Goal: Transaction & Acquisition: Purchase product/service

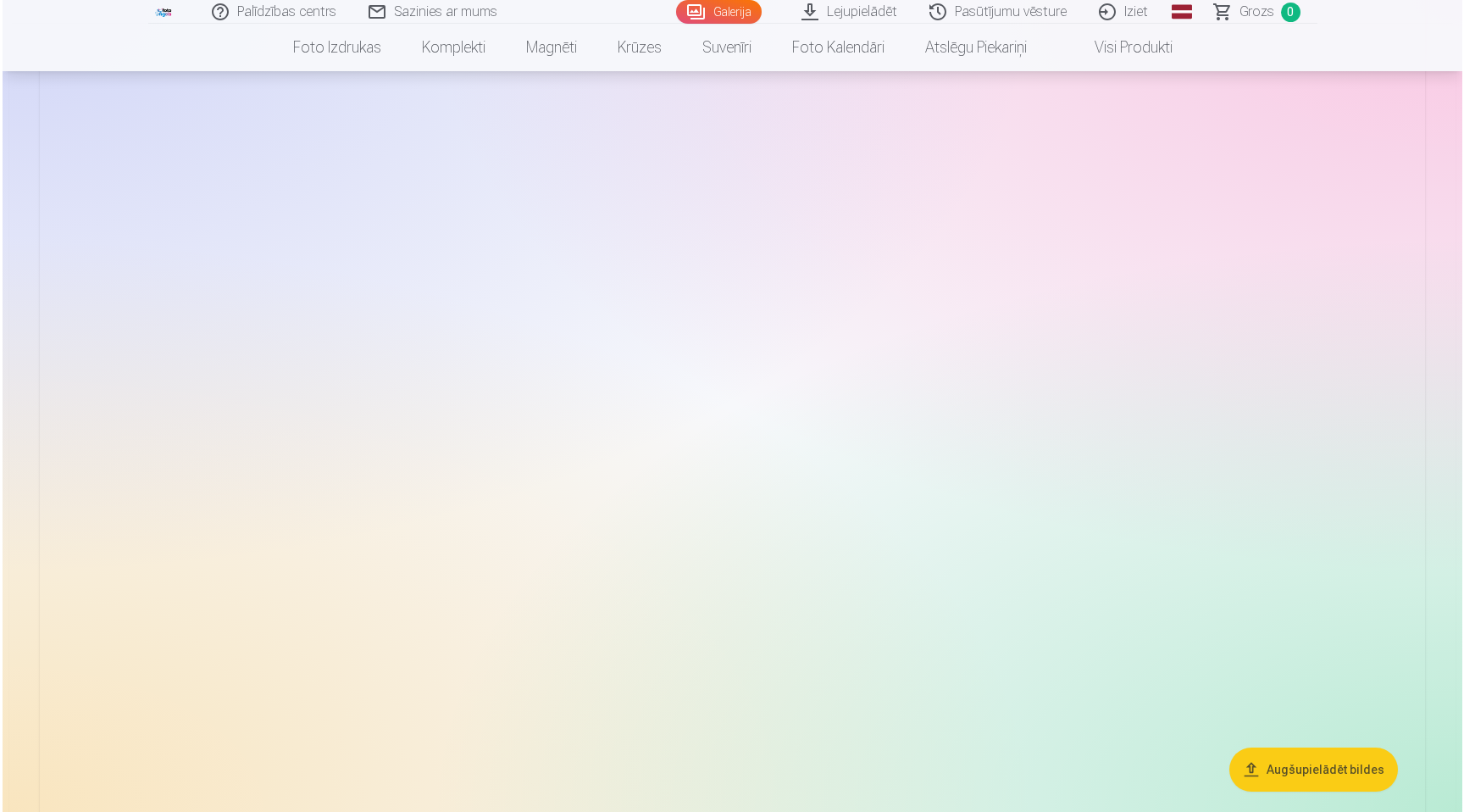
scroll to position [191, 0]
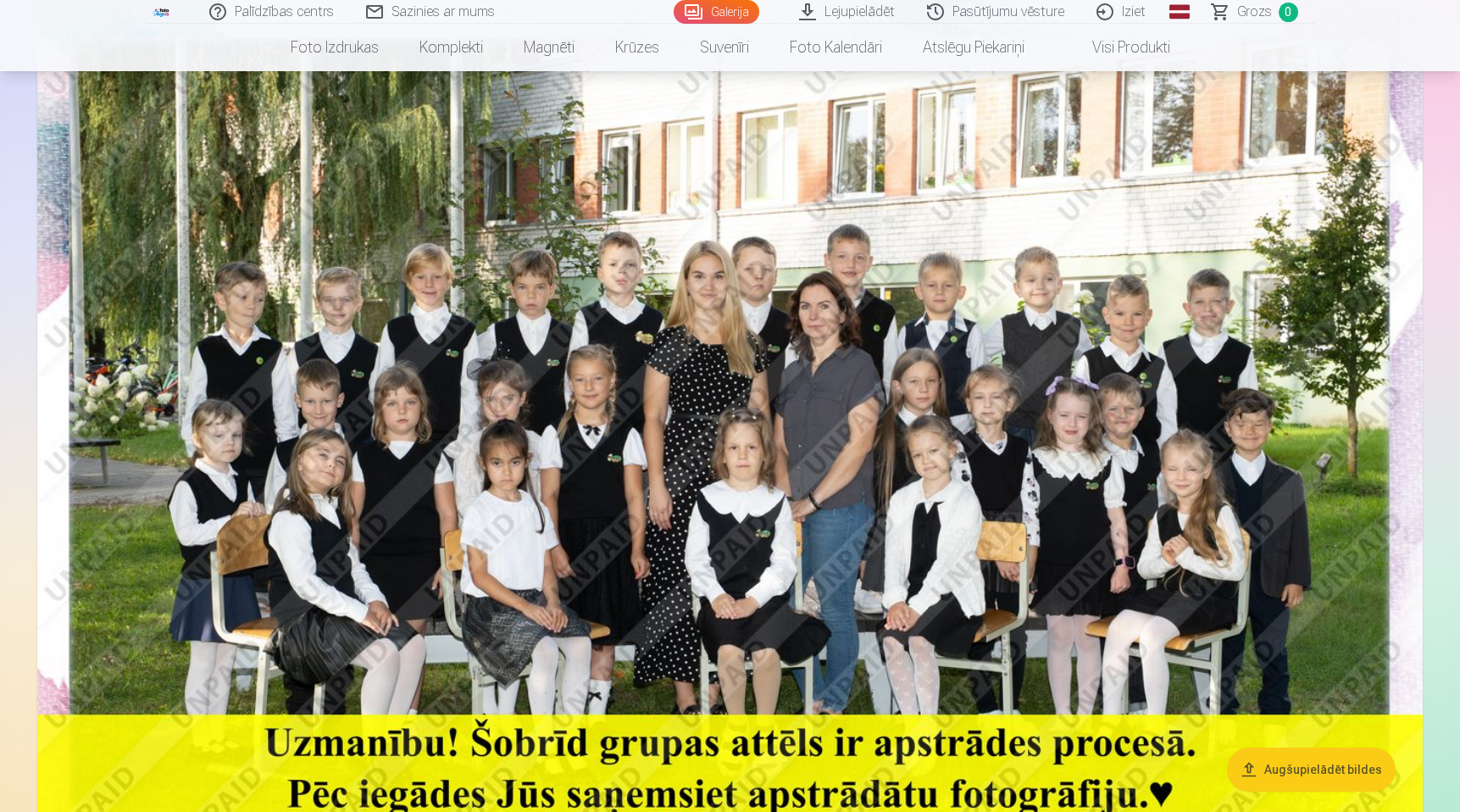
click at [664, 216] on img at bounding box center [730, 458] width 1386 height 924
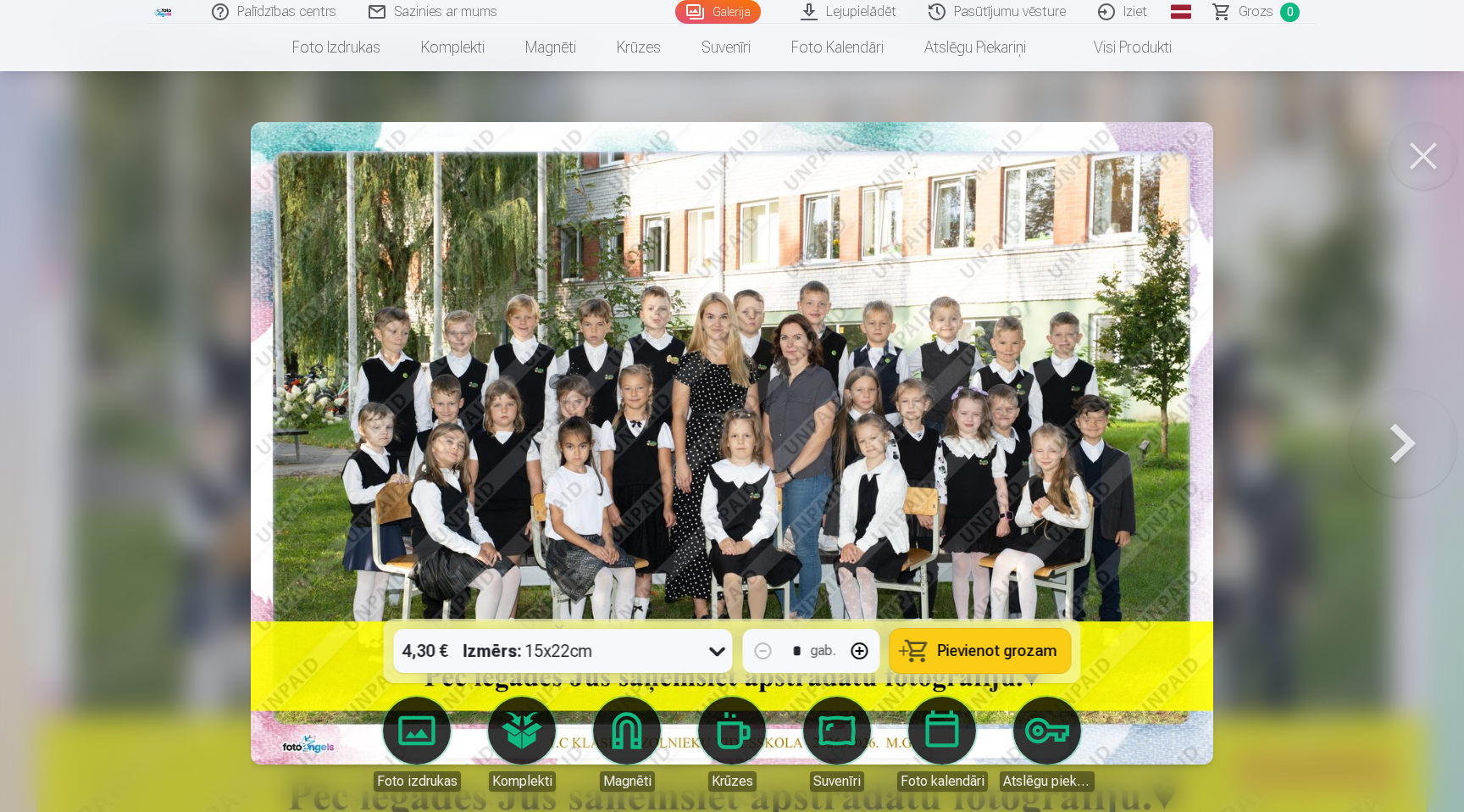
click at [421, 727] on link "Foto izdrukas" at bounding box center [416, 743] width 95 height 95
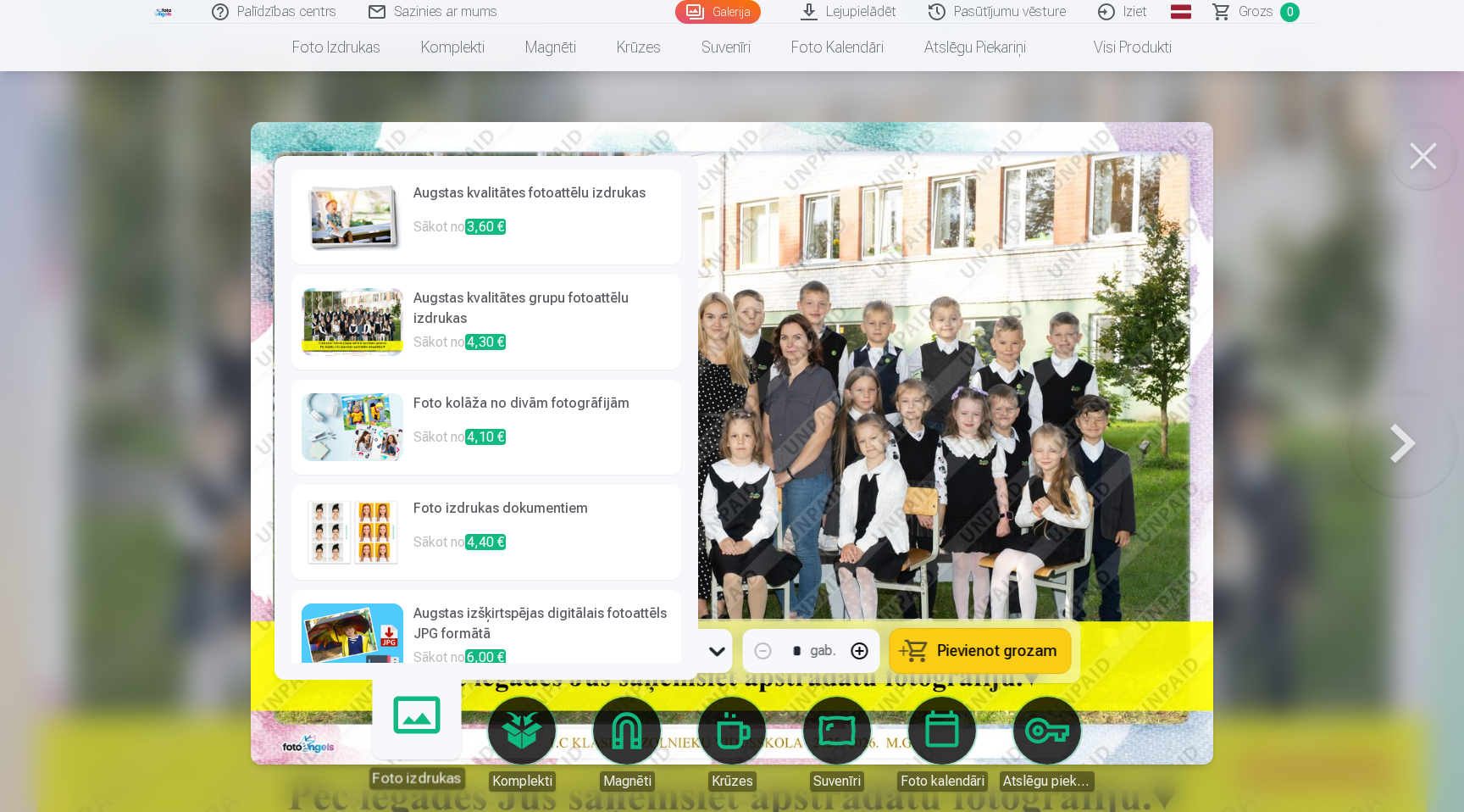
scroll to position [26, 0]
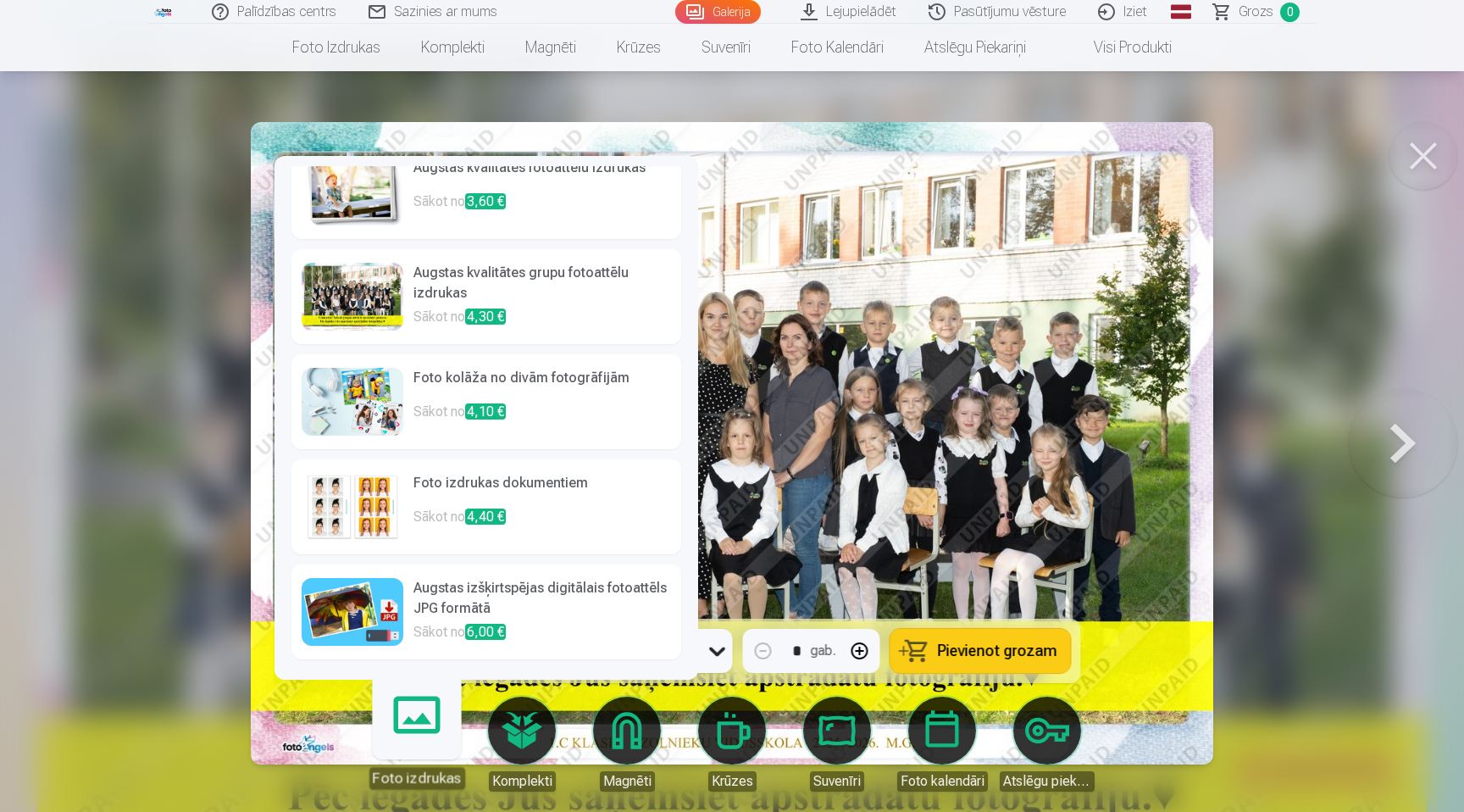
click at [562, 602] on h6 "Augstas izšķirtspējas digitālais fotoattēls JPG formātā" at bounding box center [542, 600] width 257 height 44
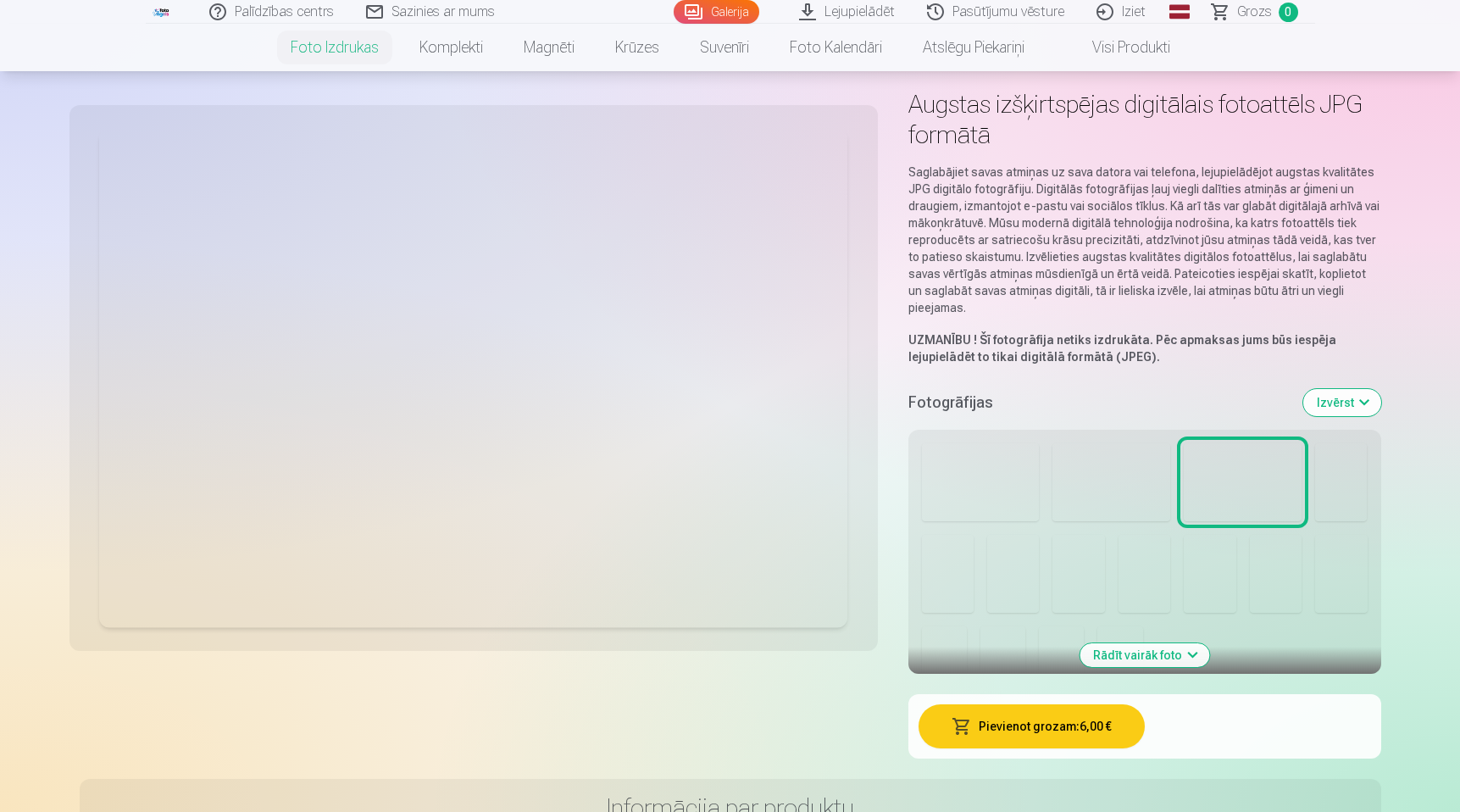
scroll to position [81, 0]
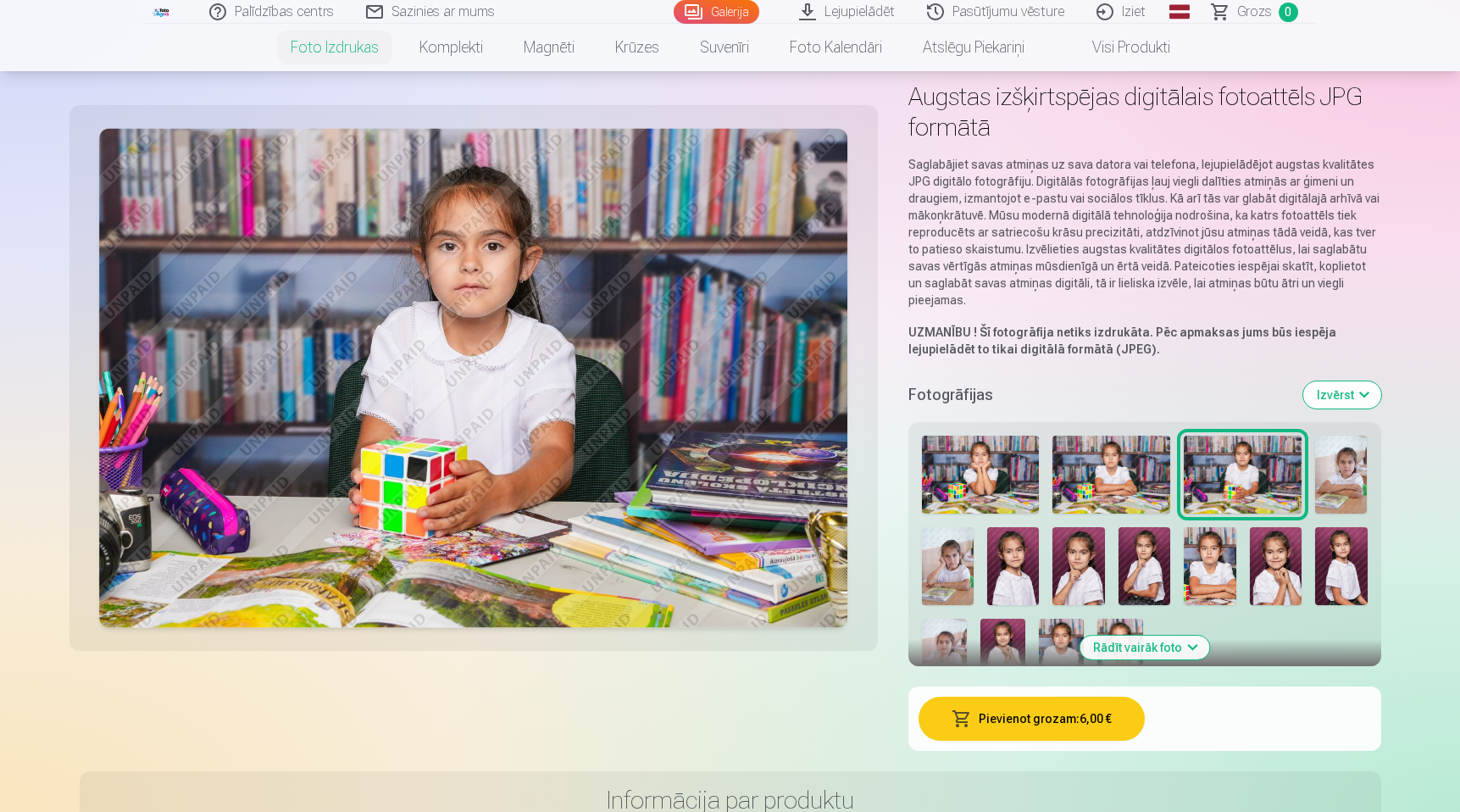
click at [1167, 643] on button "Rādīt vairāk foto" at bounding box center [1144, 647] width 130 height 24
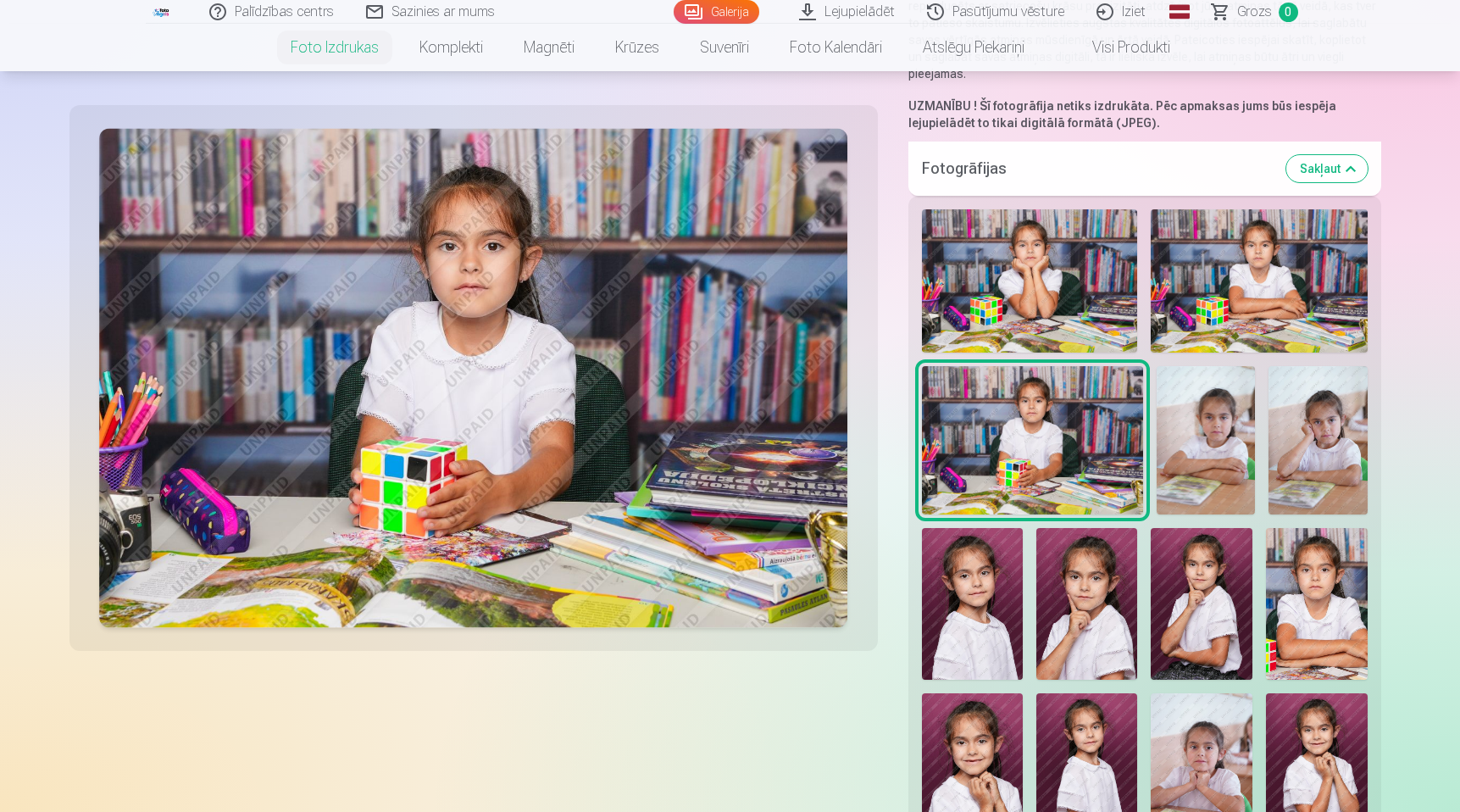
scroll to position [0, 0]
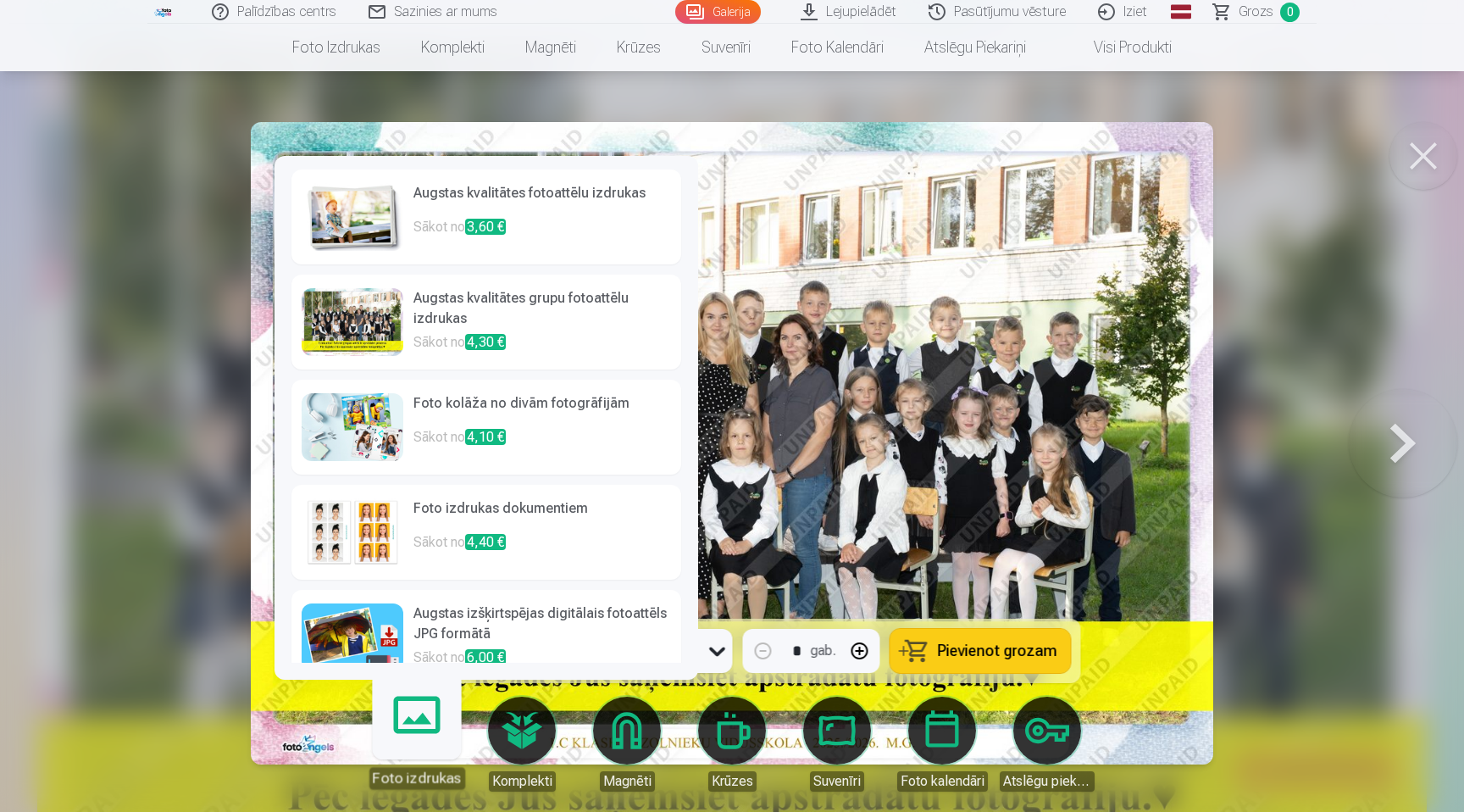
scroll to position [26, 0]
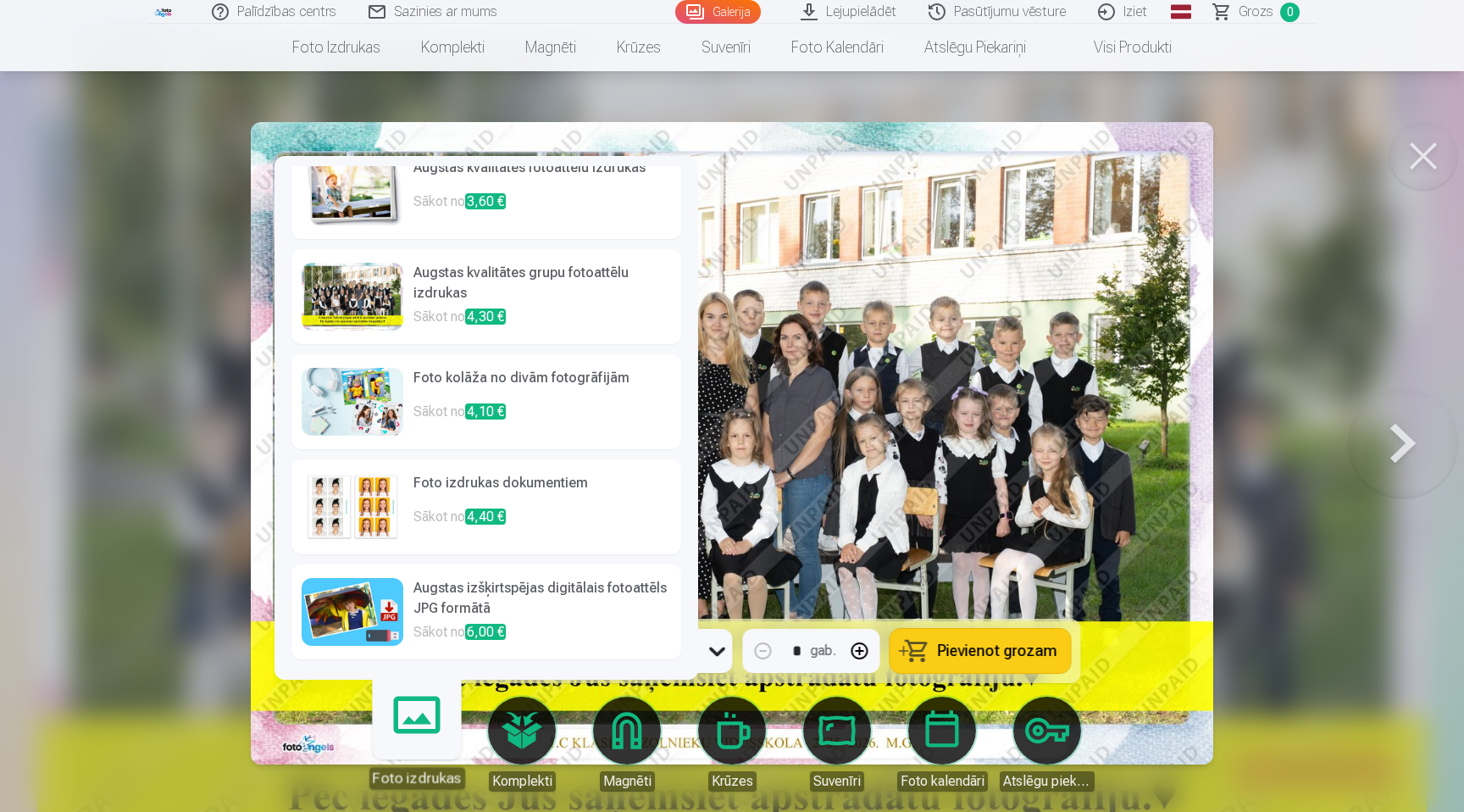
click at [457, 598] on h6 "Augstas izšķirtspējas digitālais fotoattēls JPG formātā" at bounding box center [542, 600] width 257 height 44
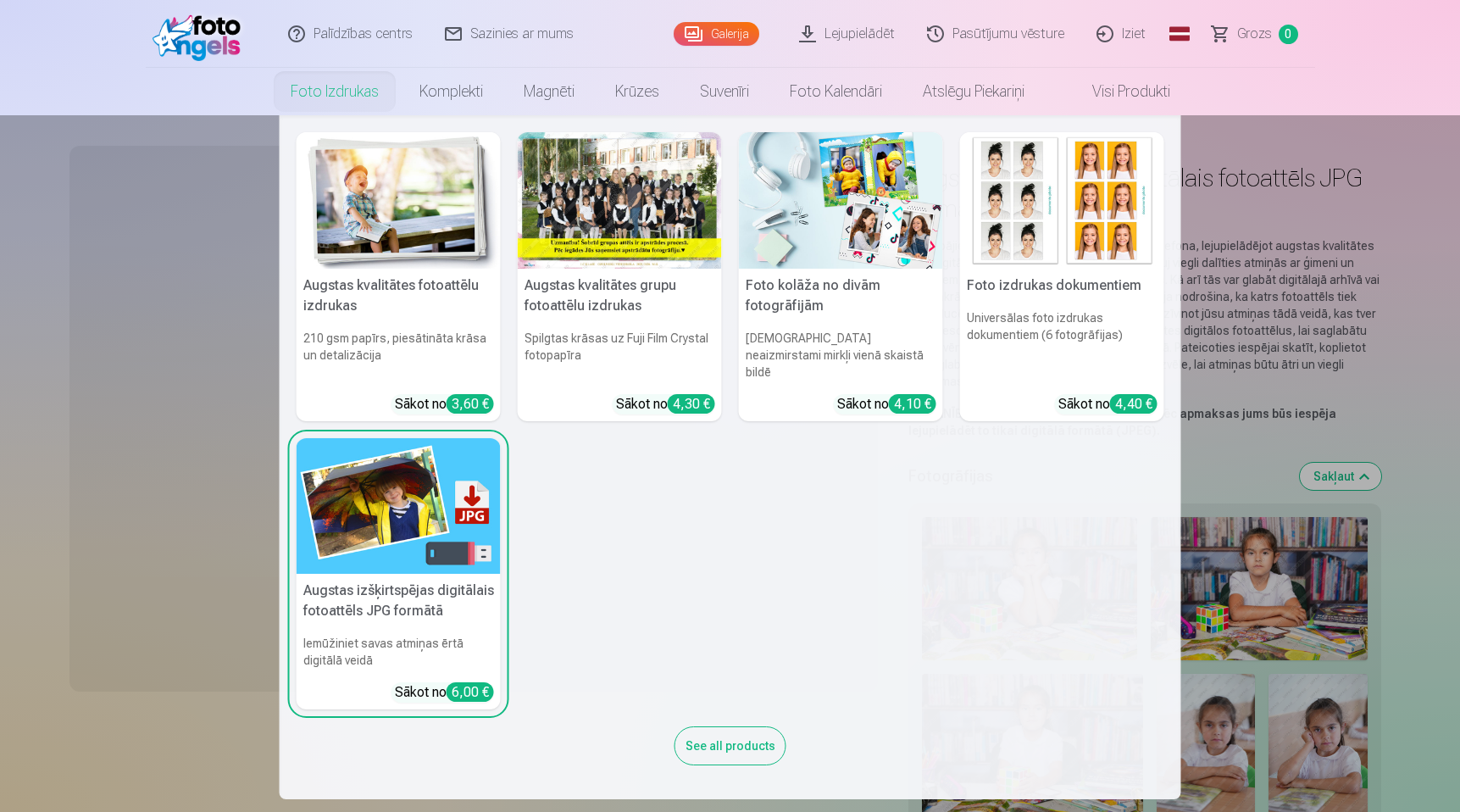
click at [656, 208] on div at bounding box center [620, 201] width 204 height 136
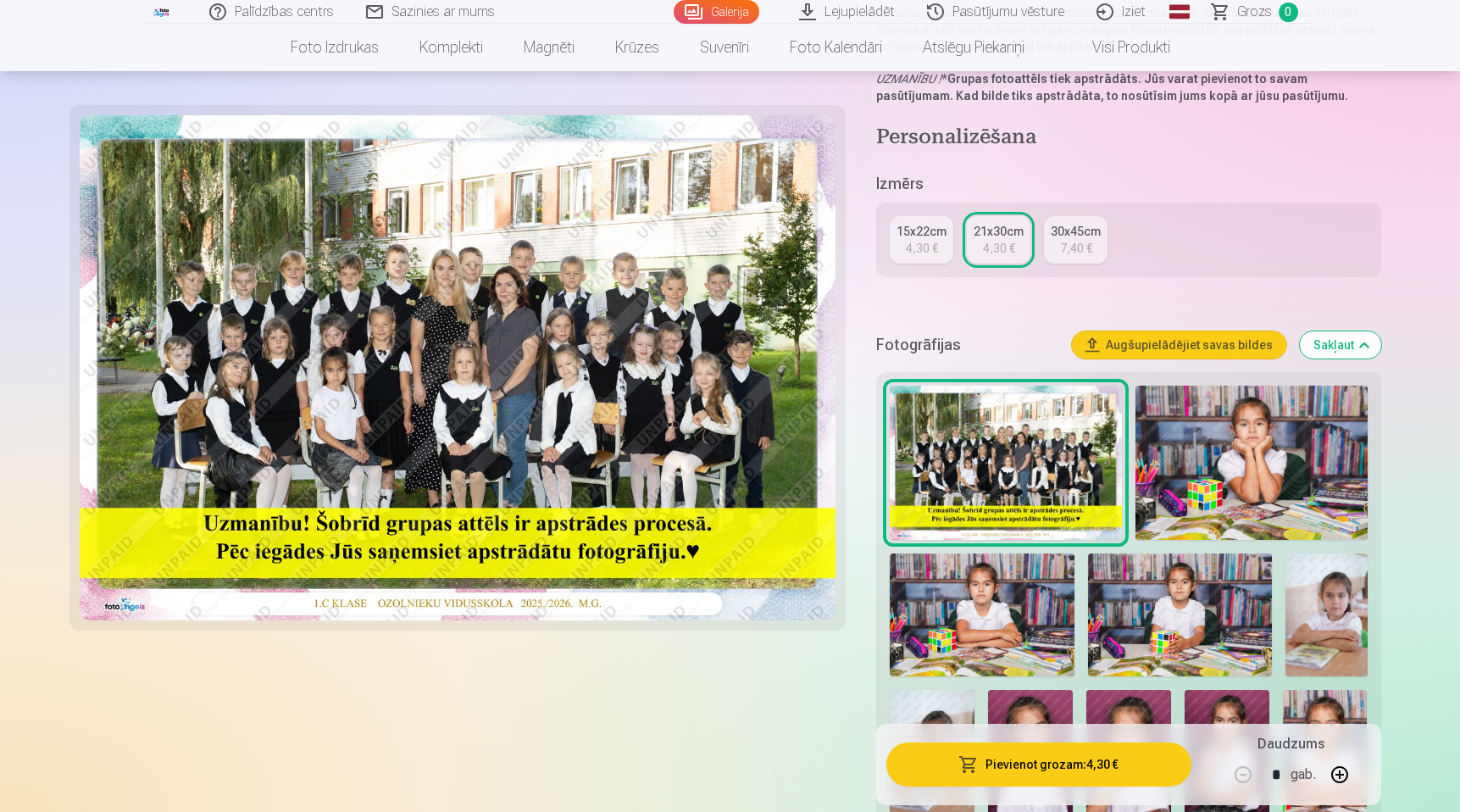
scroll to position [268, 0]
click at [1274, 436] on img at bounding box center [1251, 461] width 232 height 155
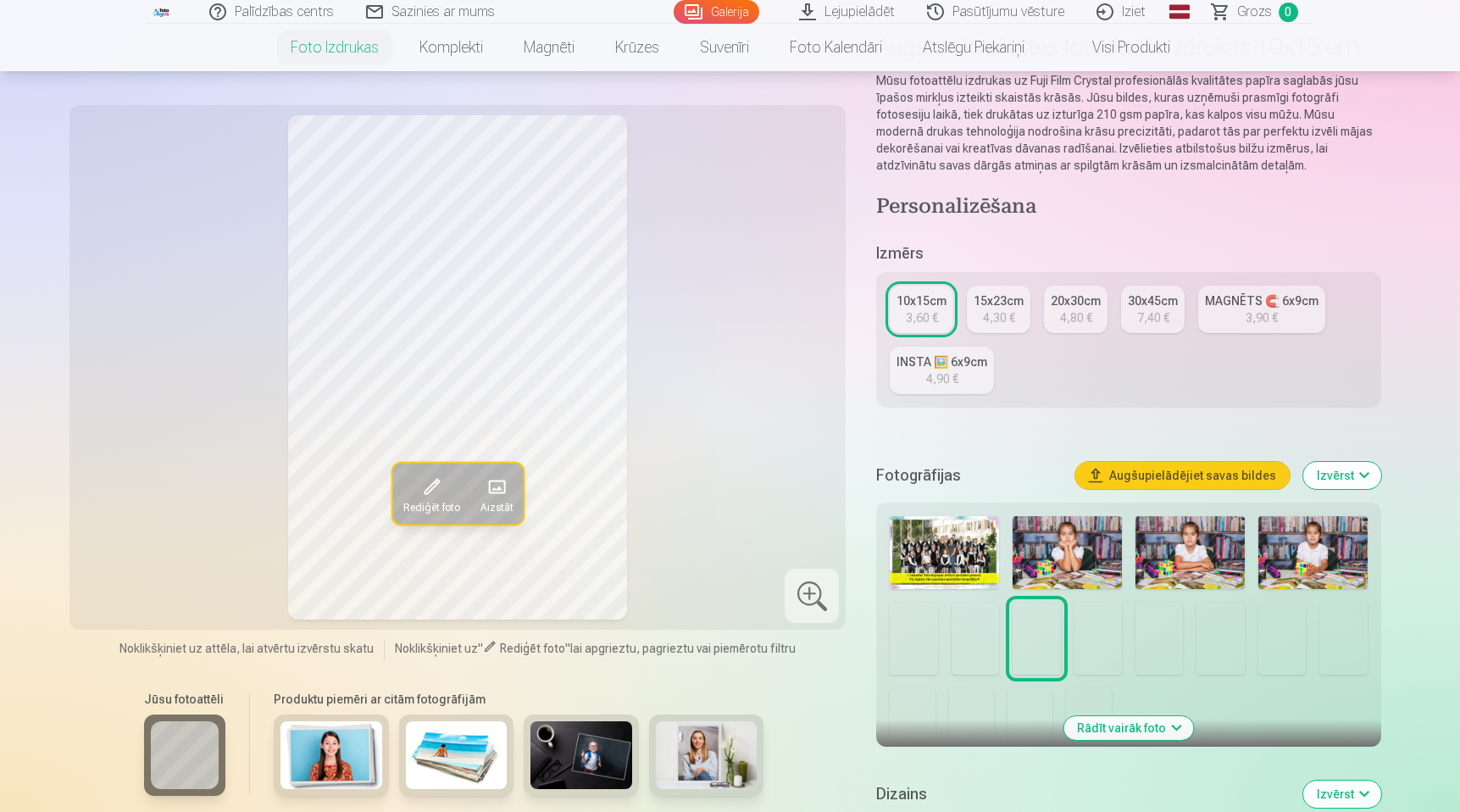
scroll to position [163, 0]
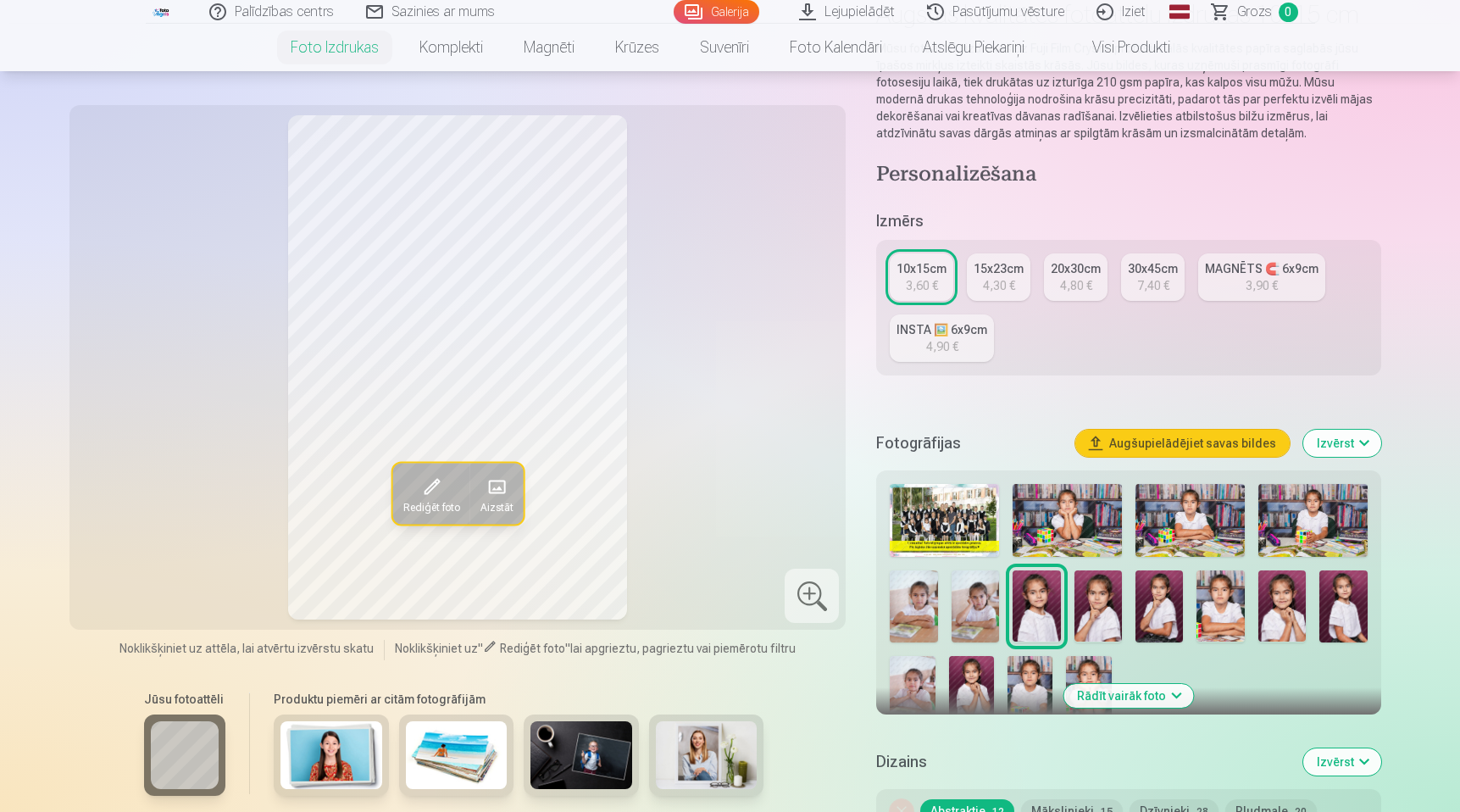
click at [983, 349] on link "INSTA 🖼️ 6x9cm 4,90 €" at bounding box center [942, 338] width 104 height 48
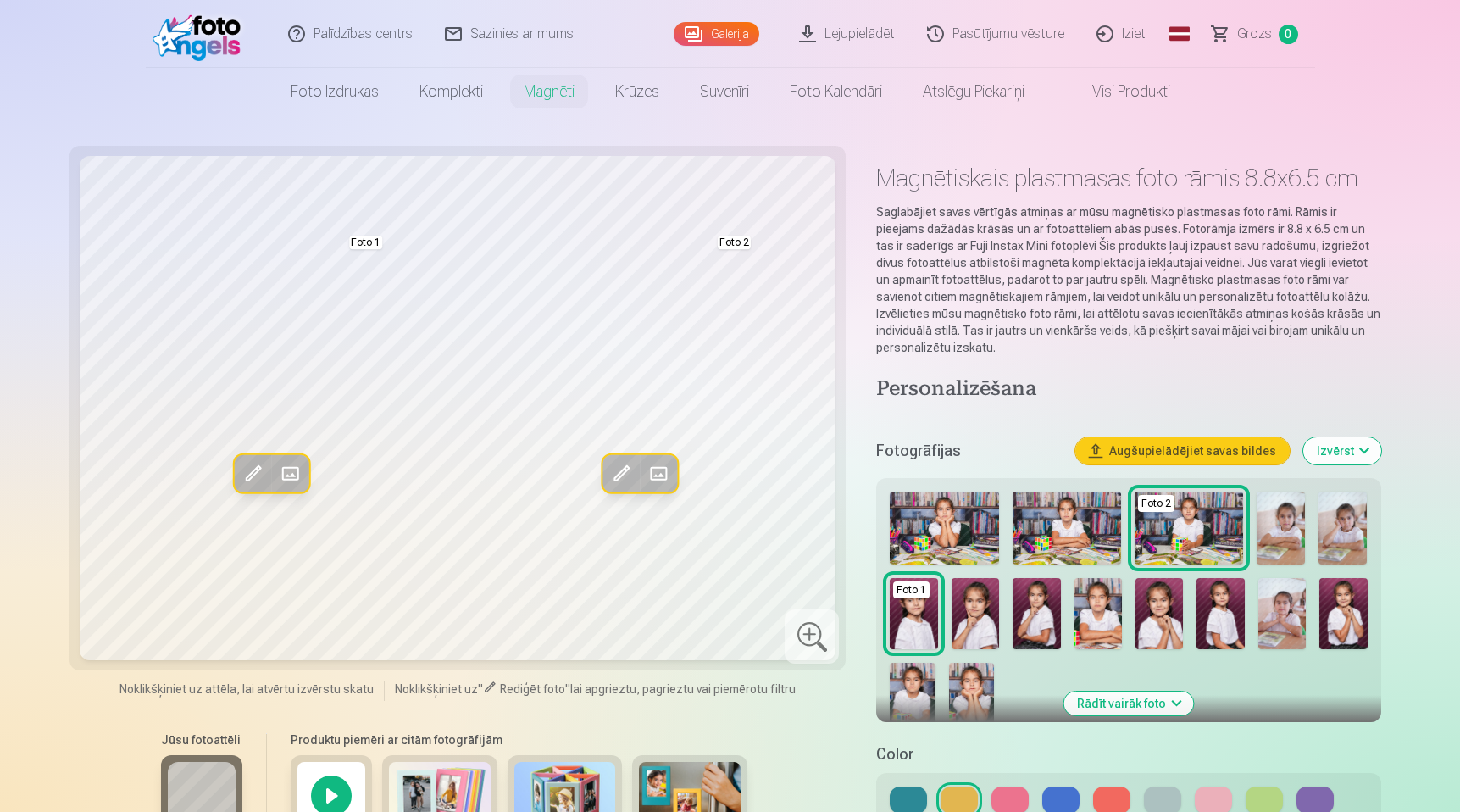
click at [939, 518] on img at bounding box center [944, 527] width 109 height 72
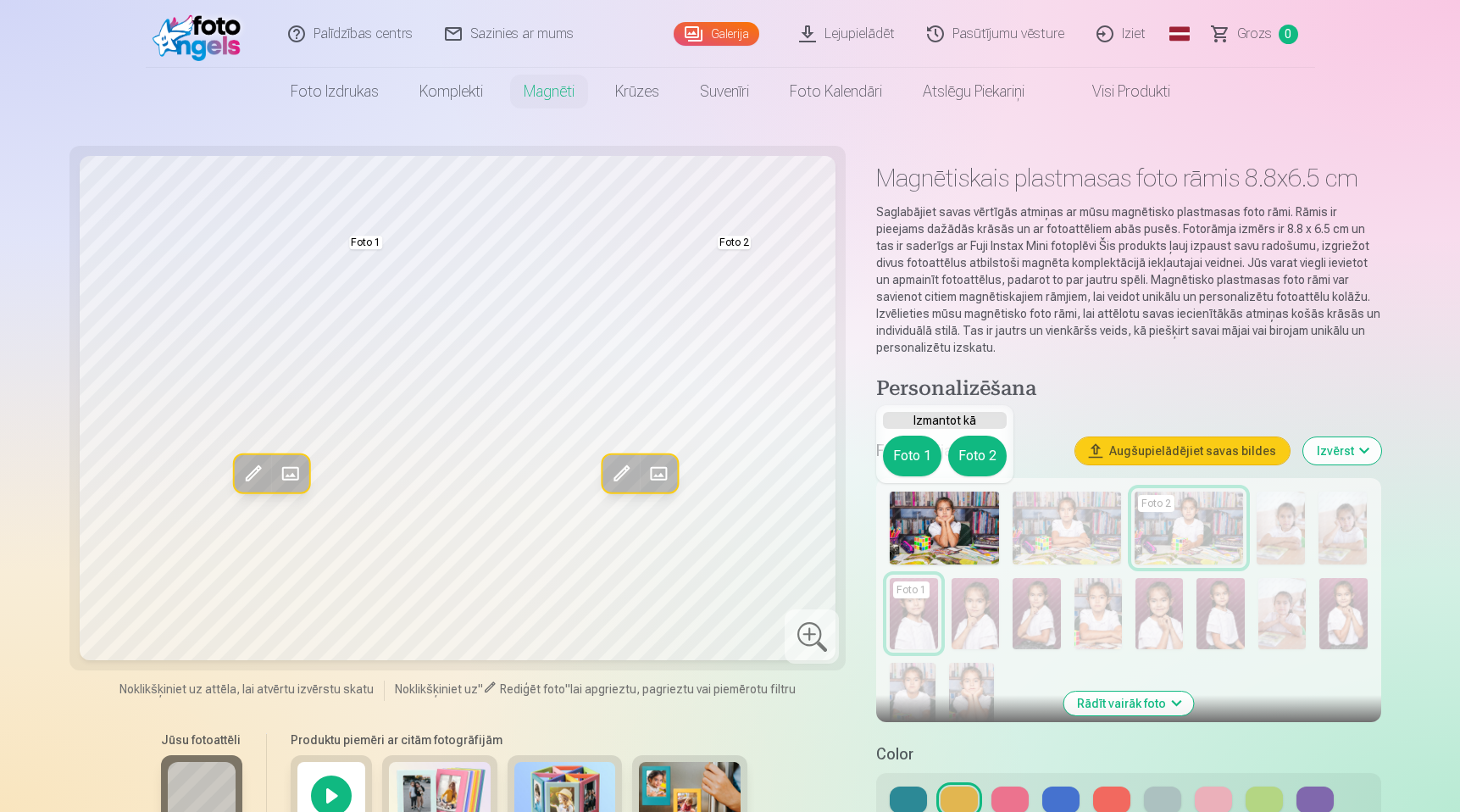
click at [939, 518] on img at bounding box center [944, 527] width 109 height 72
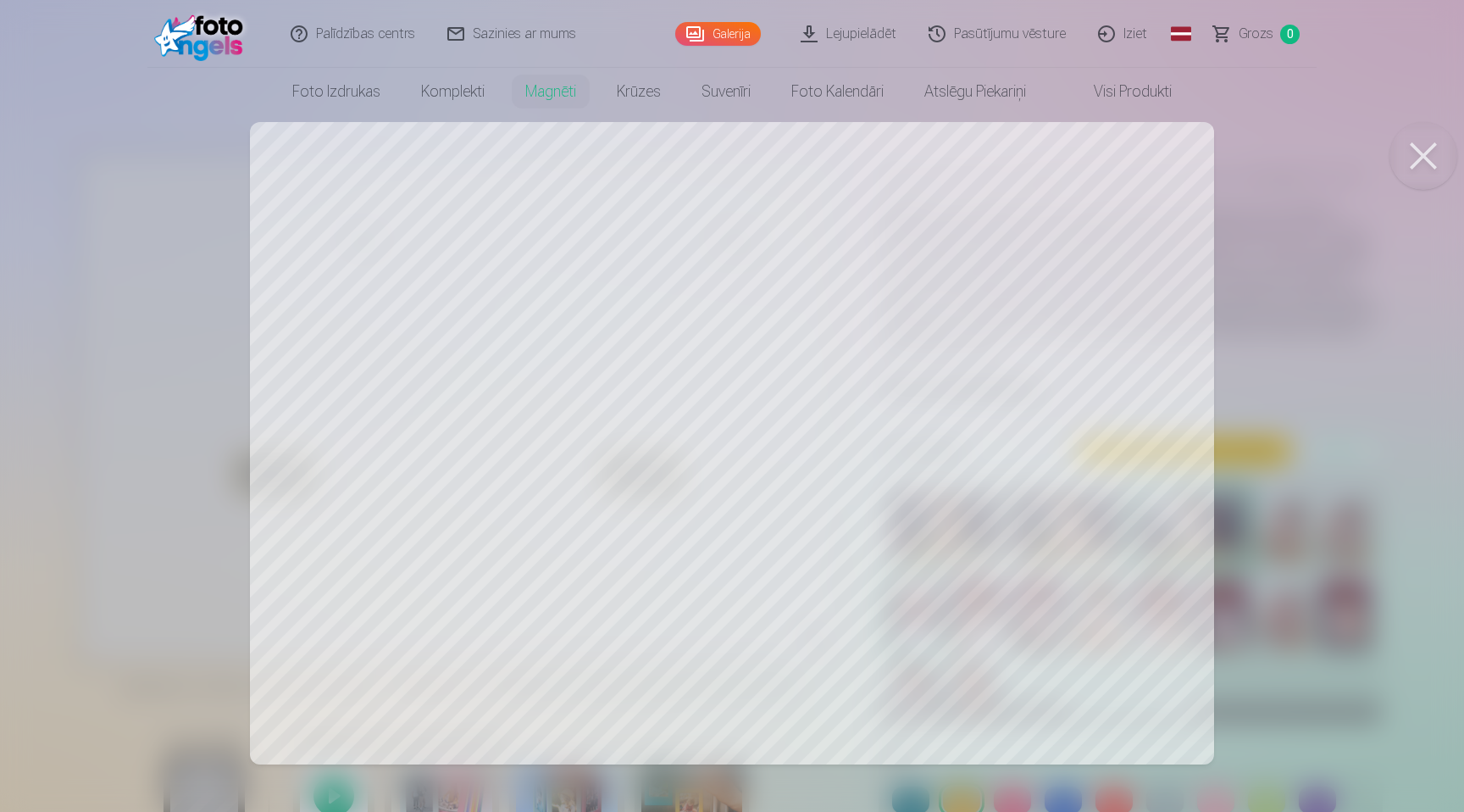
click at [32, 133] on div at bounding box center [732, 406] width 1464 height 812
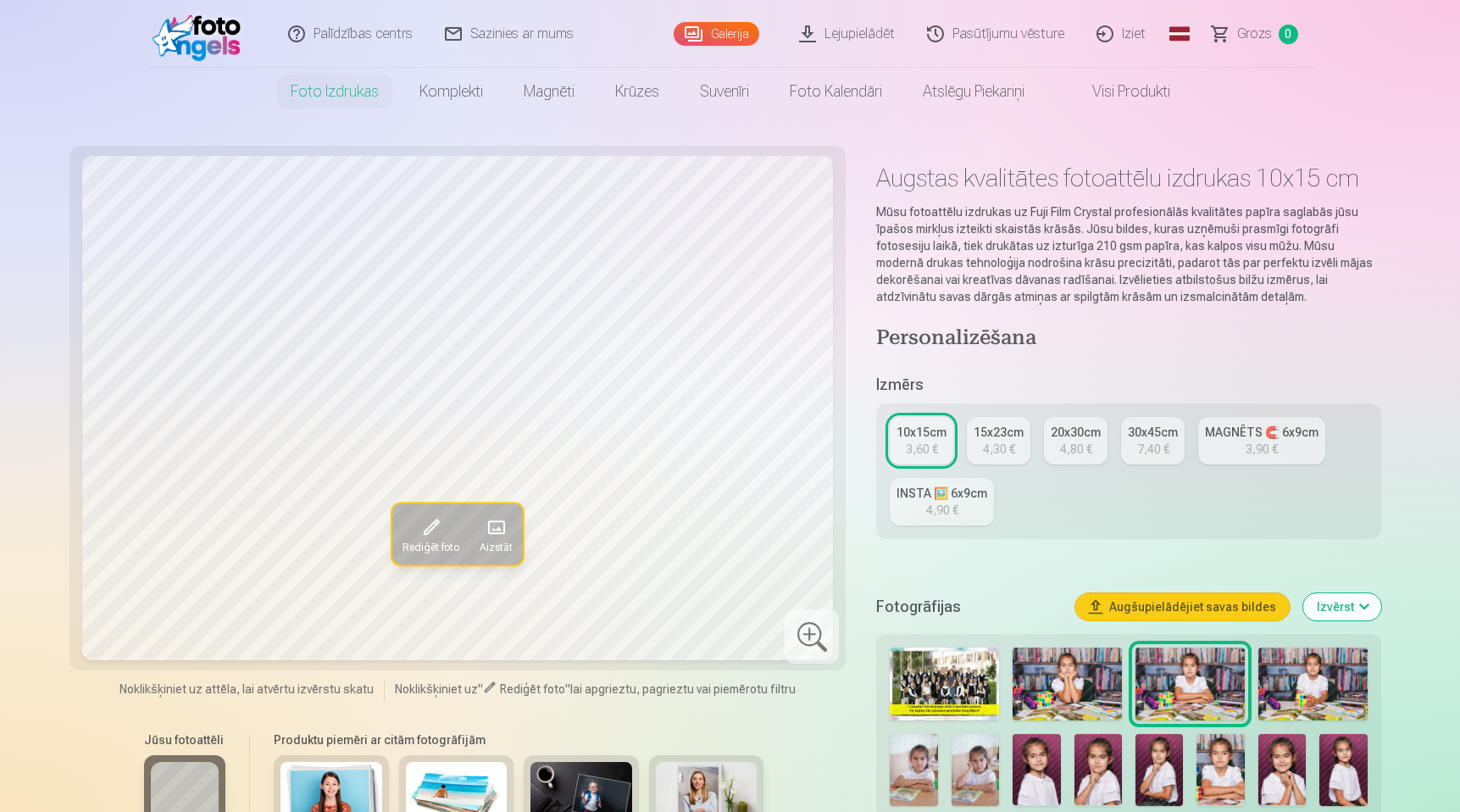
click at [1260, 30] on span "Grozs" at bounding box center [1254, 34] width 34 height 20
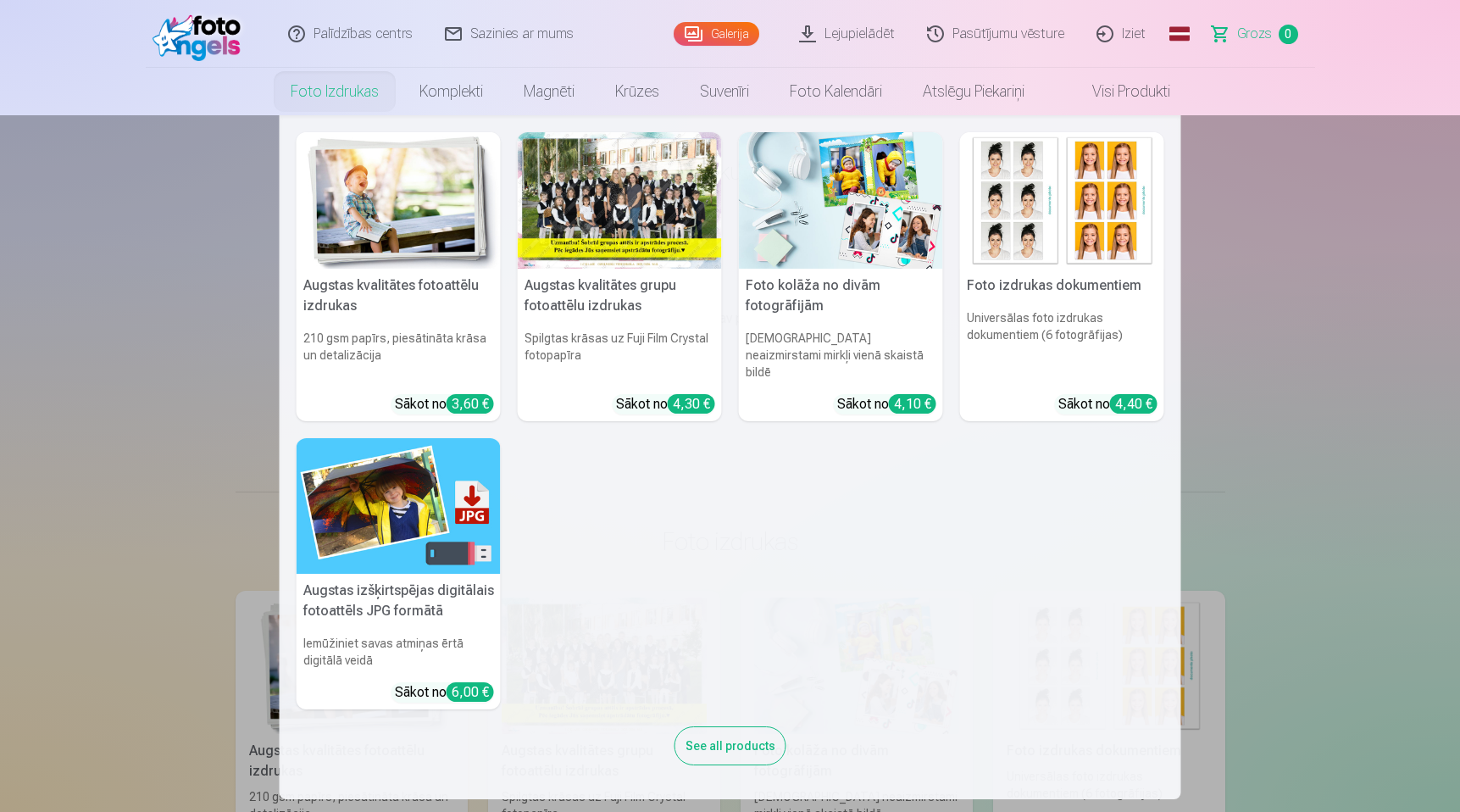
click at [599, 209] on div at bounding box center [620, 201] width 204 height 136
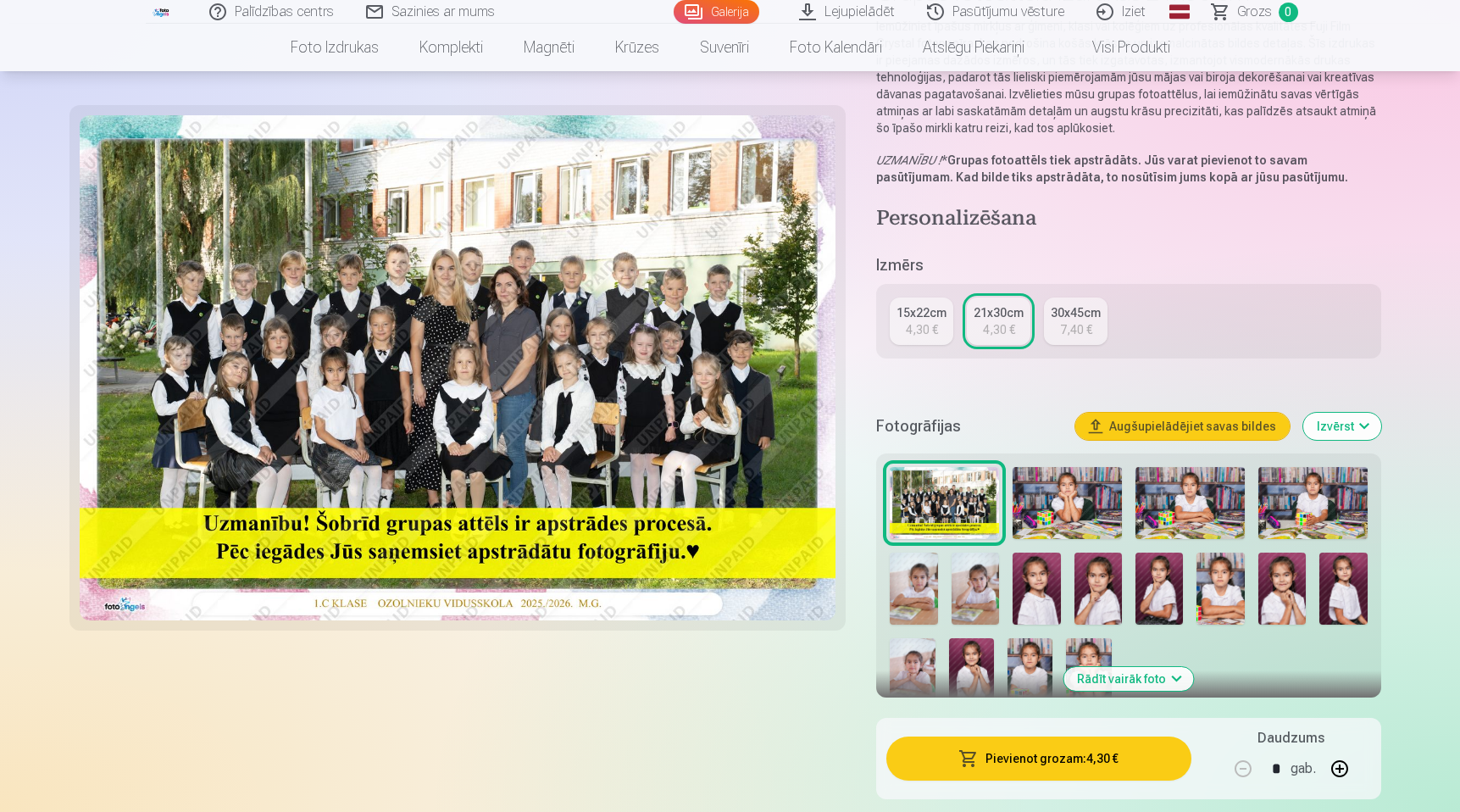
scroll to position [193, 0]
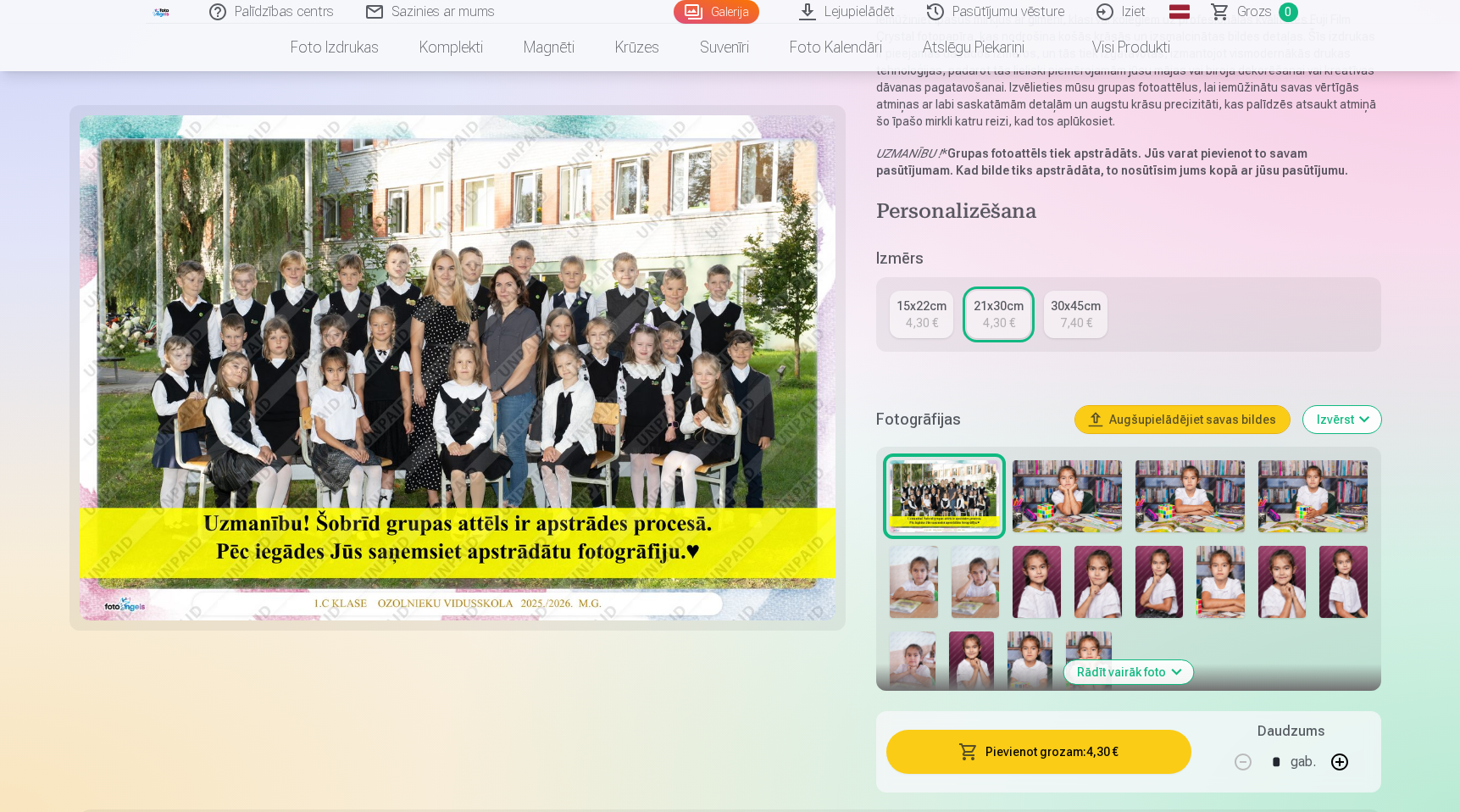
click at [956, 503] on img at bounding box center [945, 497] width 110 height 72
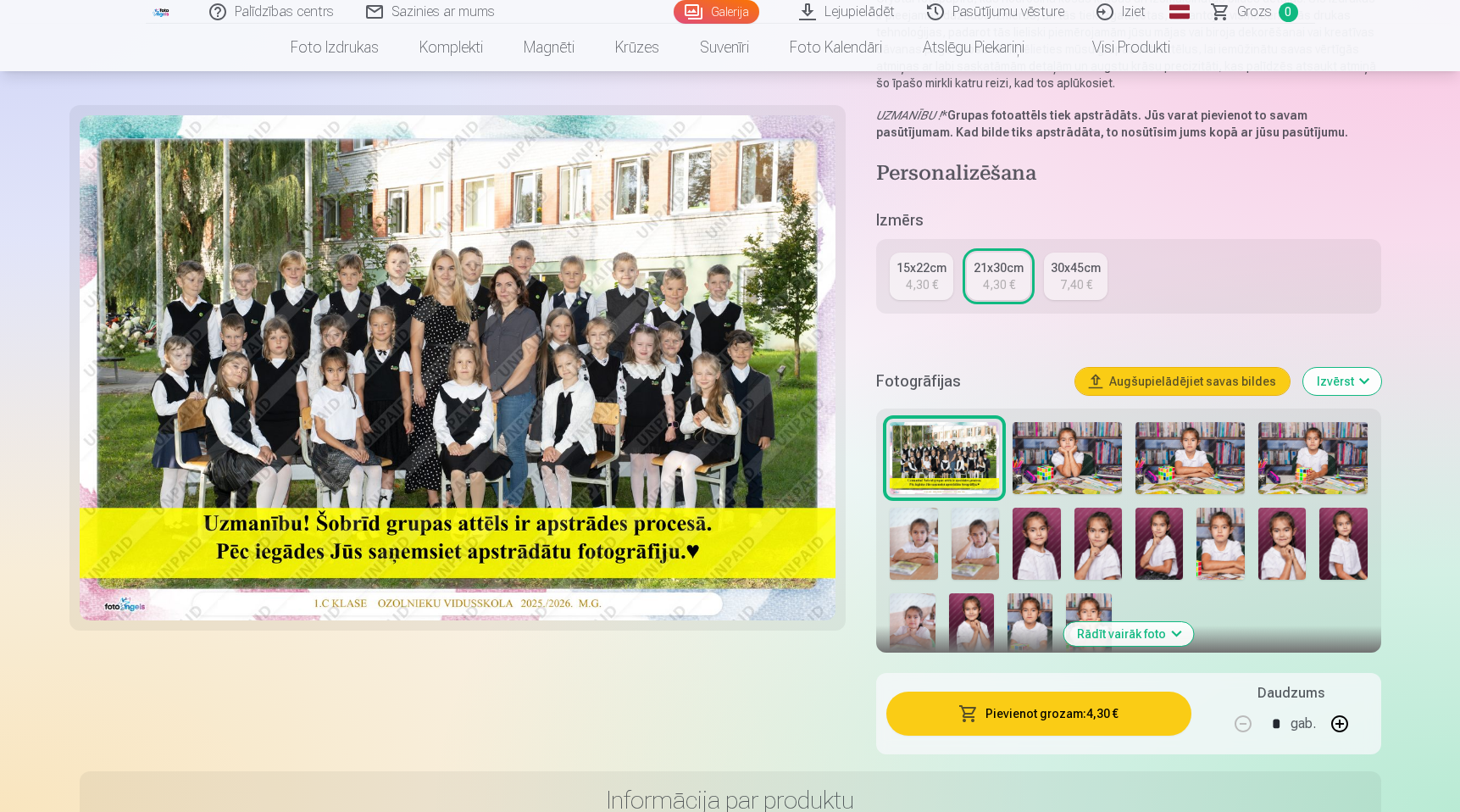
scroll to position [262, 0]
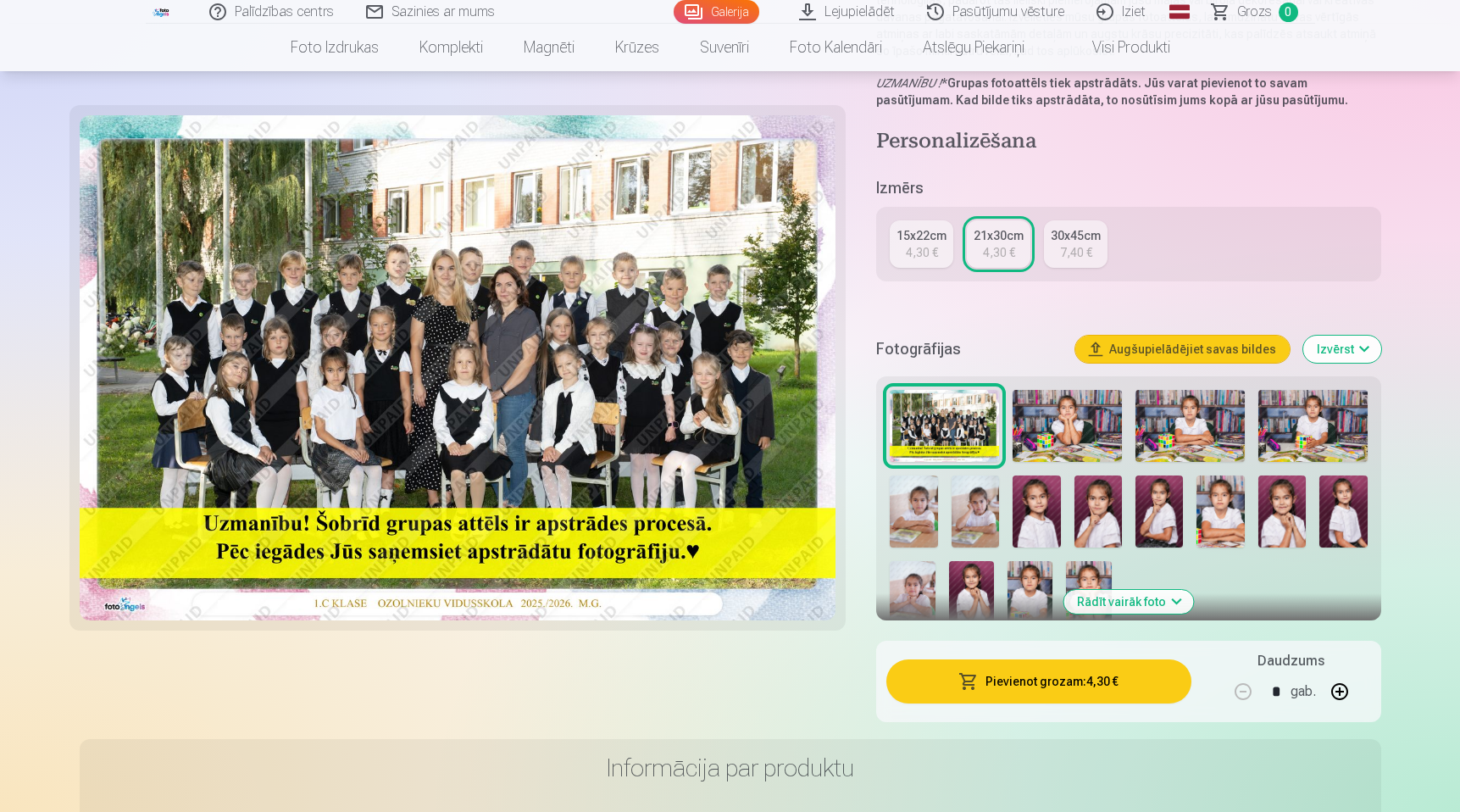
click at [1121, 600] on button "Rādīt vairāk foto" at bounding box center [1128, 601] width 130 height 24
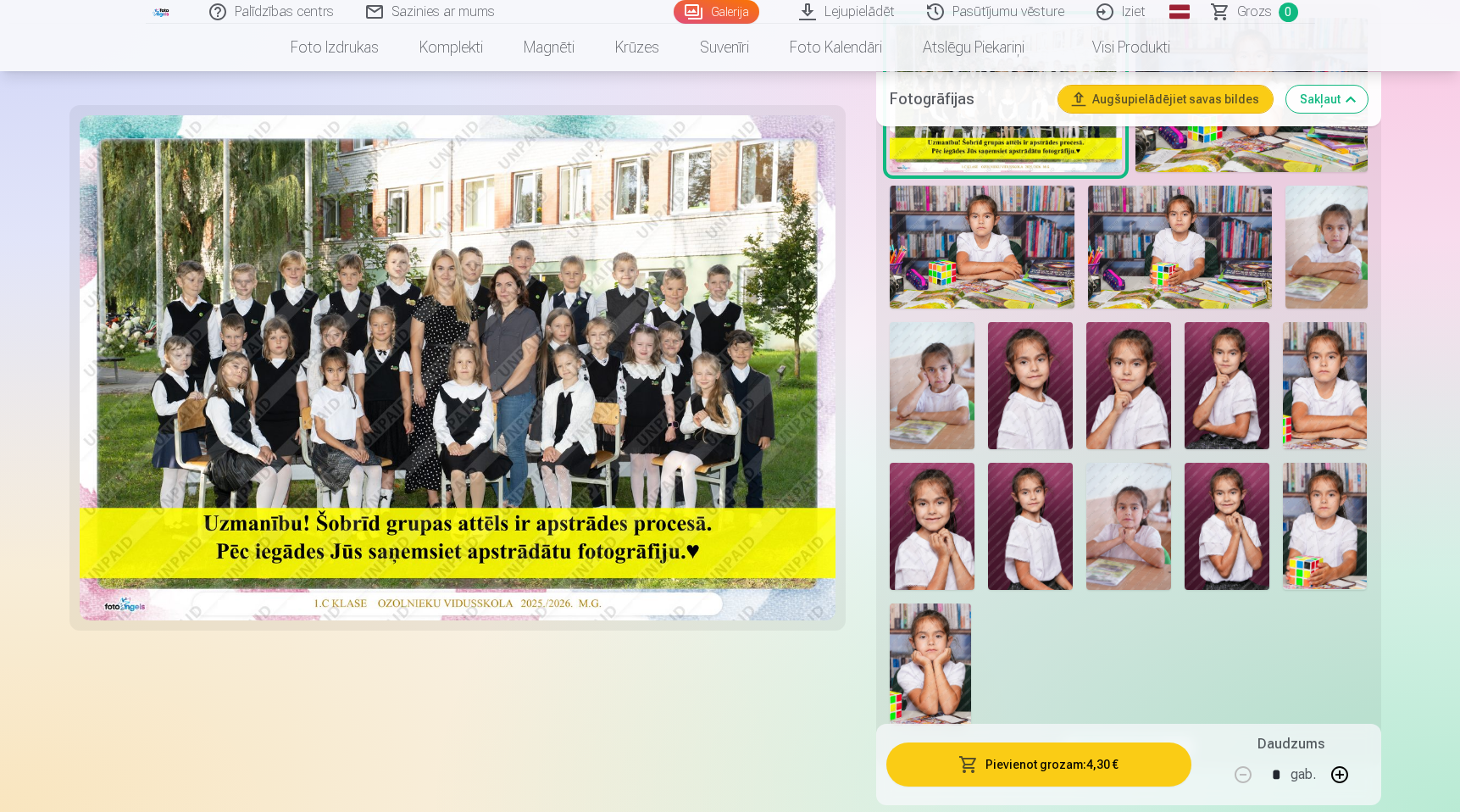
scroll to position [641, 0]
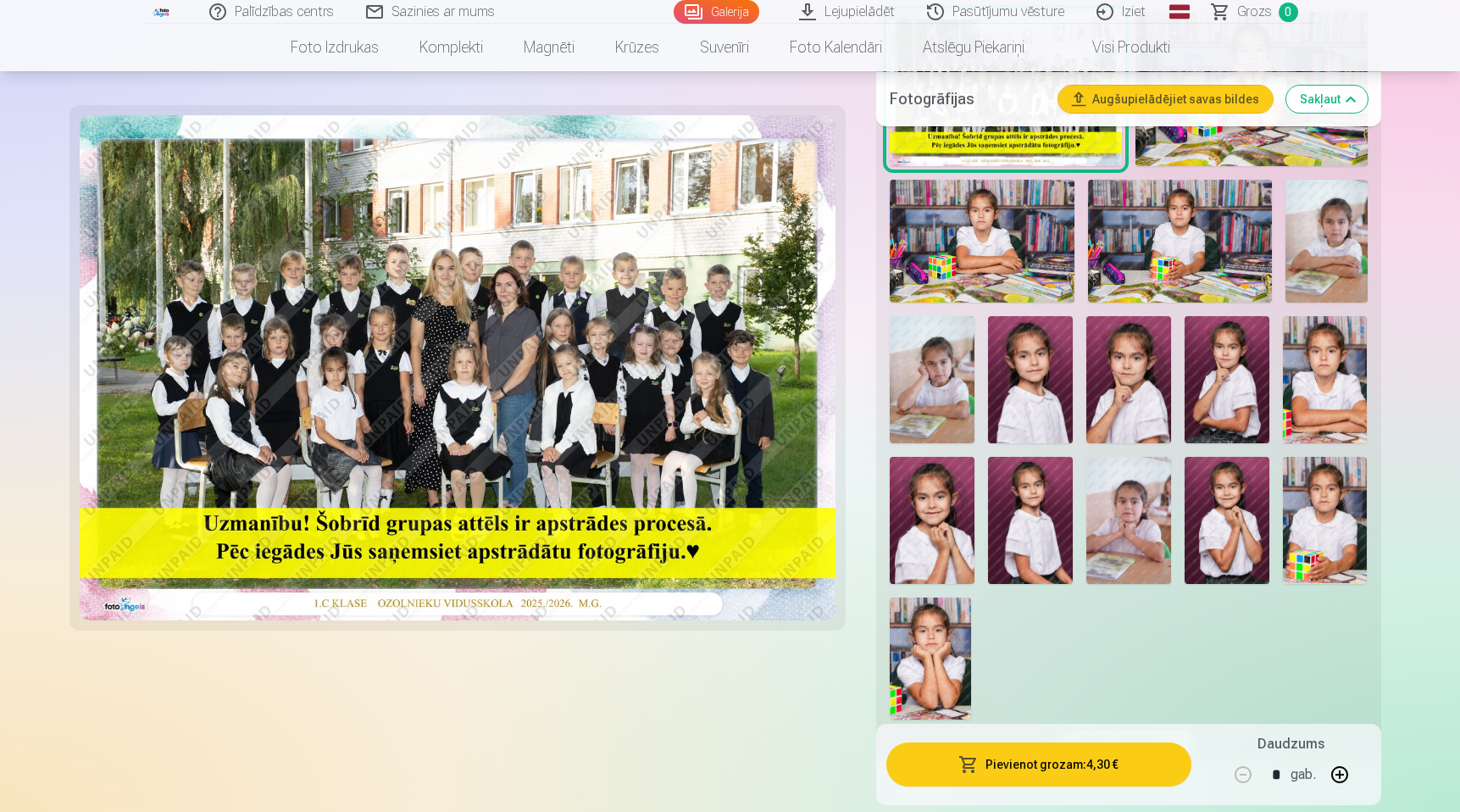
click at [1229, 505] on img at bounding box center [1227, 520] width 85 height 127
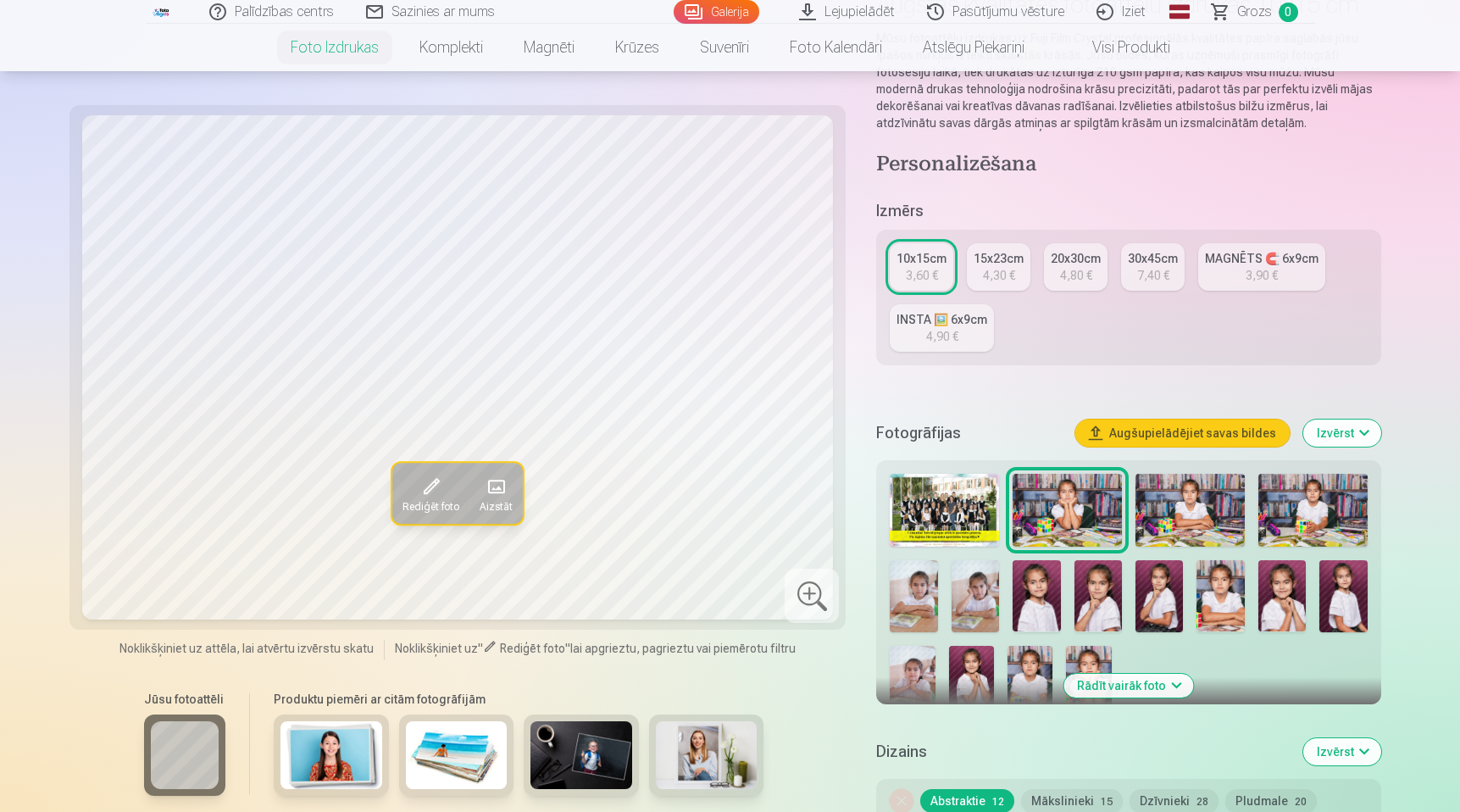
scroll to position [177, 0]
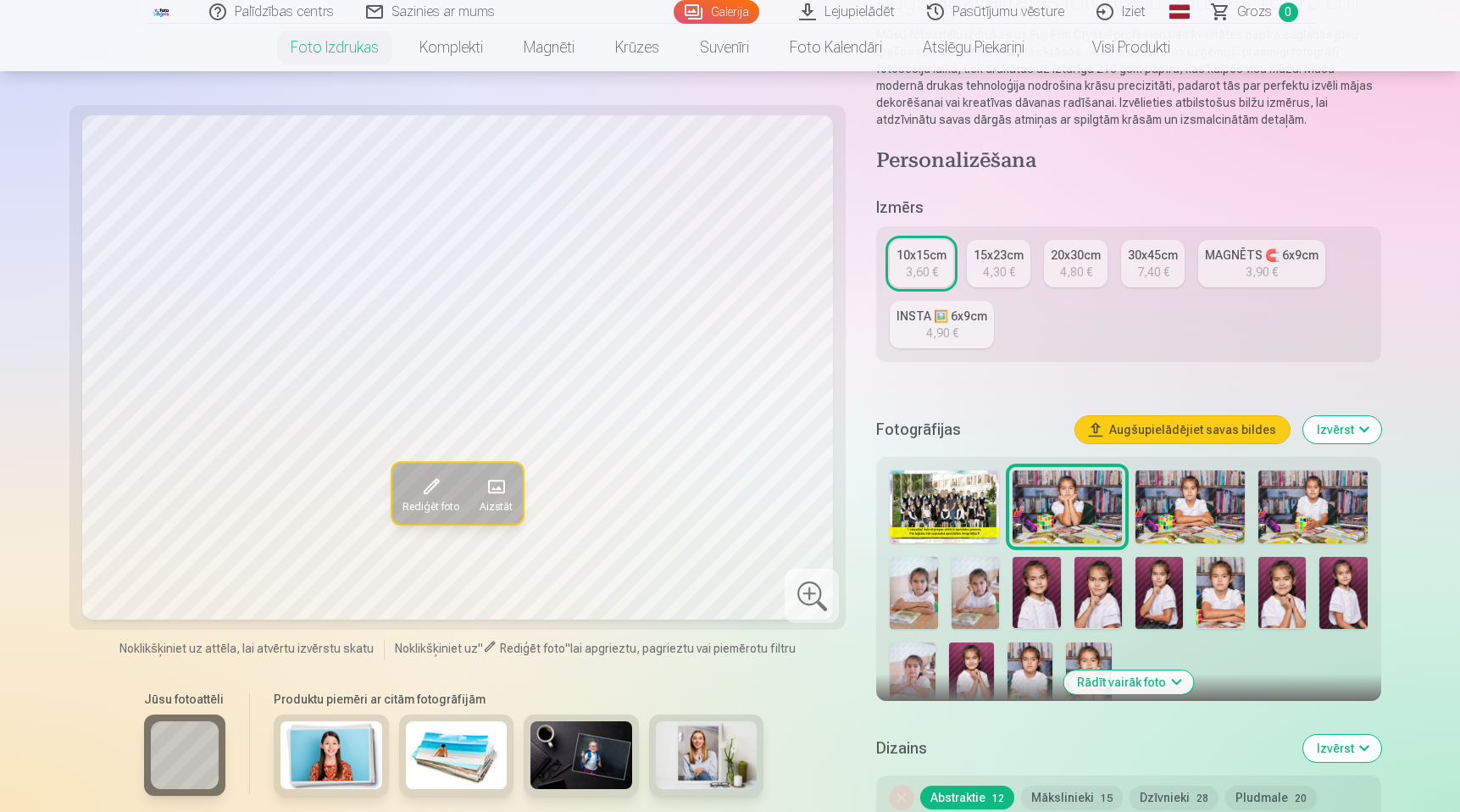
click at [931, 496] on img at bounding box center [945, 506] width 110 height 72
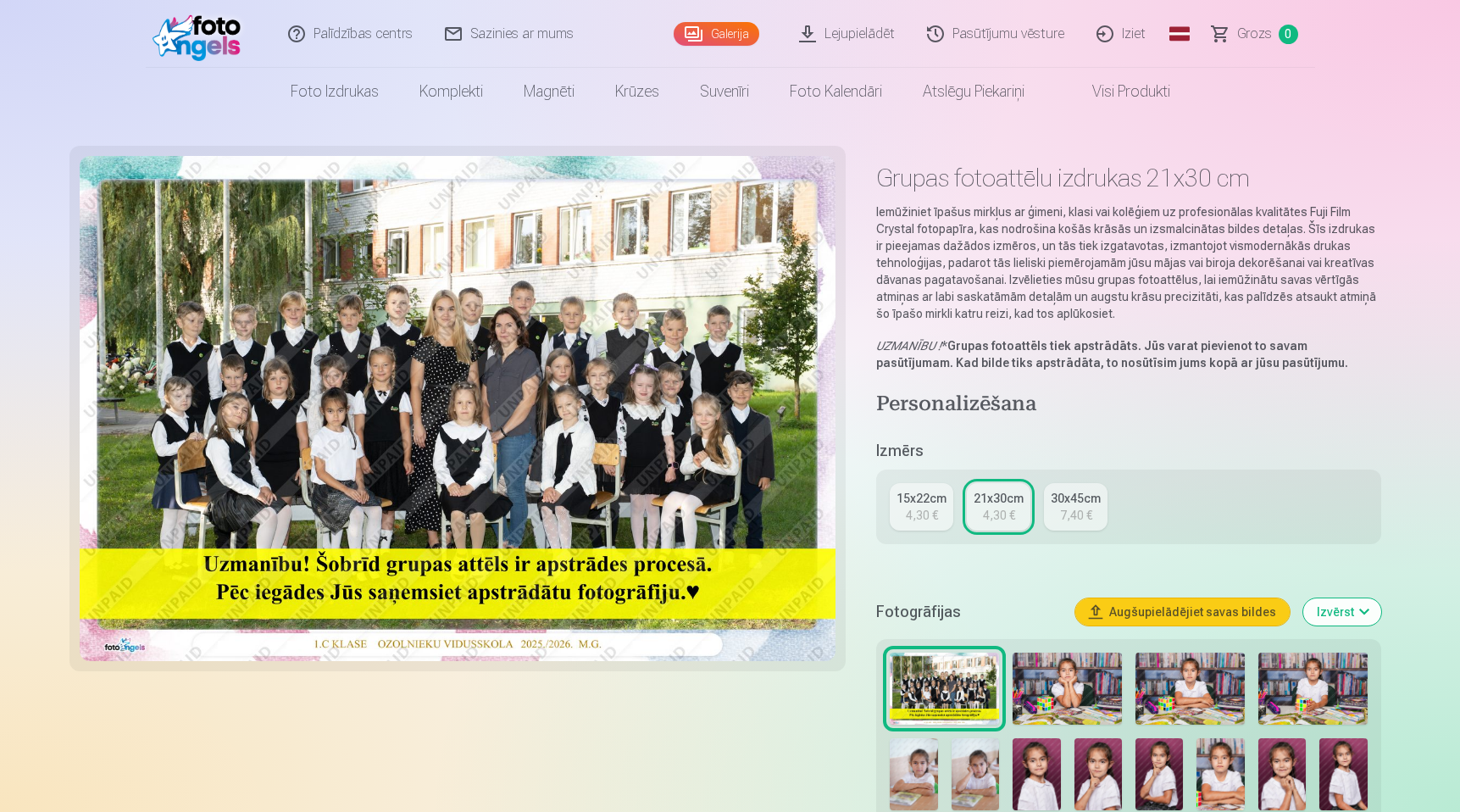
click at [1066, 674] on img at bounding box center [1068, 688] width 110 height 72
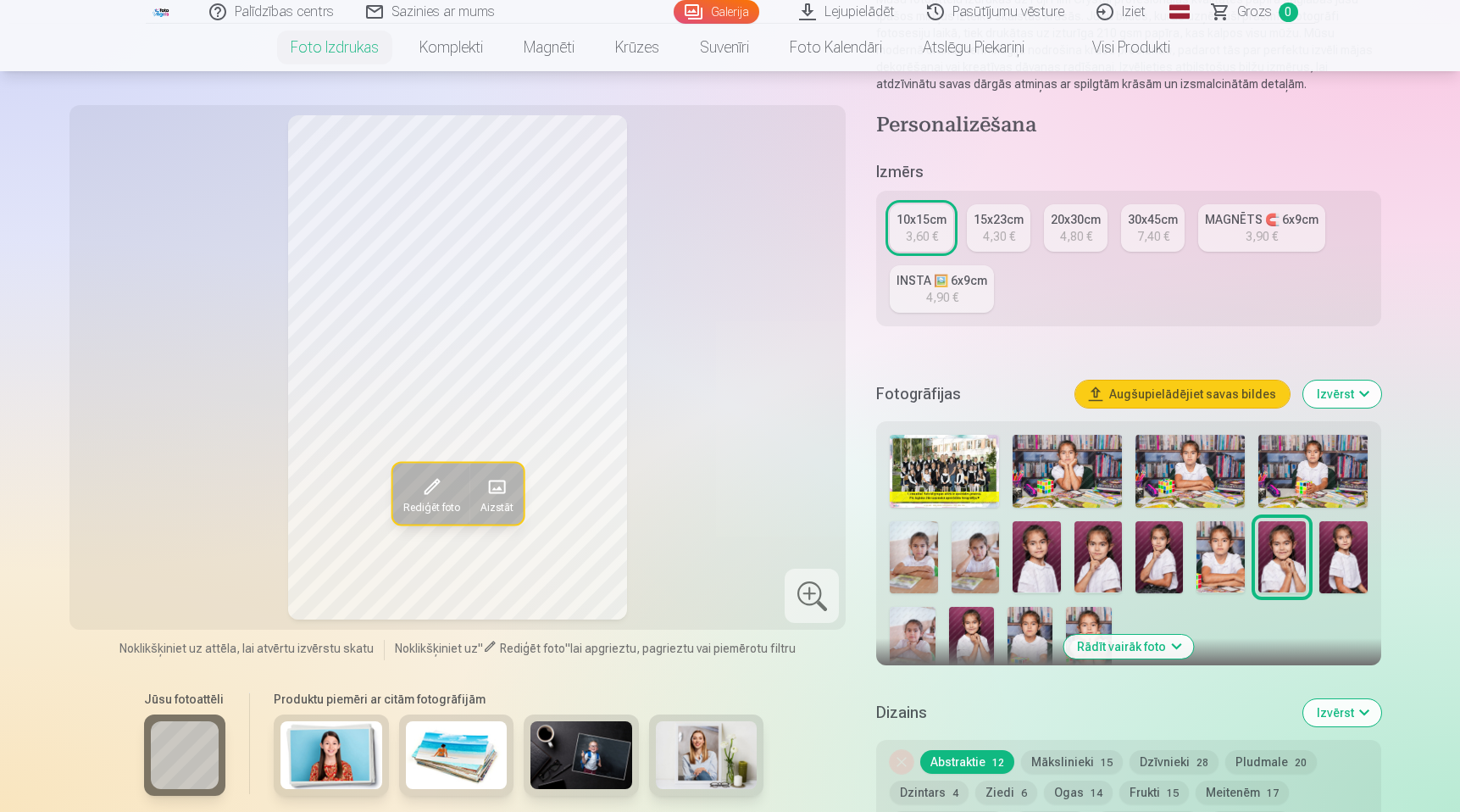
scroll to position [200, 0]
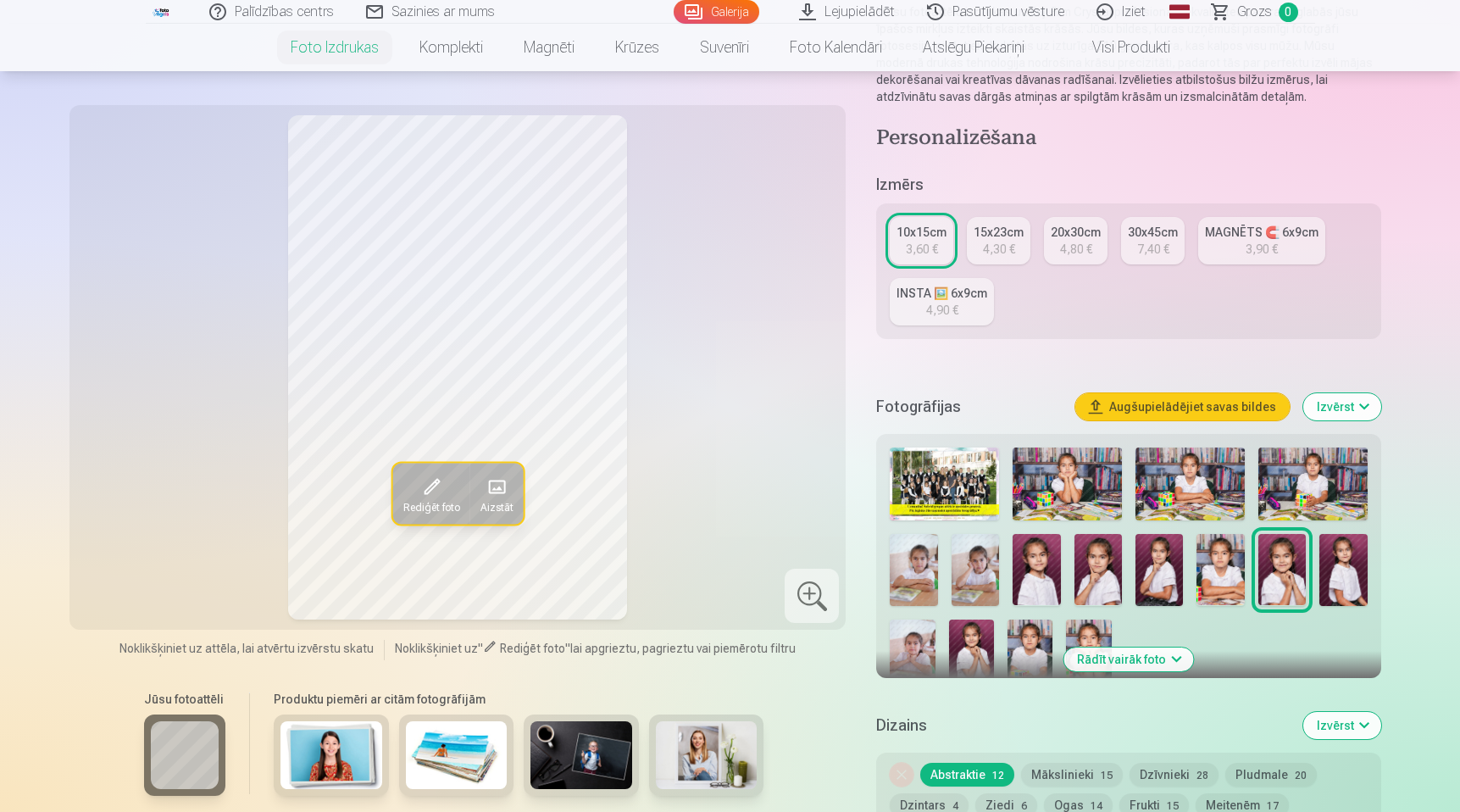
click at [1276, 237] on div "MAGNĒTS 🧲 6x9cm" at bounding box center [1261, 231] width 113 height 17
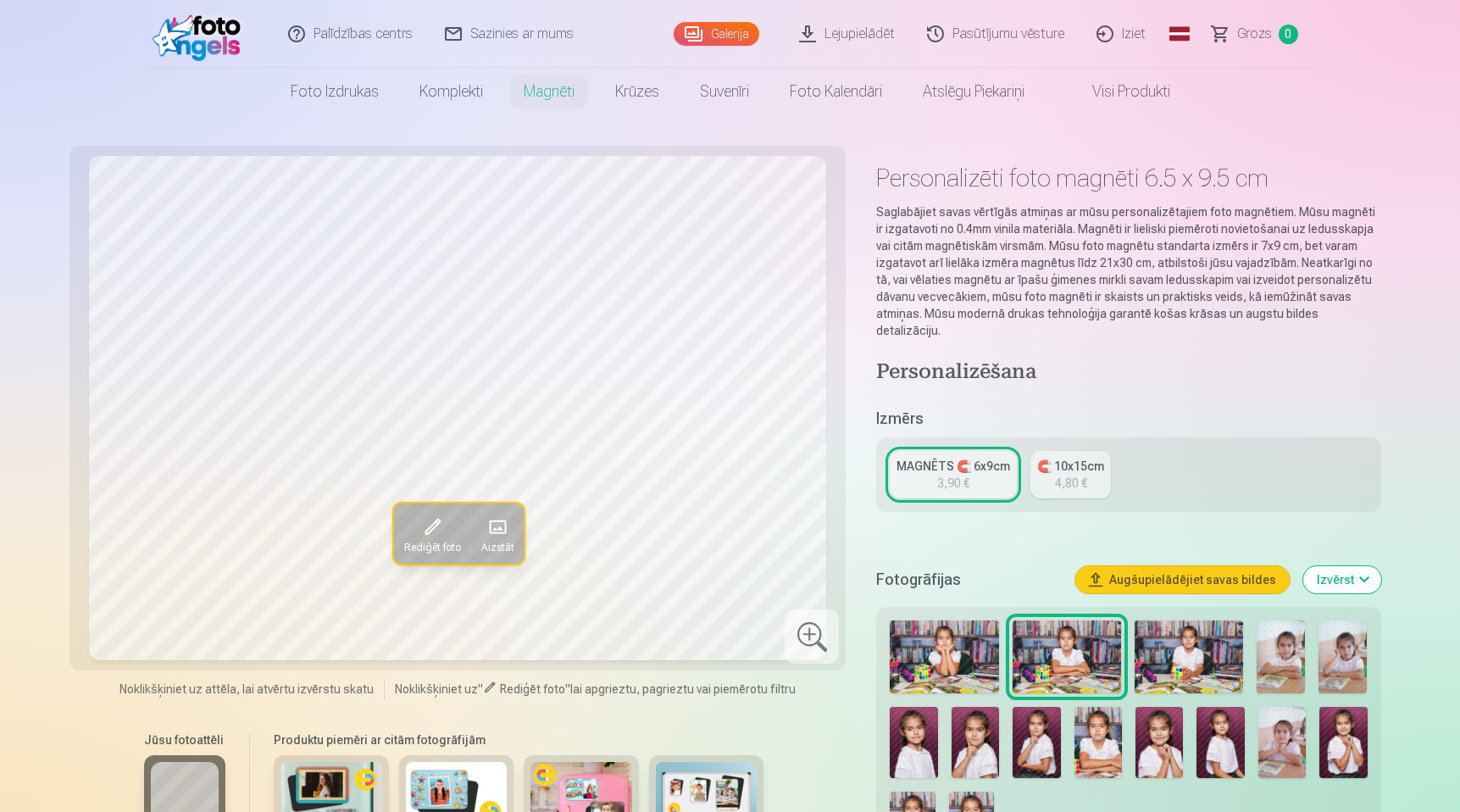
click at [1068, 474] on div "4,80 €" at bounding box center [1071, 482] width 32 height 17
click at [958, 474] on div "3,90 €" at bounding box center [953, 482] width 32 height 17
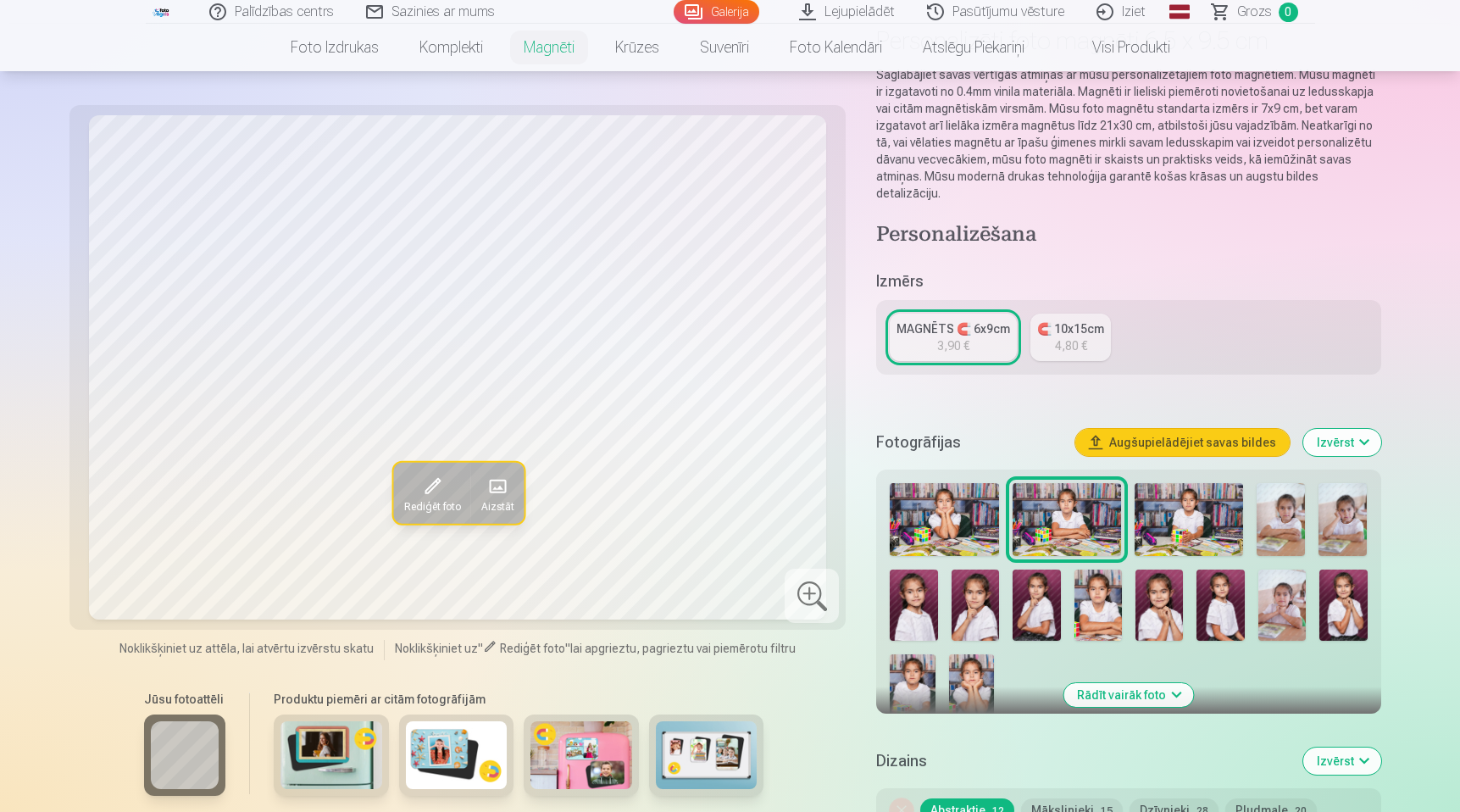
scroll to position [147, 0]
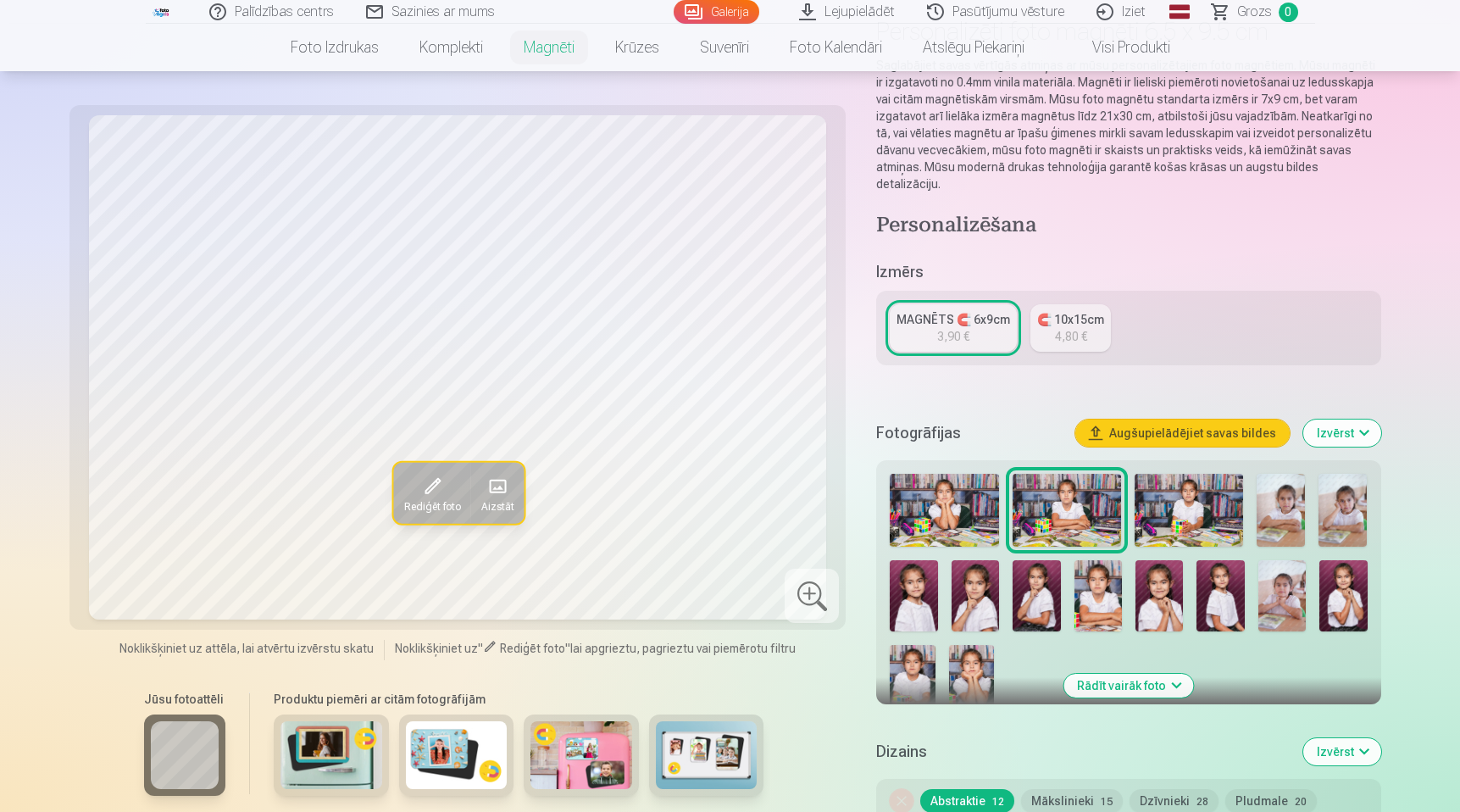
click at [1214, 569] on img at bounding box center [1220, 596] width 48 height 72
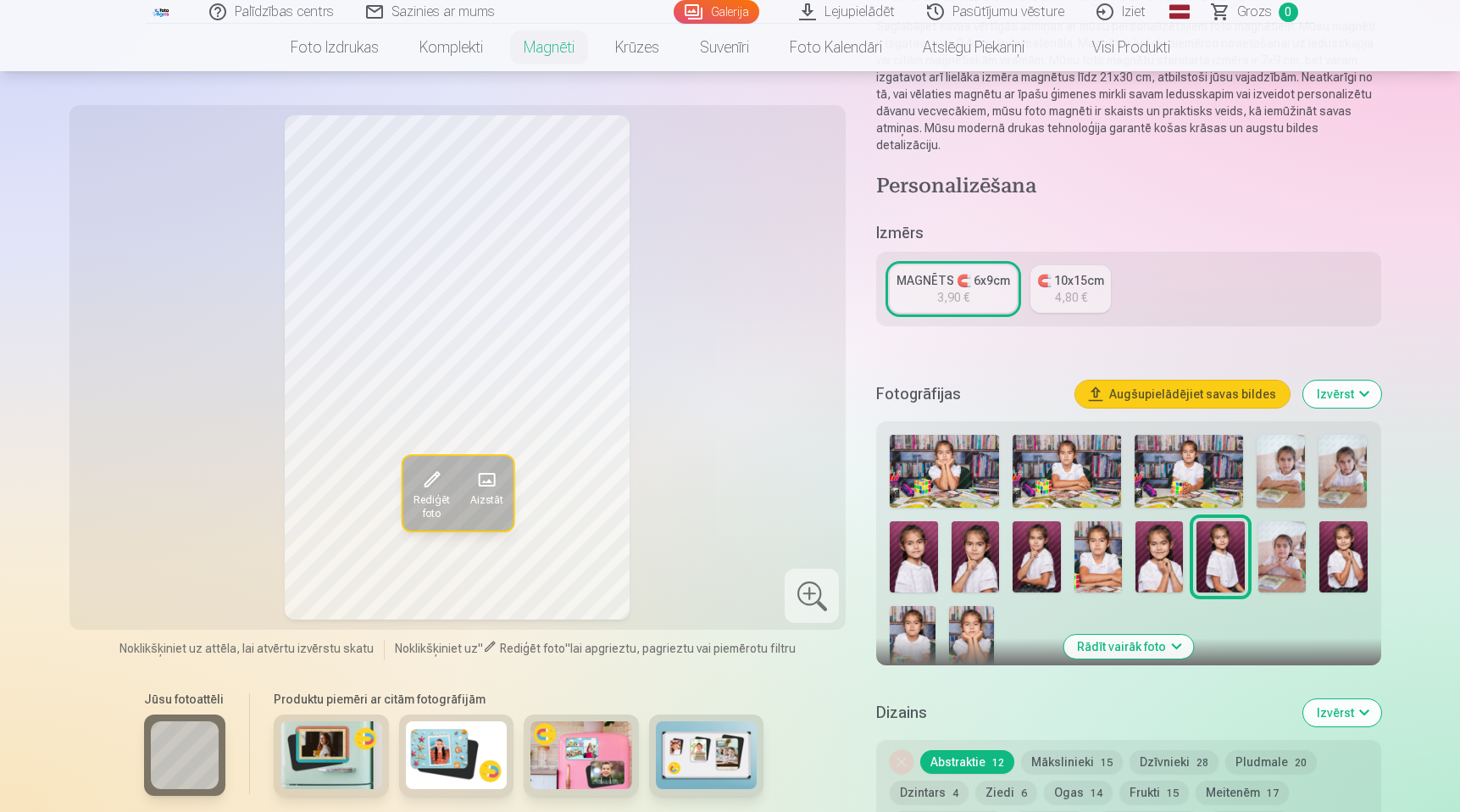
scroll to position [205, 0]
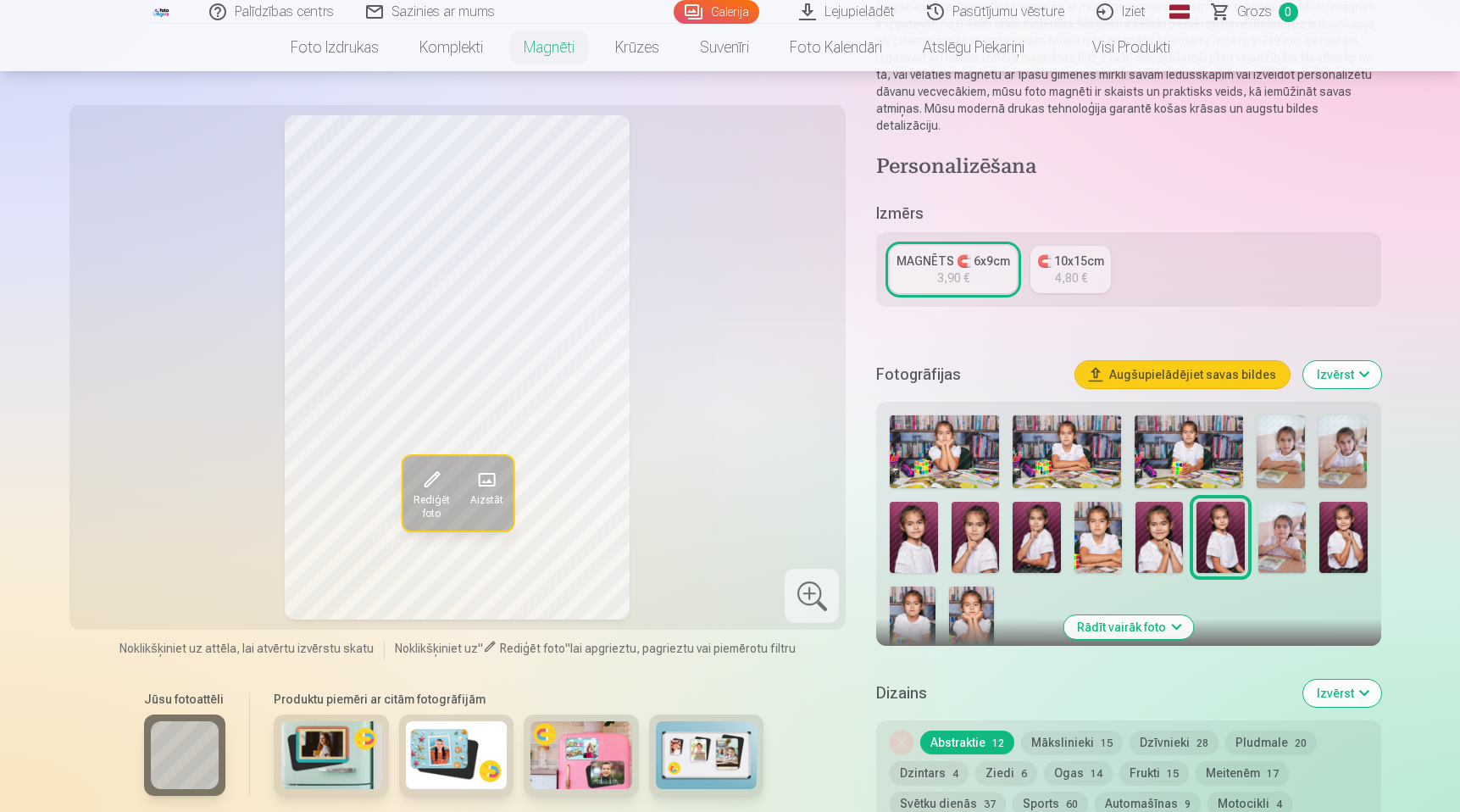
click at [1365, 520] on img at bounding box center [1343, 538] width 48 height 72
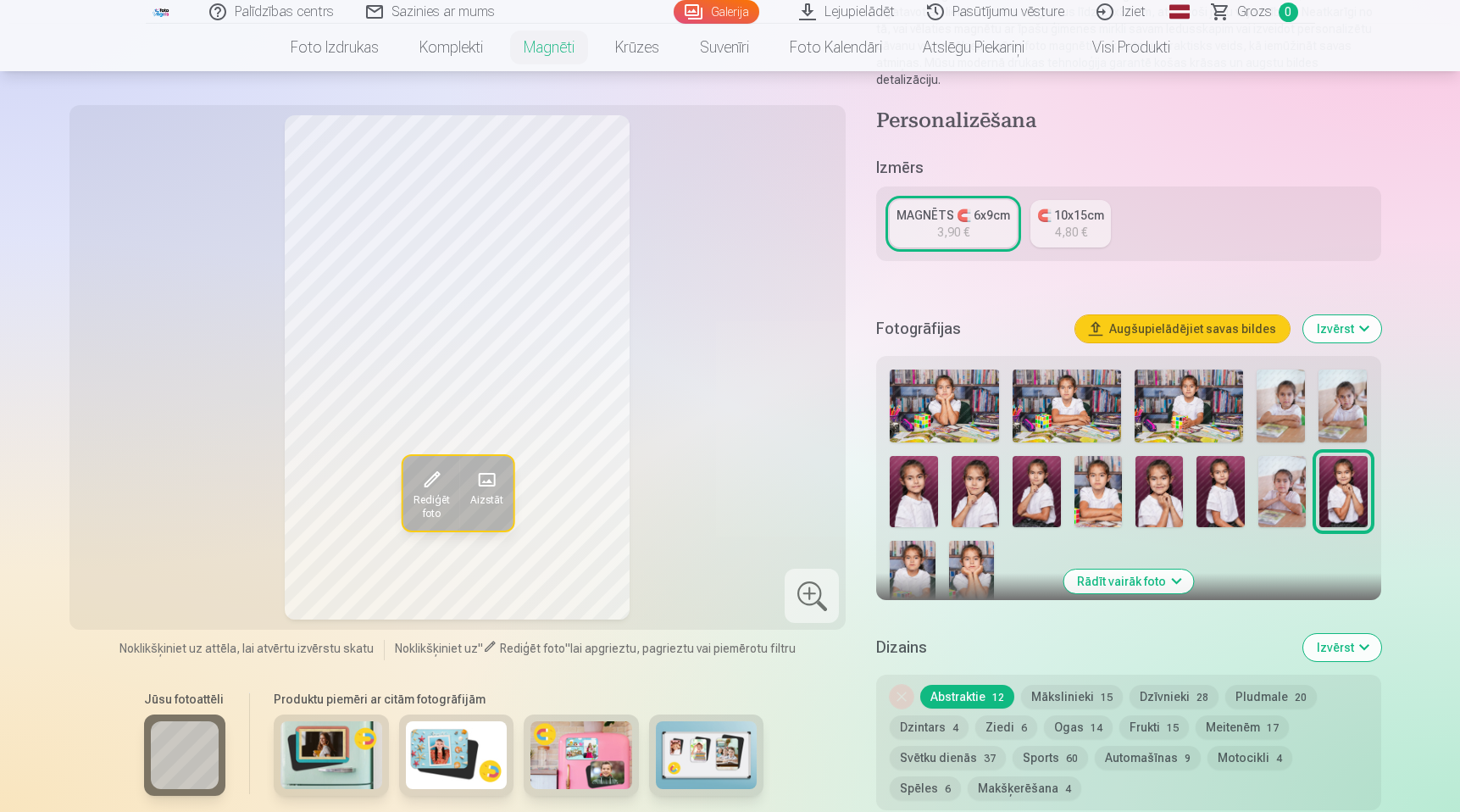
scroll to position [254, 0]
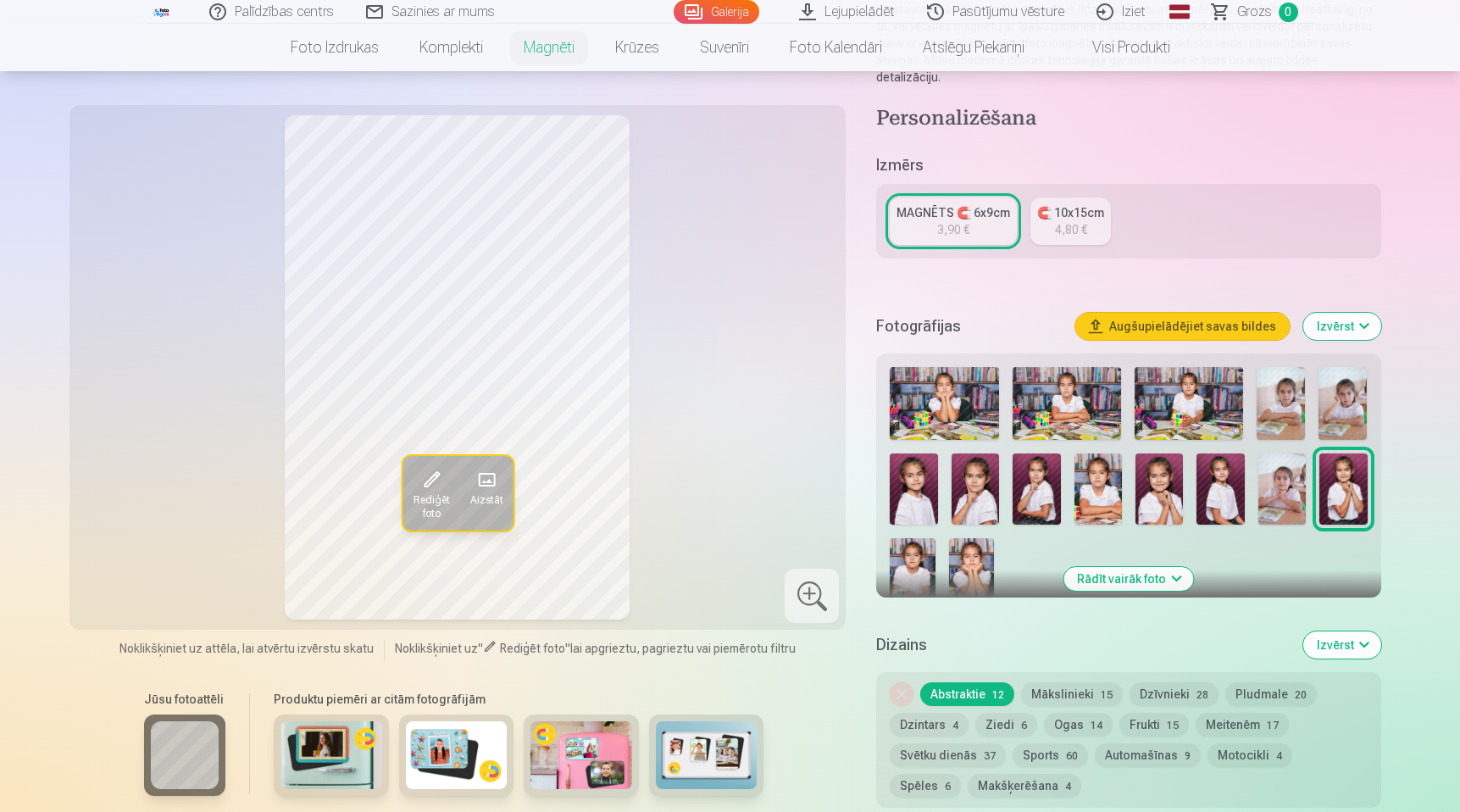
click at [1134, 566] on button "Rādīt vairāk foto" at bounding box center [1128, 578] width 130 height 24
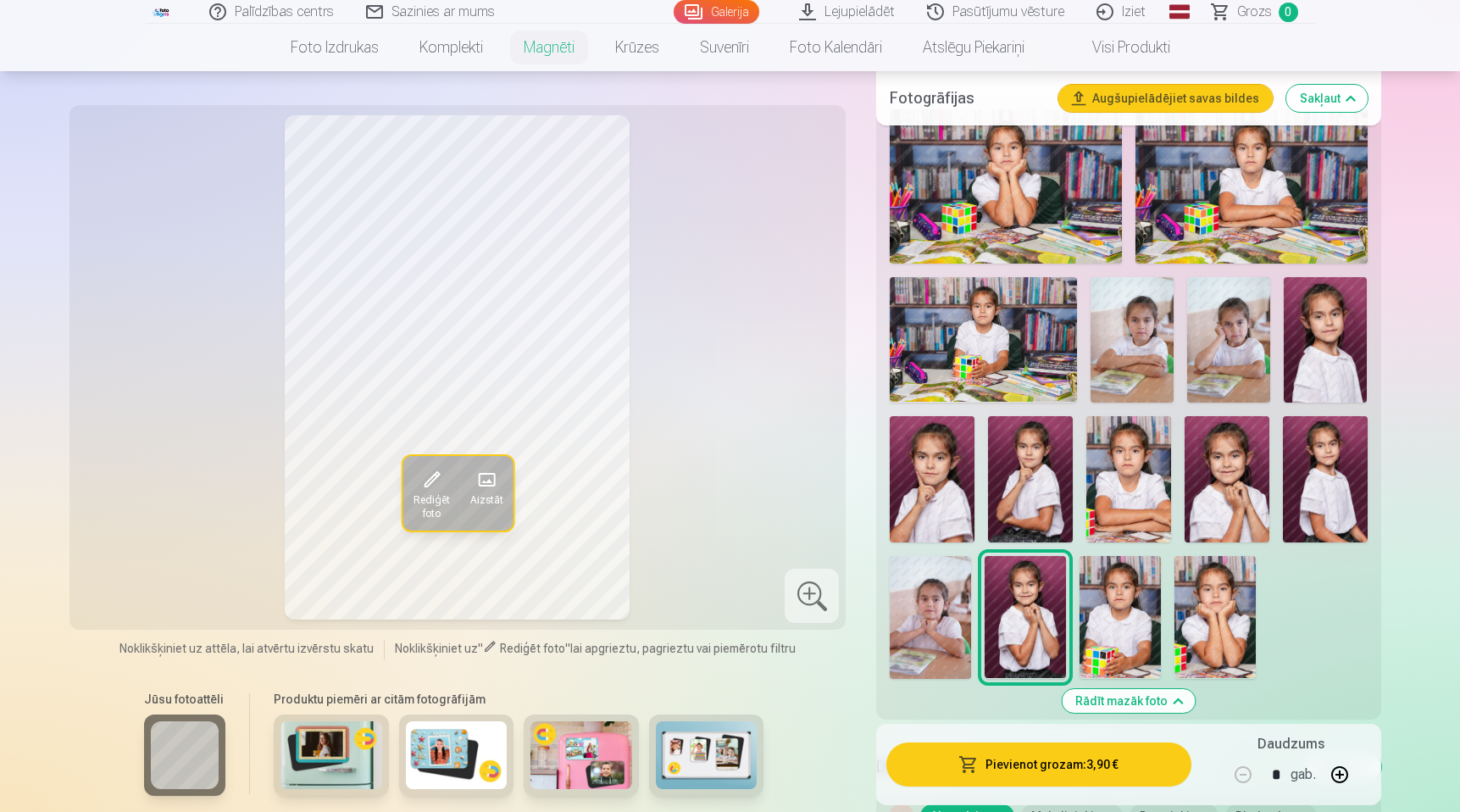
scroll to position [515, 0]
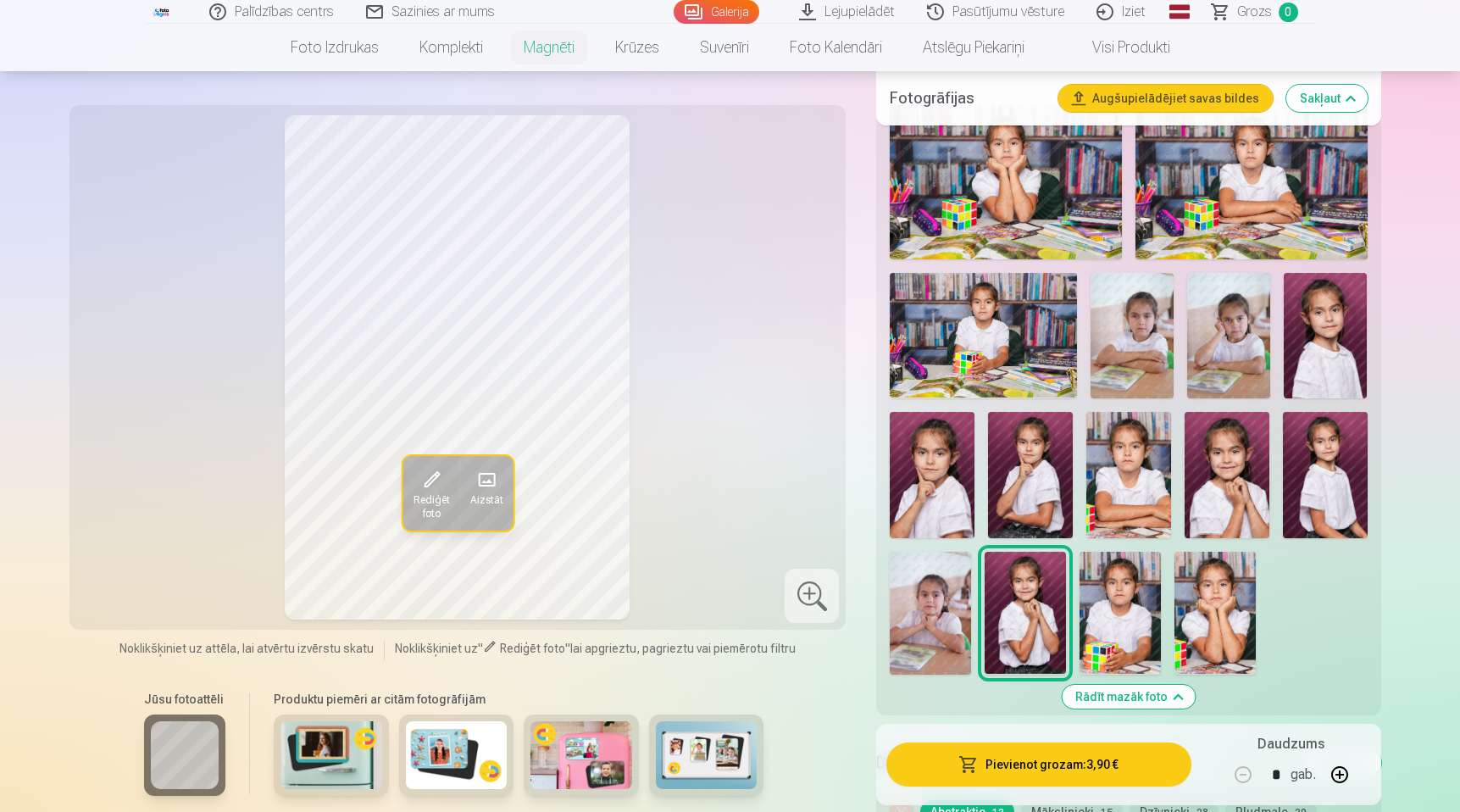
click at [1023, 467] on img at bounding box center [1030, 475] width 85 height 127
click at [1336, 463] on img at bounding box center [1326, 475] width 85 height 127
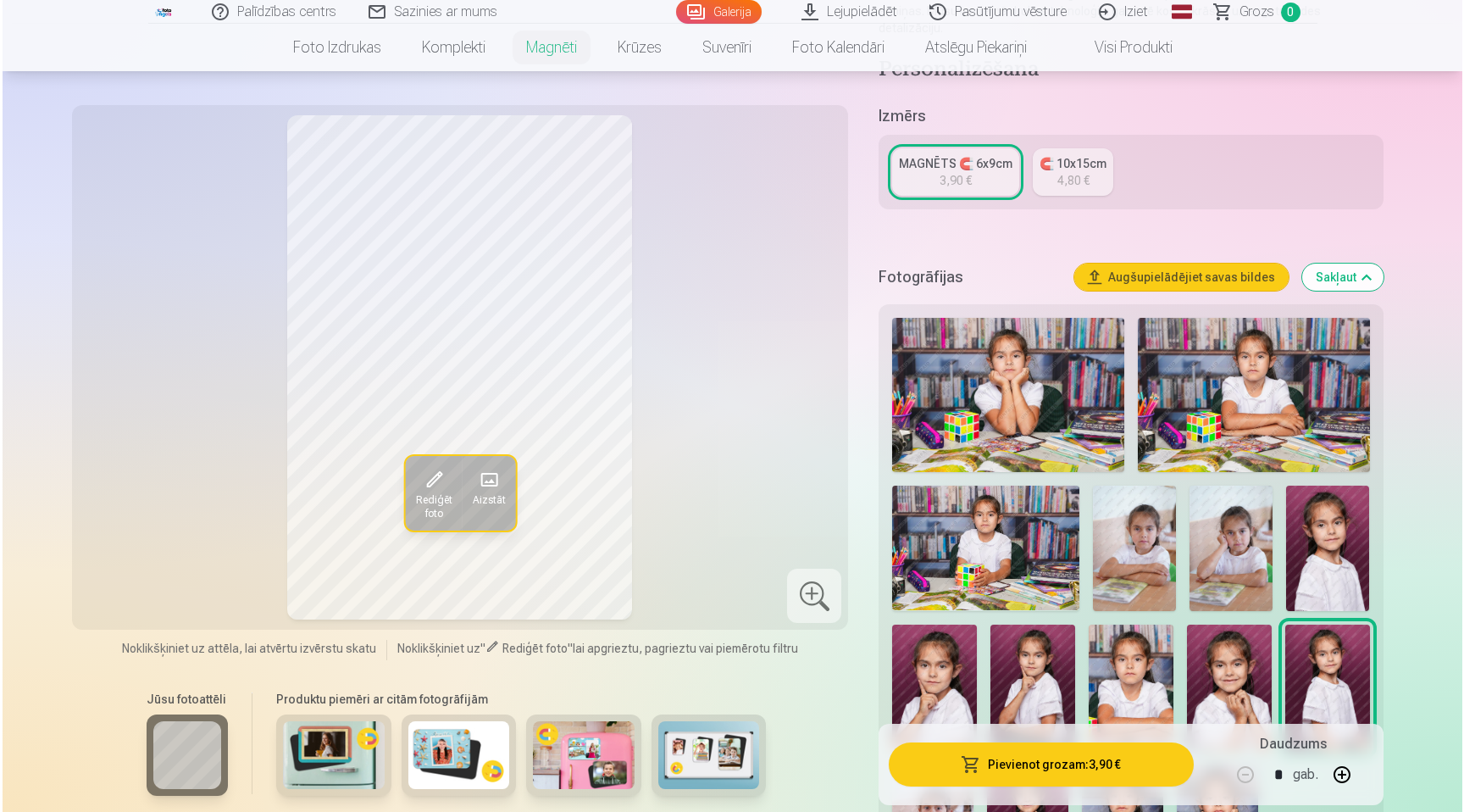
scroll to position [289, 0]
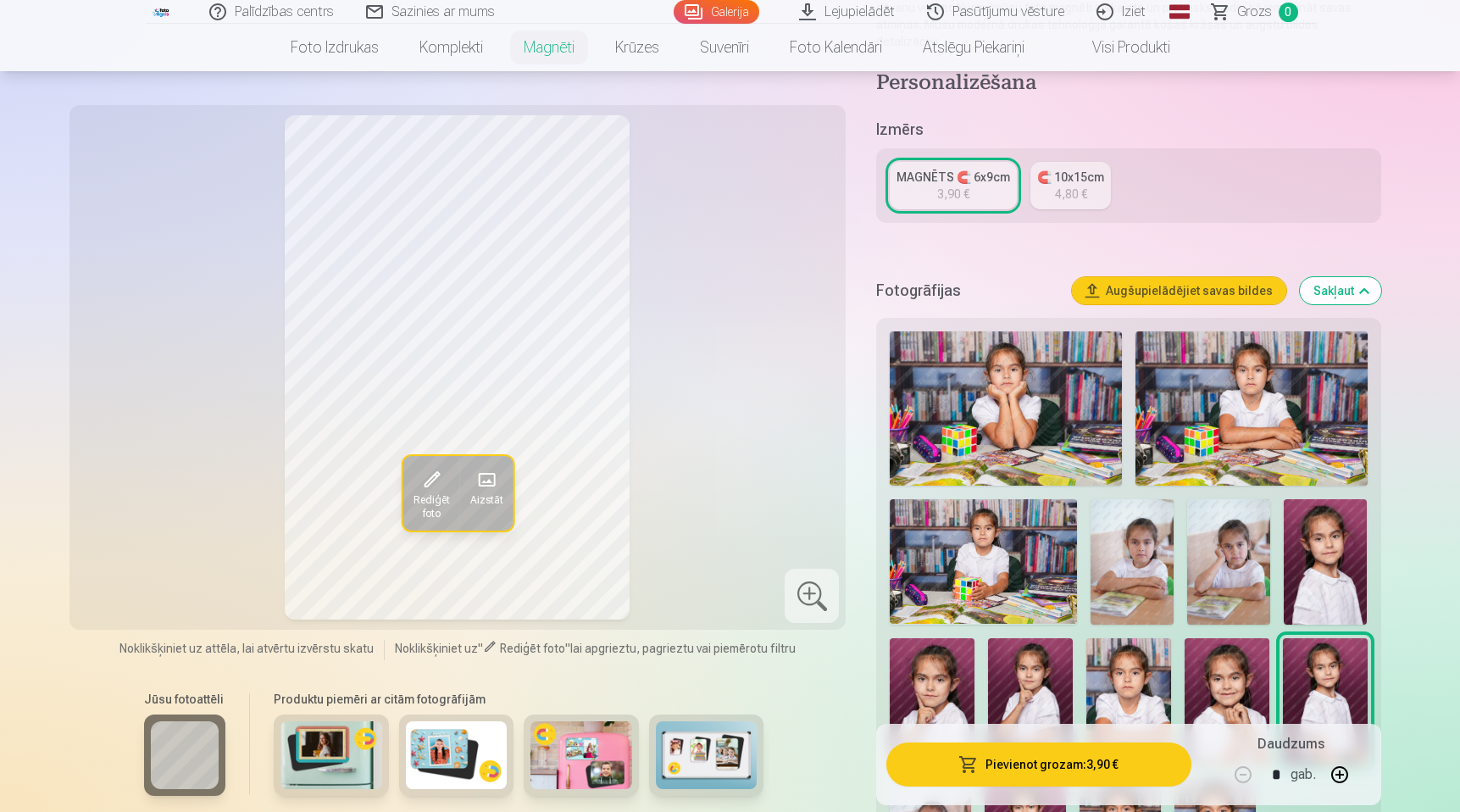
click at [1074, 757] on button "Pievienot grozam : 3,90 €" at bounding box center [1038, 764] width 304 height 44
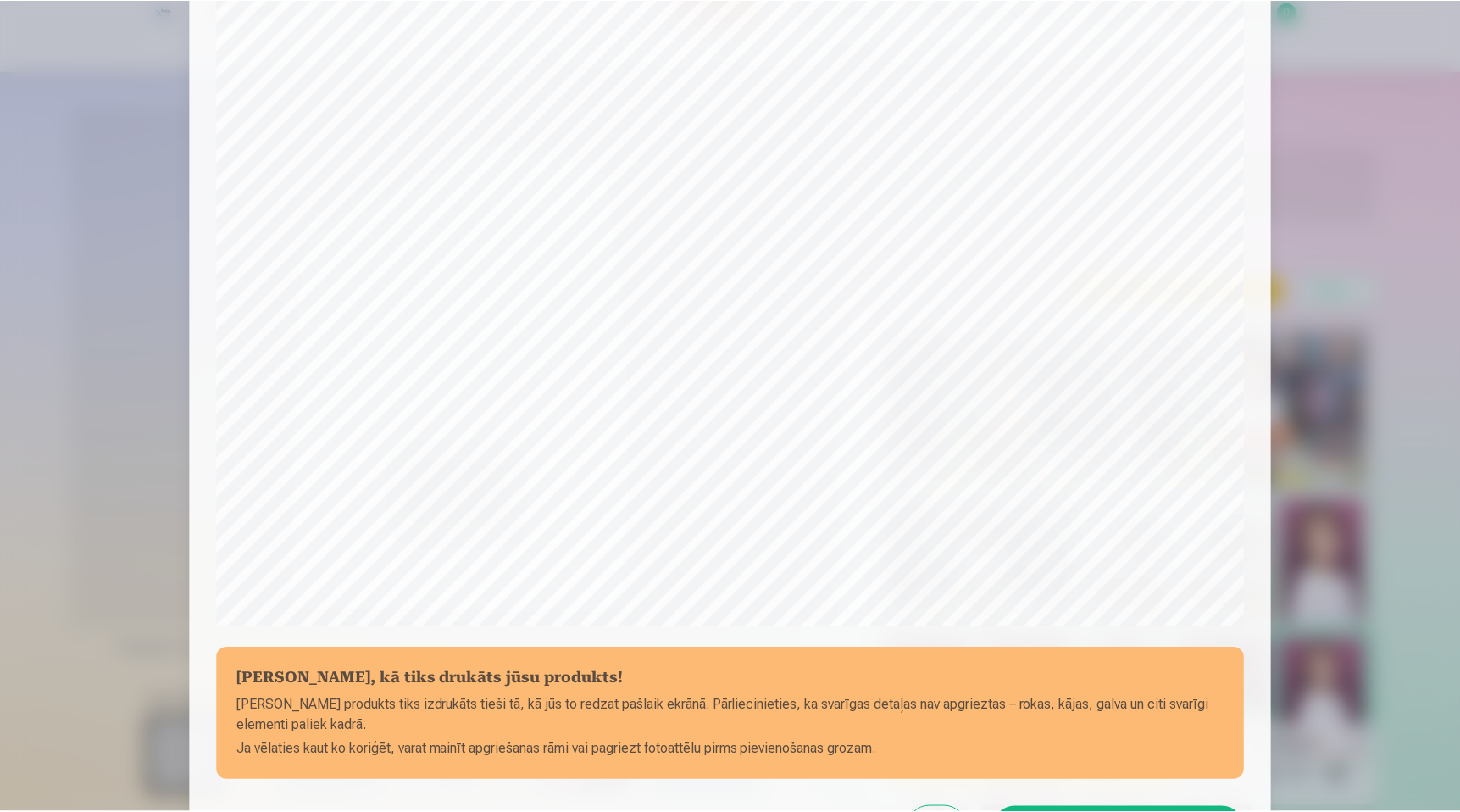
scroll to position [408, 0]
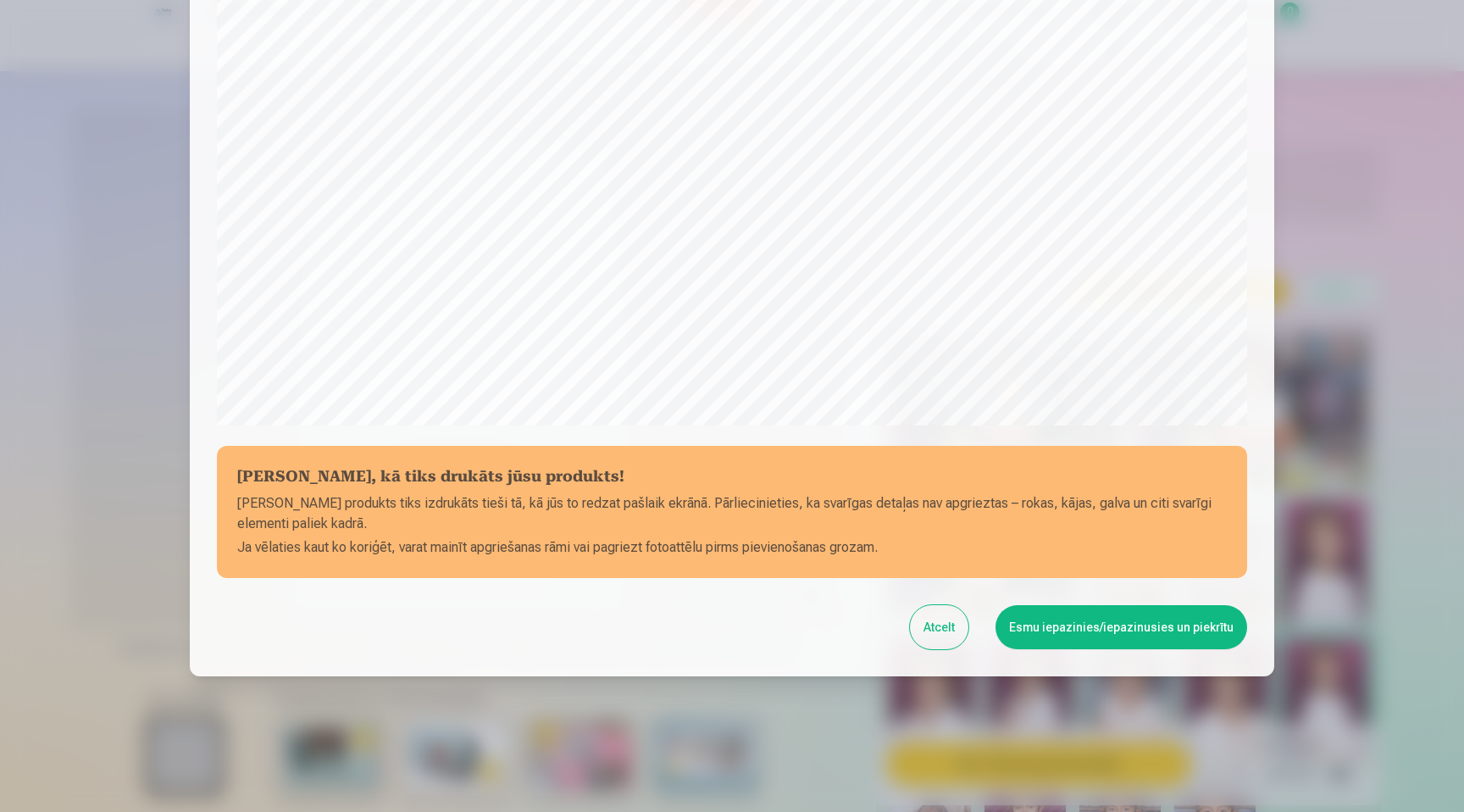
click at [1144, 635] on button "Esmu iepazinies/iepazinusies un piekrītu" at bounding box center [1121, 627] width 252 height 44
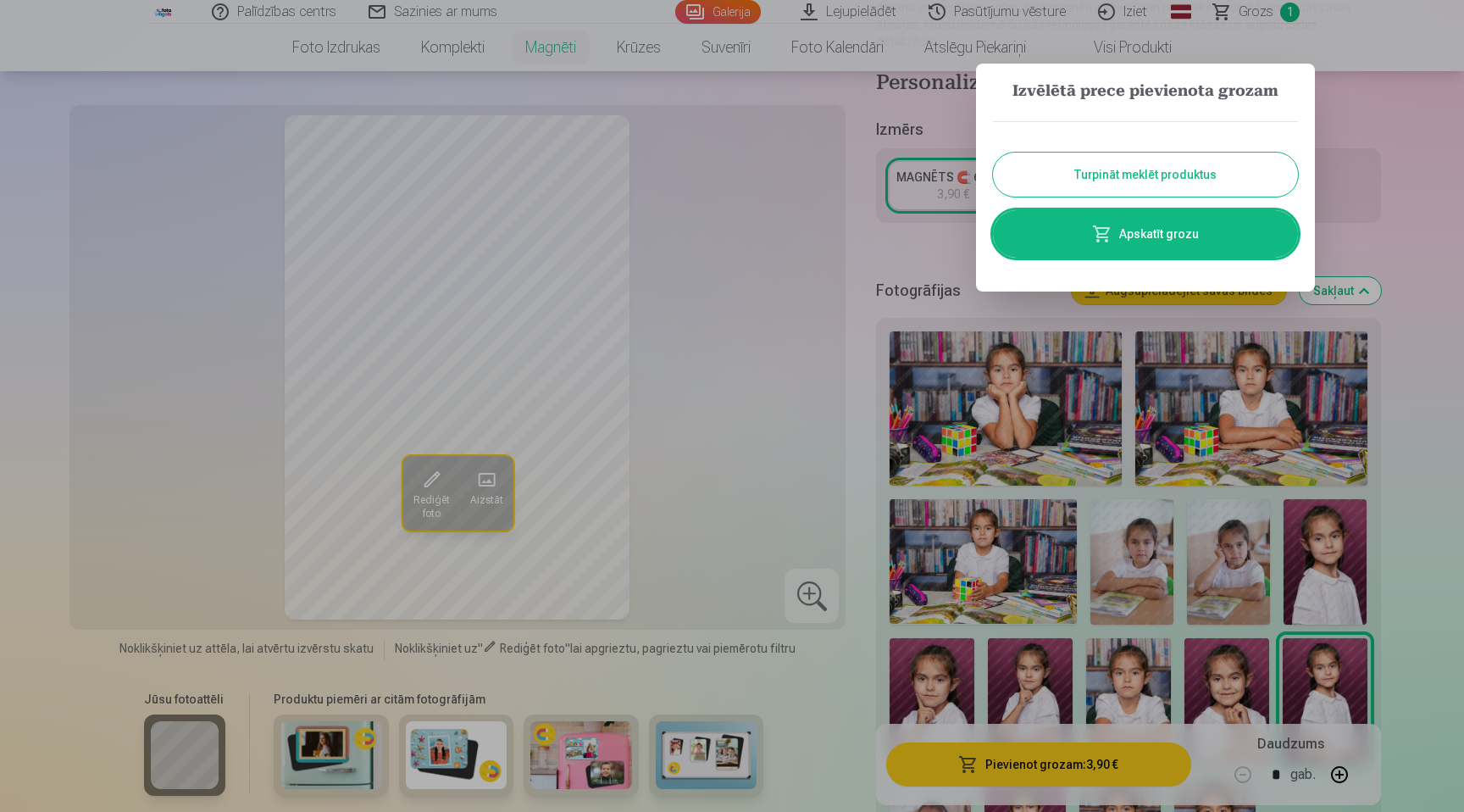
click at [1399, 379] on div at bounding box center [732, 406] width 1464 height 812
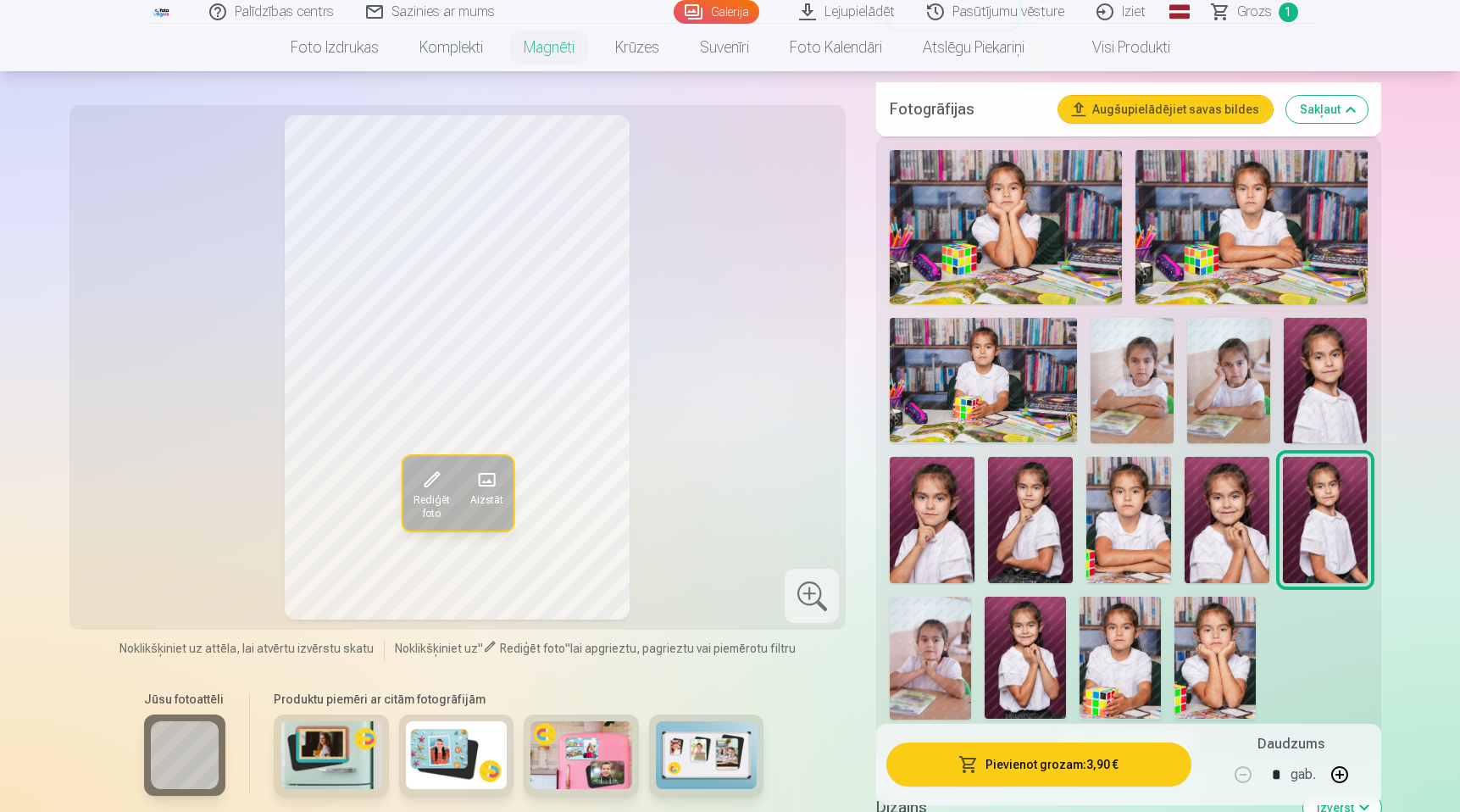
scroll to position [492, 0]
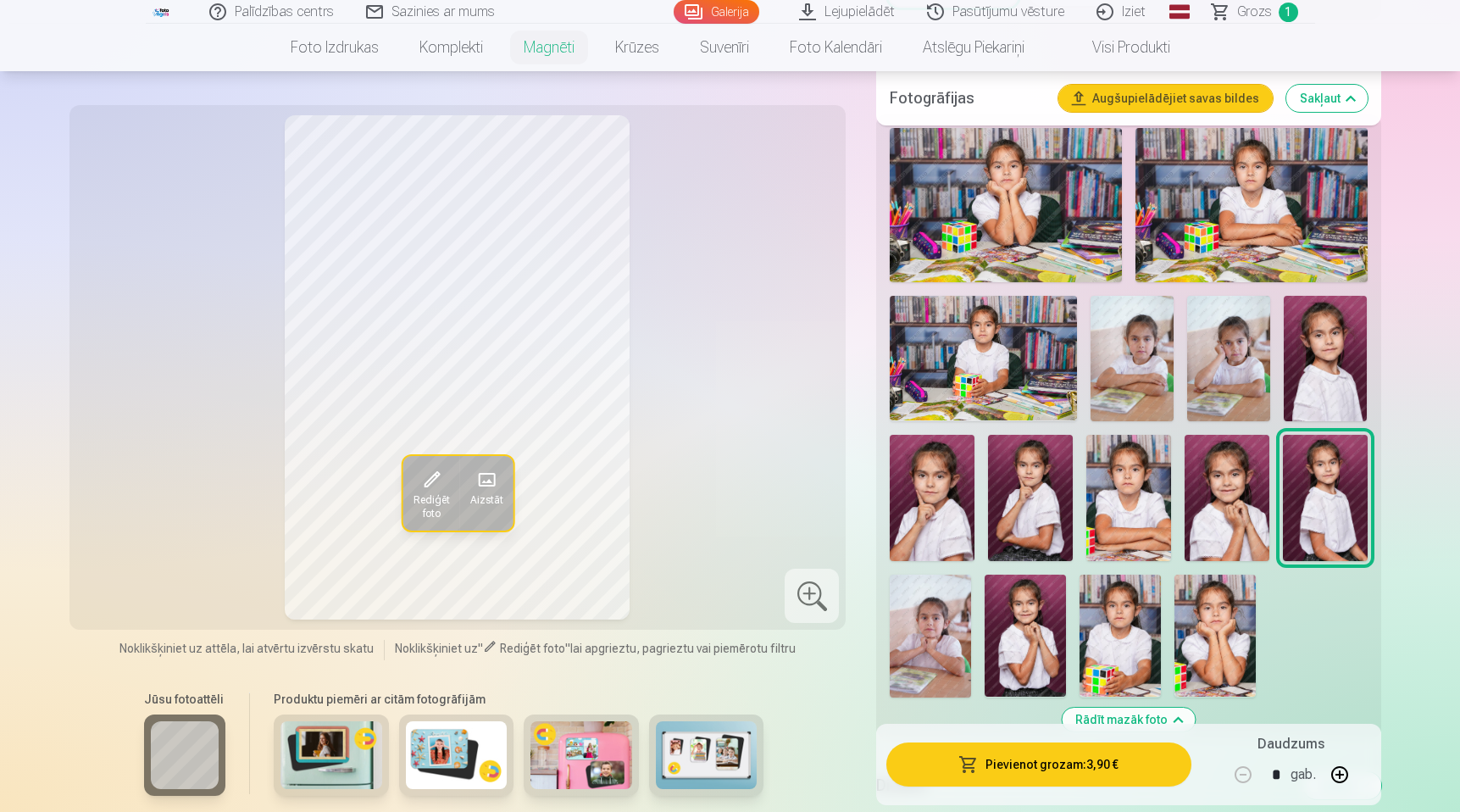
click at [1279, 9] on span "1" at bounding box center [1289, 12] width 19 height 19
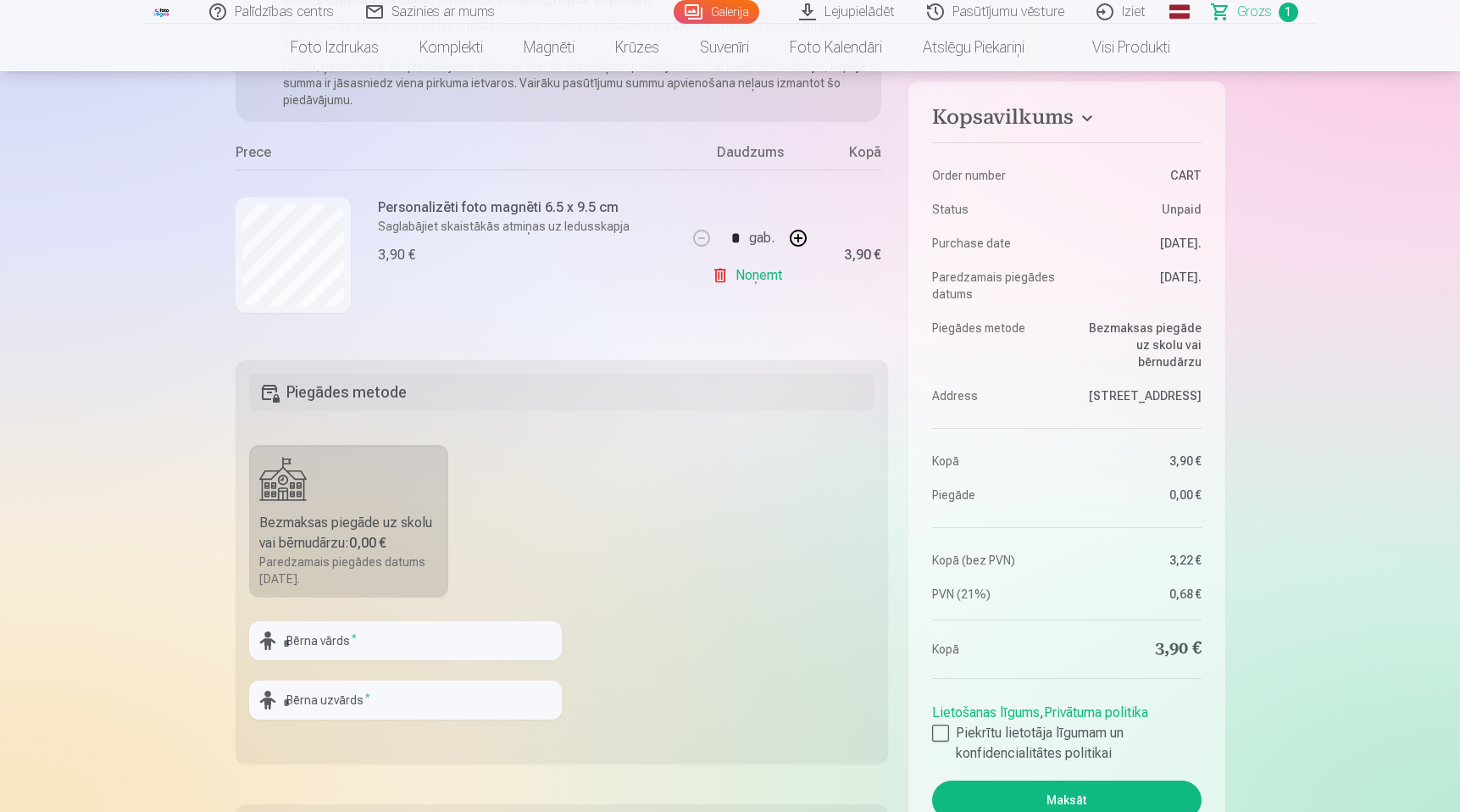
scroll to position [266, 0]
click at [806, 237] on button "button" at bounding box center [798, 237] width 41 height 41
type input "*"
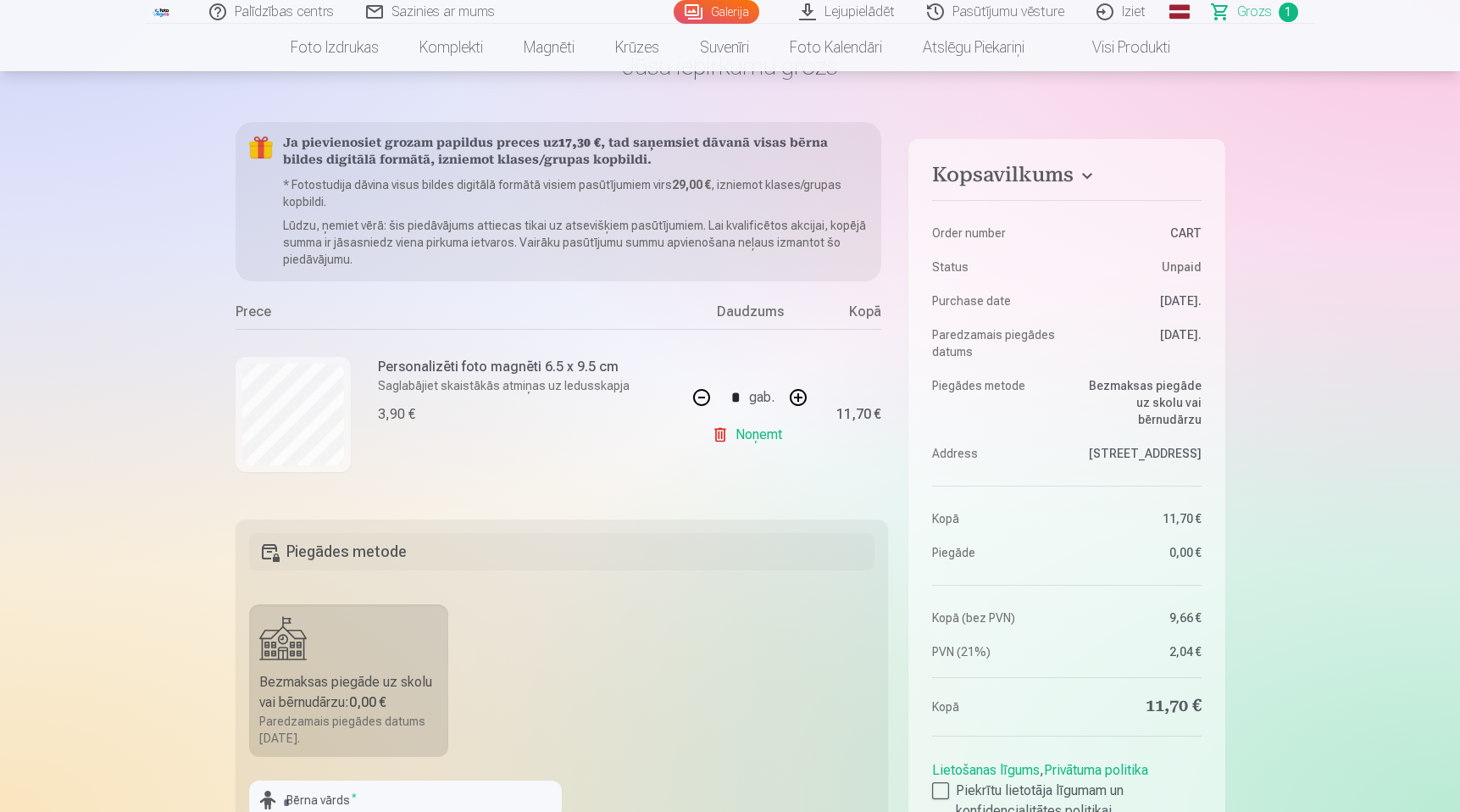
scroll to position [0, 0]
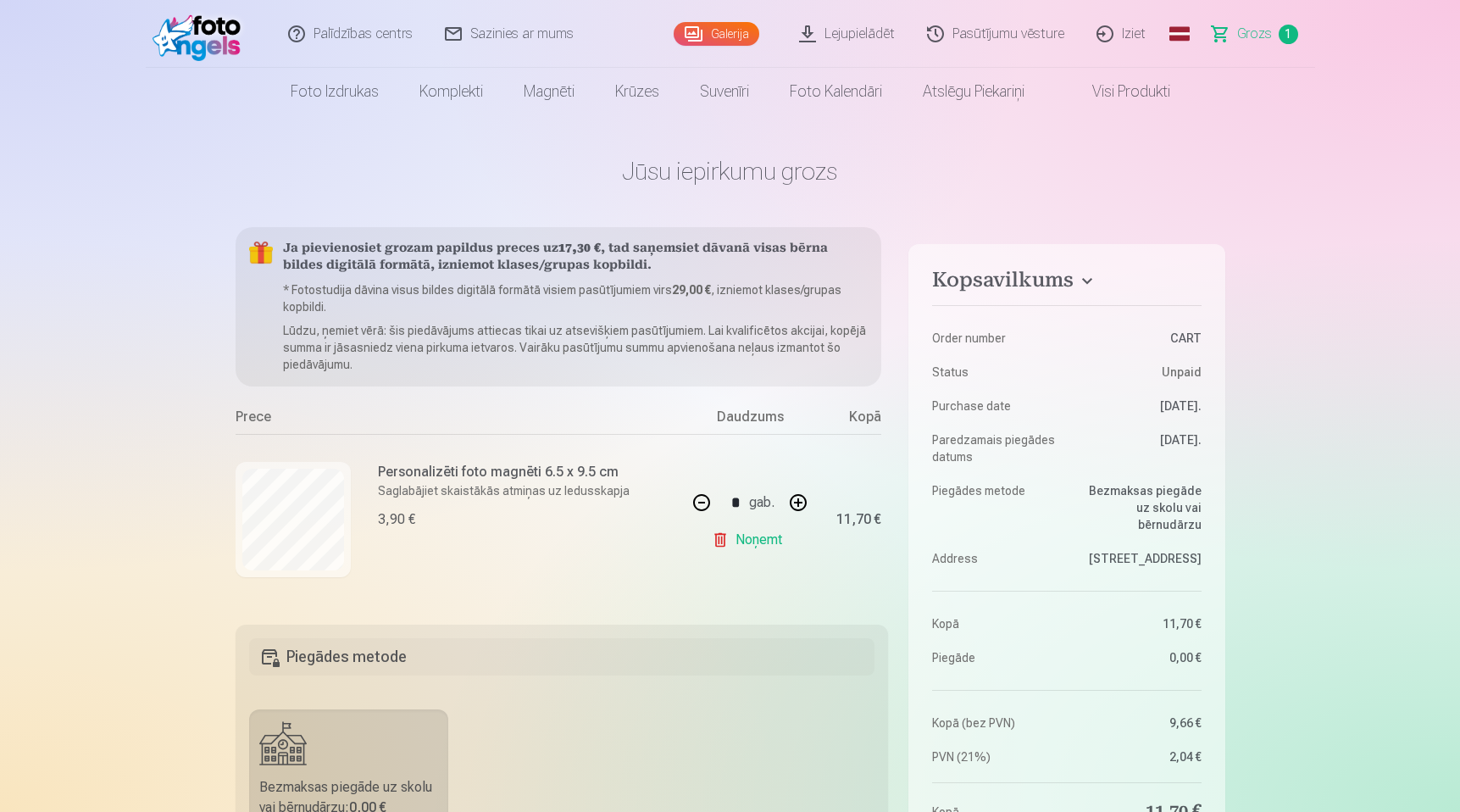
click at [711, 31] on link "Galerija" at bounding box center [716, 34] width 86 height 24
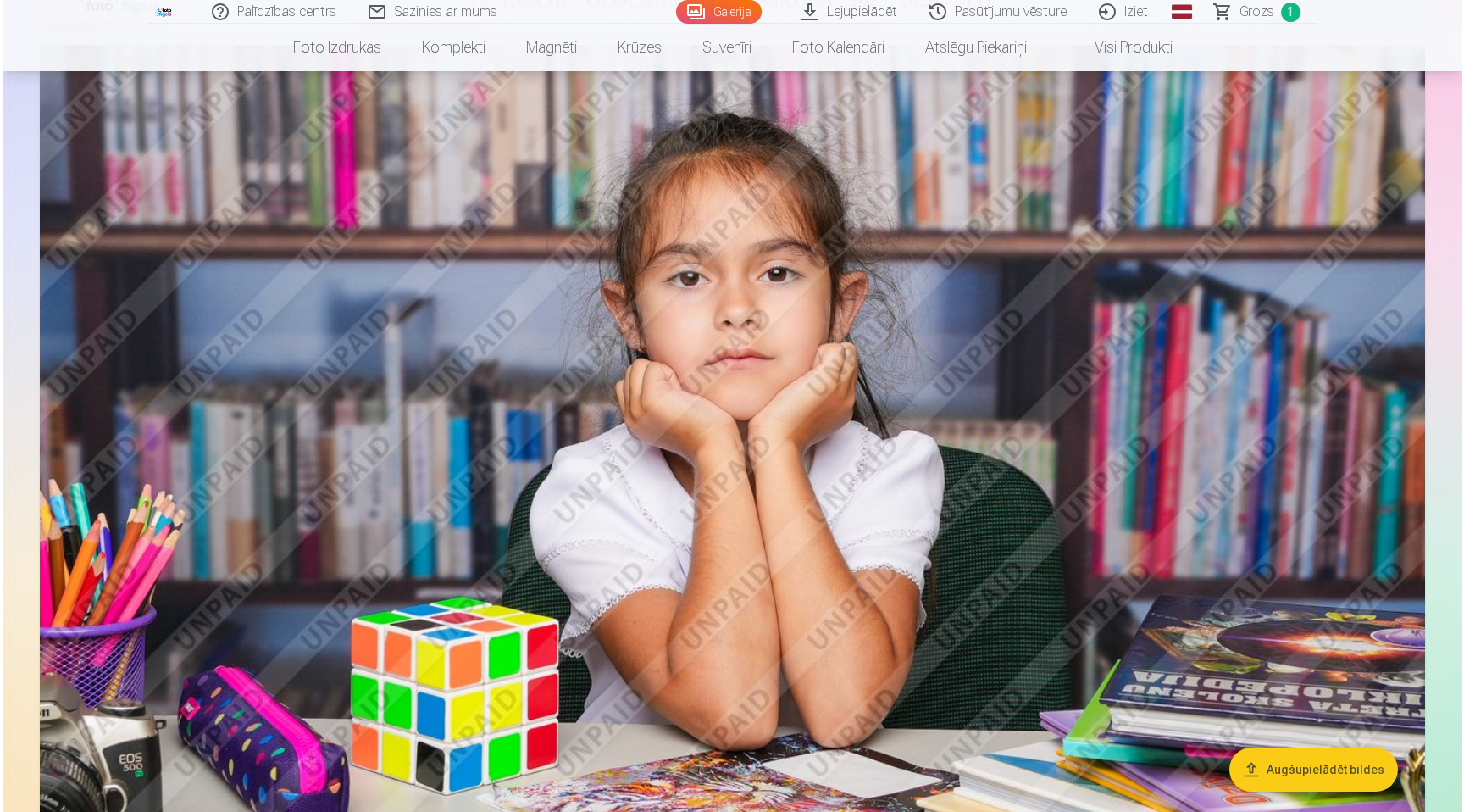
scroll to position [1085, 0]
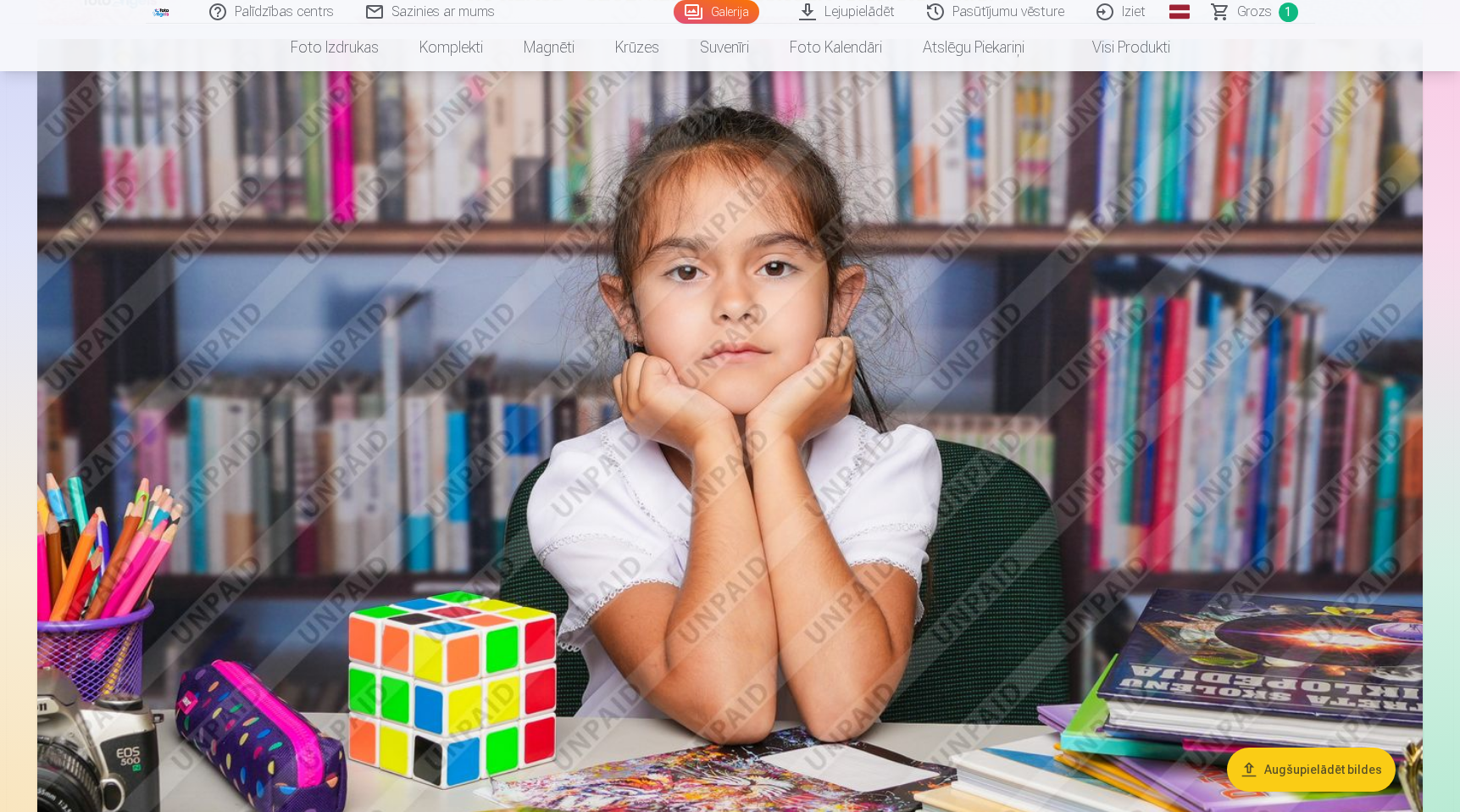
click at [845, 274] on img at bounding box center [730, 500] width 1386 height 923
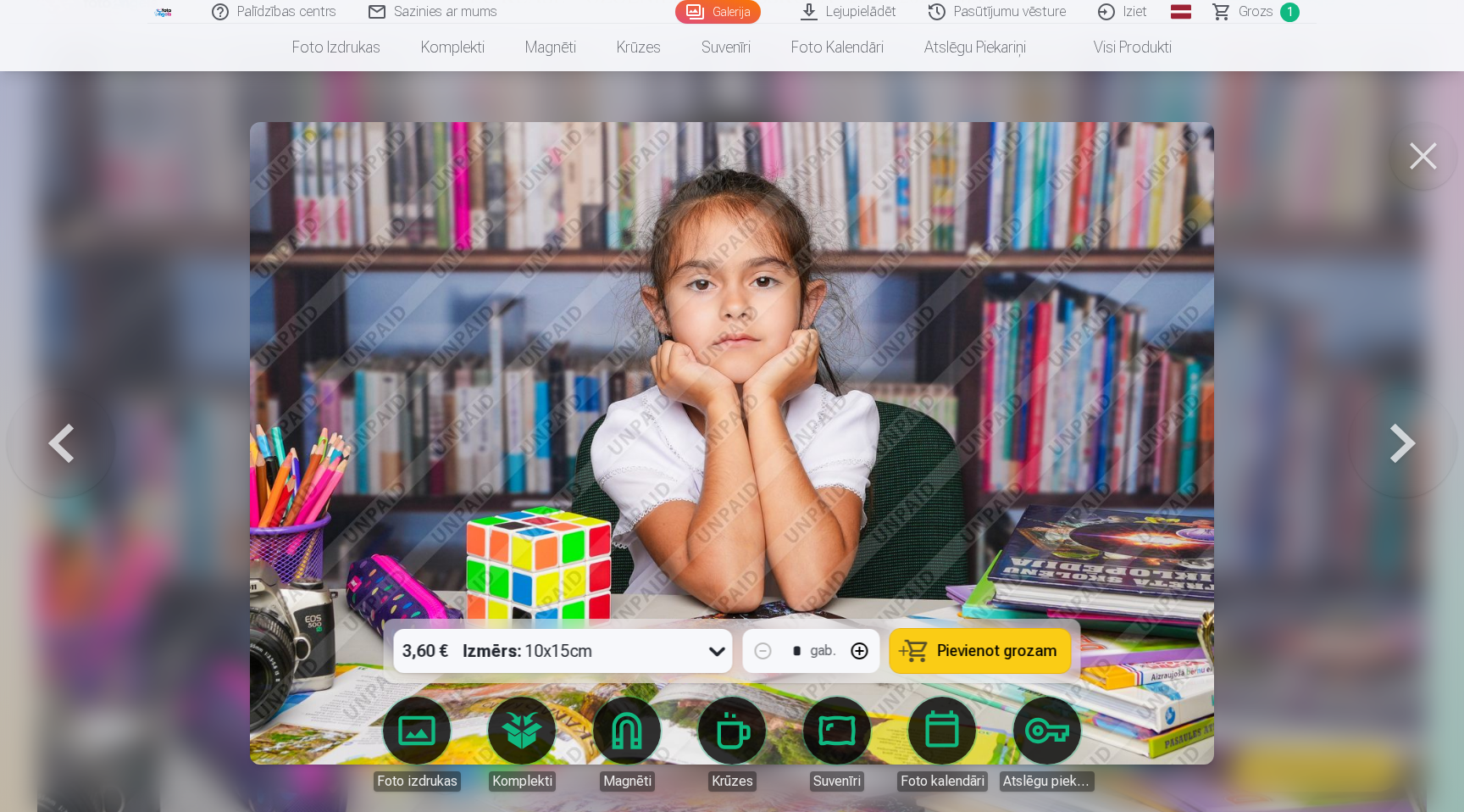
click at [425, 723] on link "Foto izdrukas" at bounding box center [416, 743] width 95 height 95
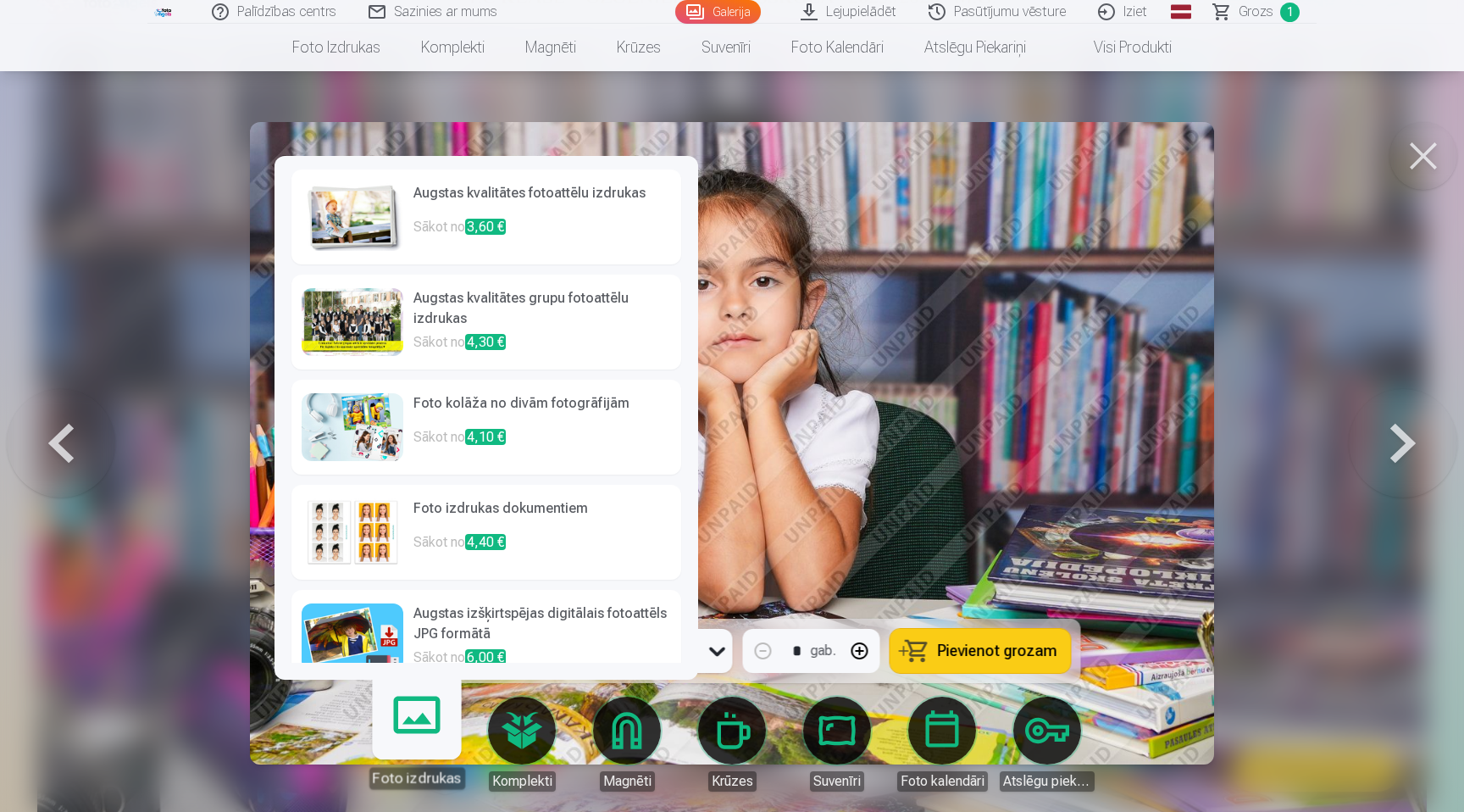
scroll to position [26, 0]
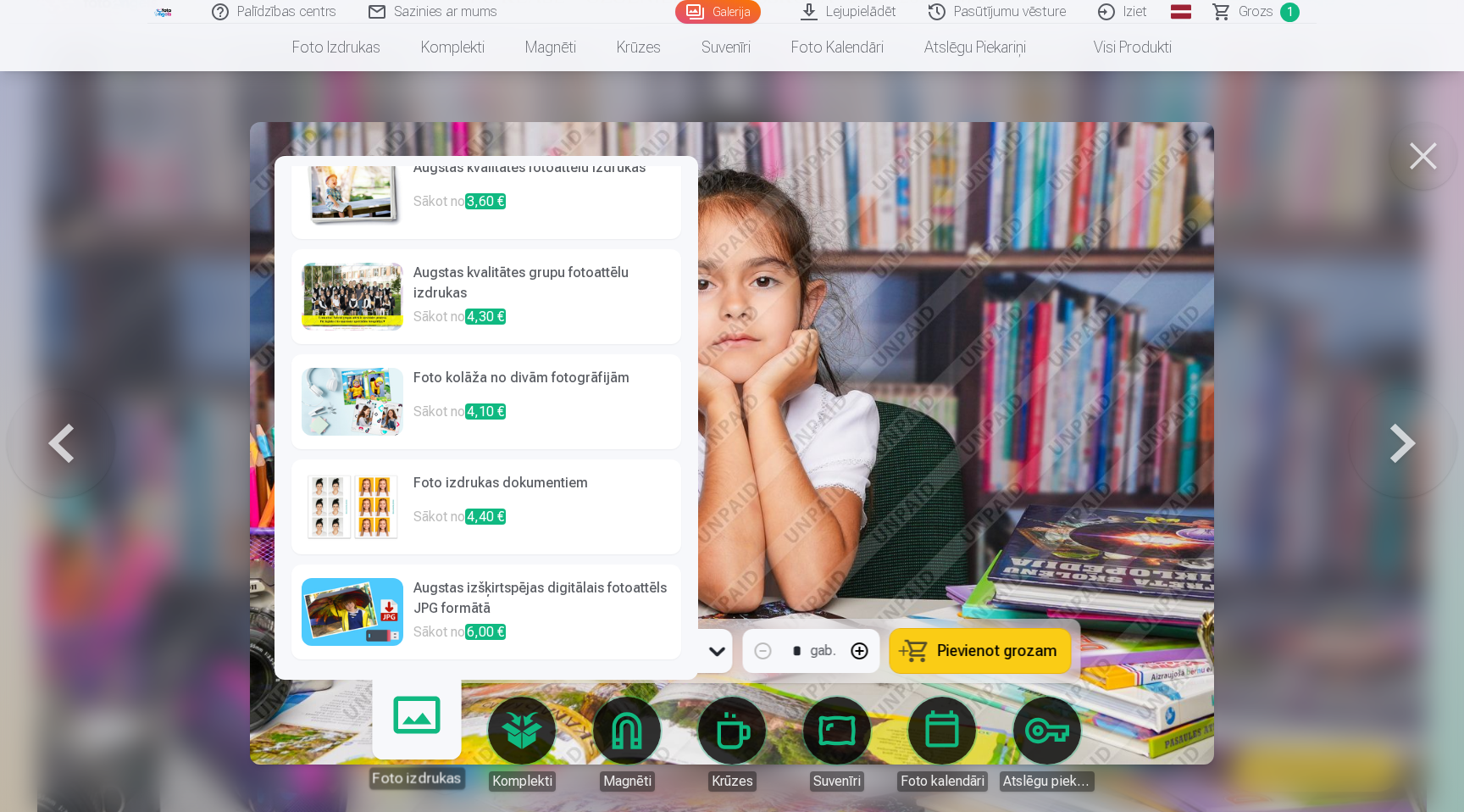
click at [497, 595] on h6 "Augstas izšķirtspējas digitālais fotoattēls JPG formātā" at bounding box center [542, 600] width 257 height 44
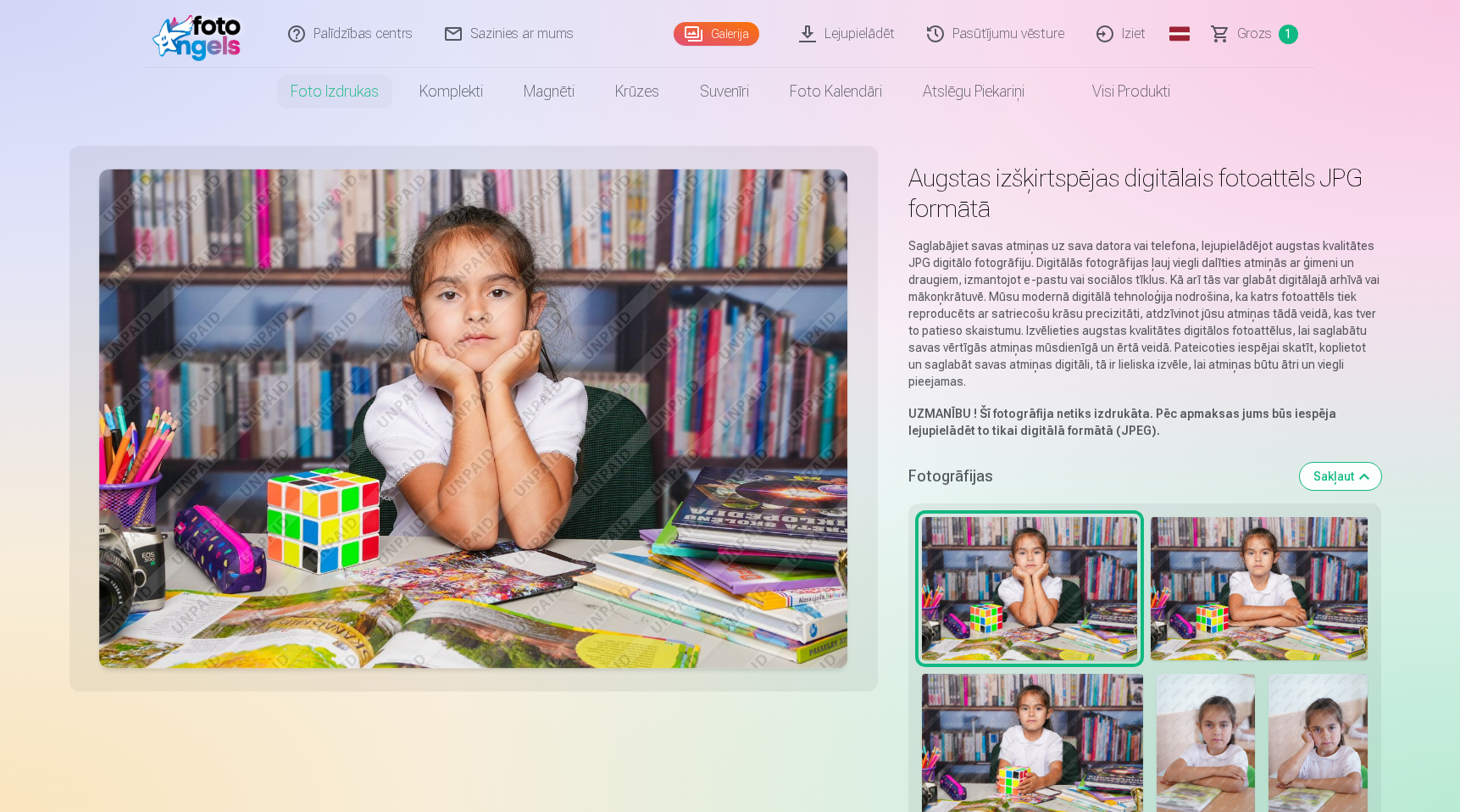
click at [1170, 86] on link "Visi produkti" at bounding box center [1117, 92] width 146 height 48
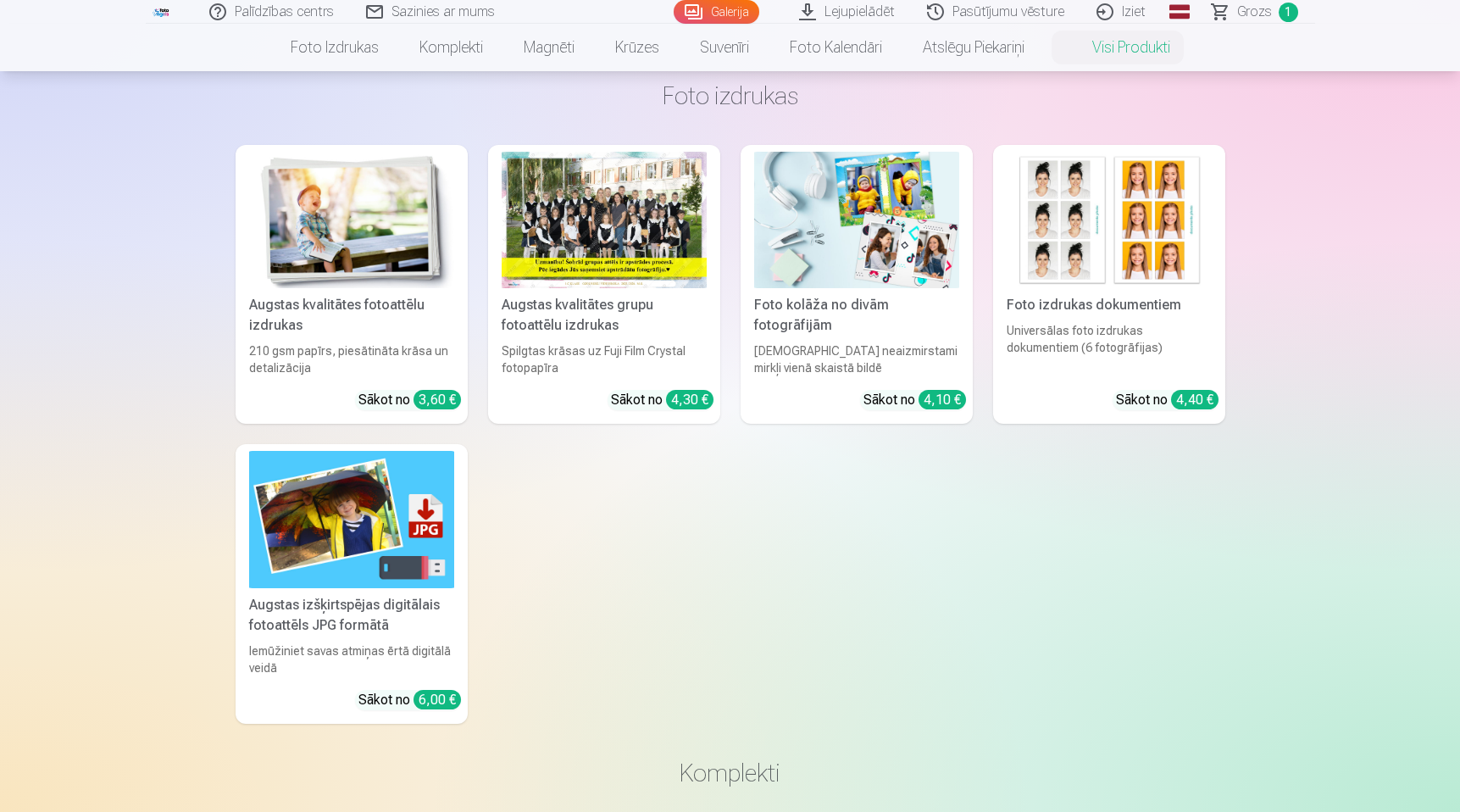
scroll to position [77, 0]
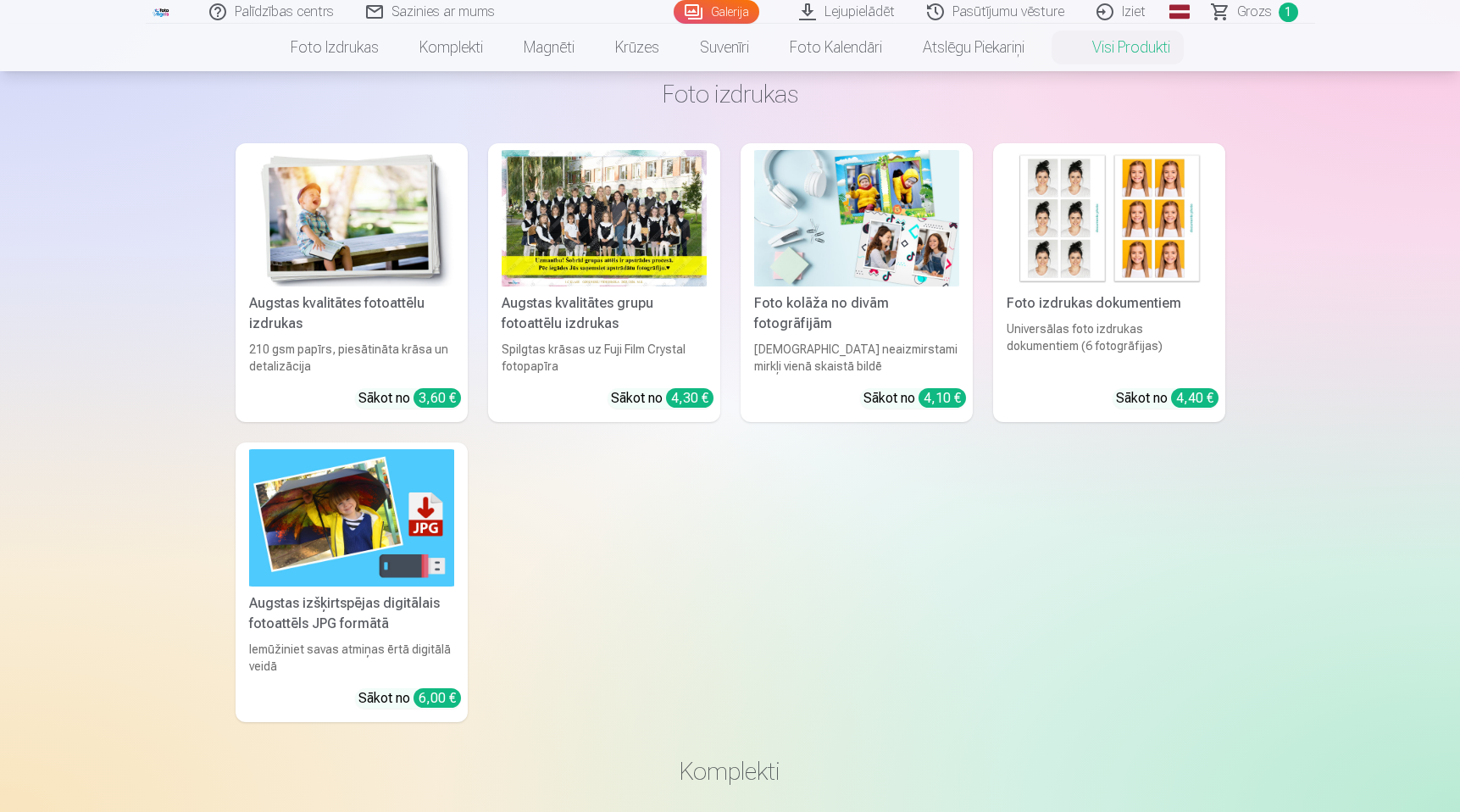
click at [734, 50] on link "Suvenīri" at bounding box center [725, 48] width 90 height 48
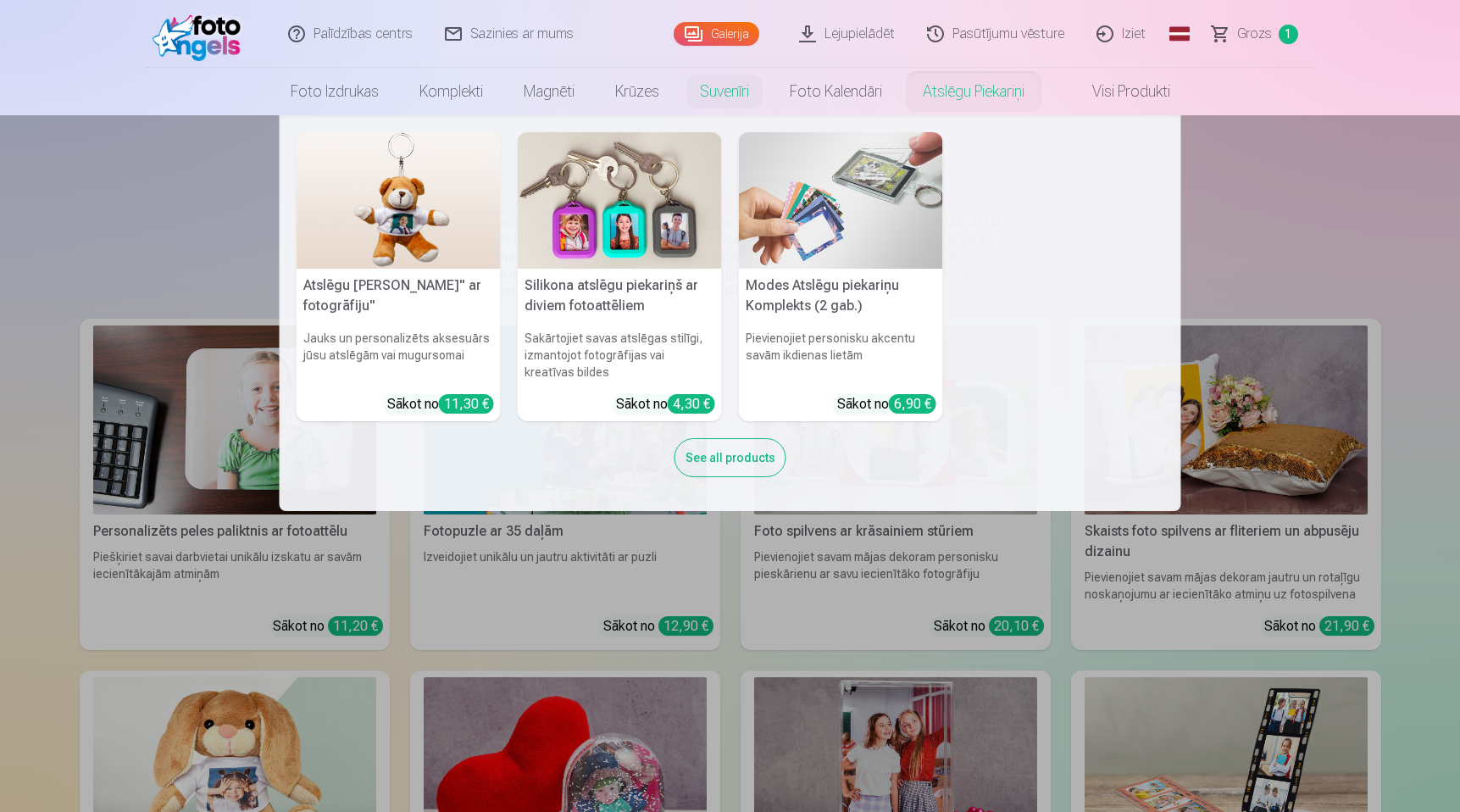
click at [598, 215] on img at bounding box center [620, 201] width 204 height 136
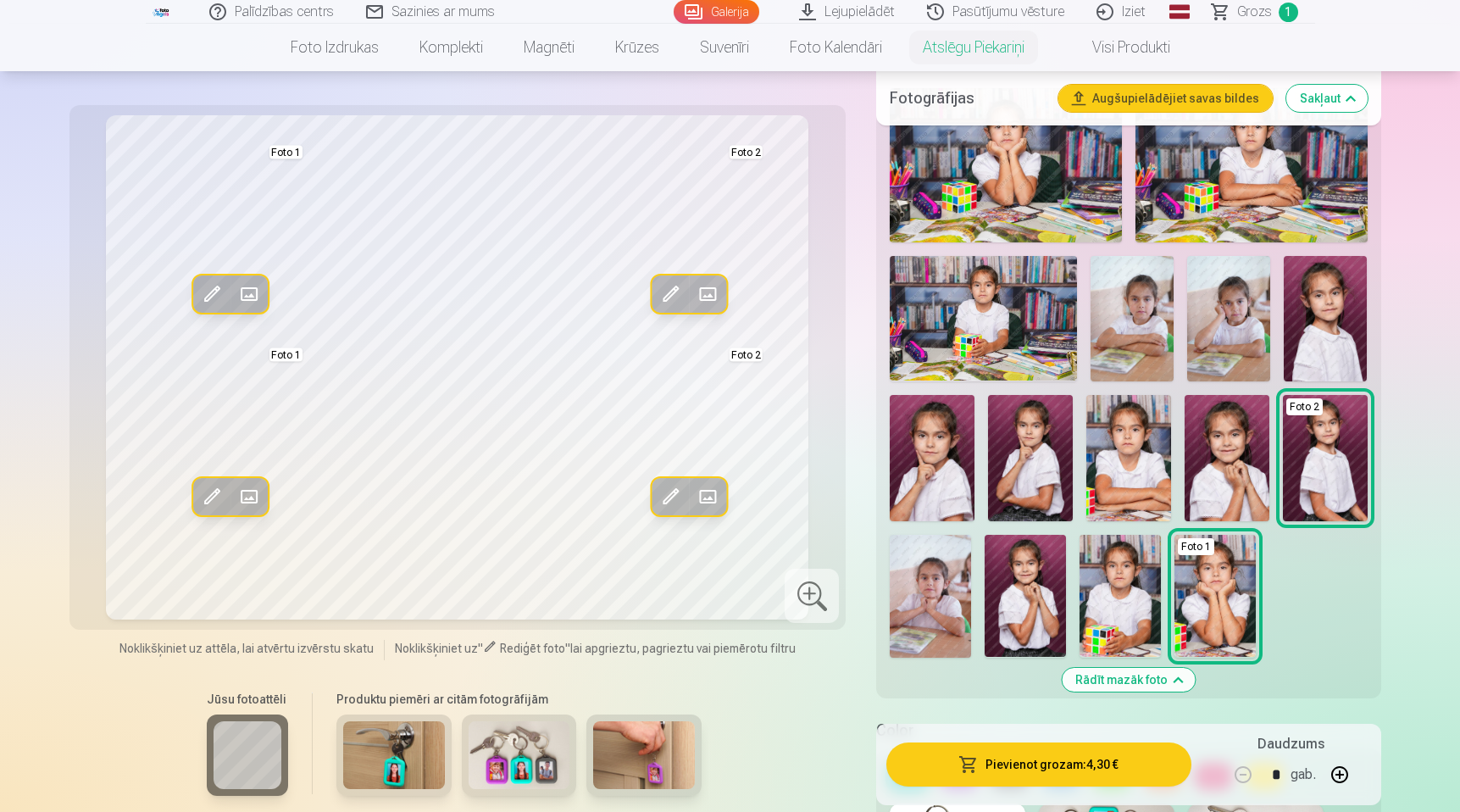
scroll to position [485, 0]
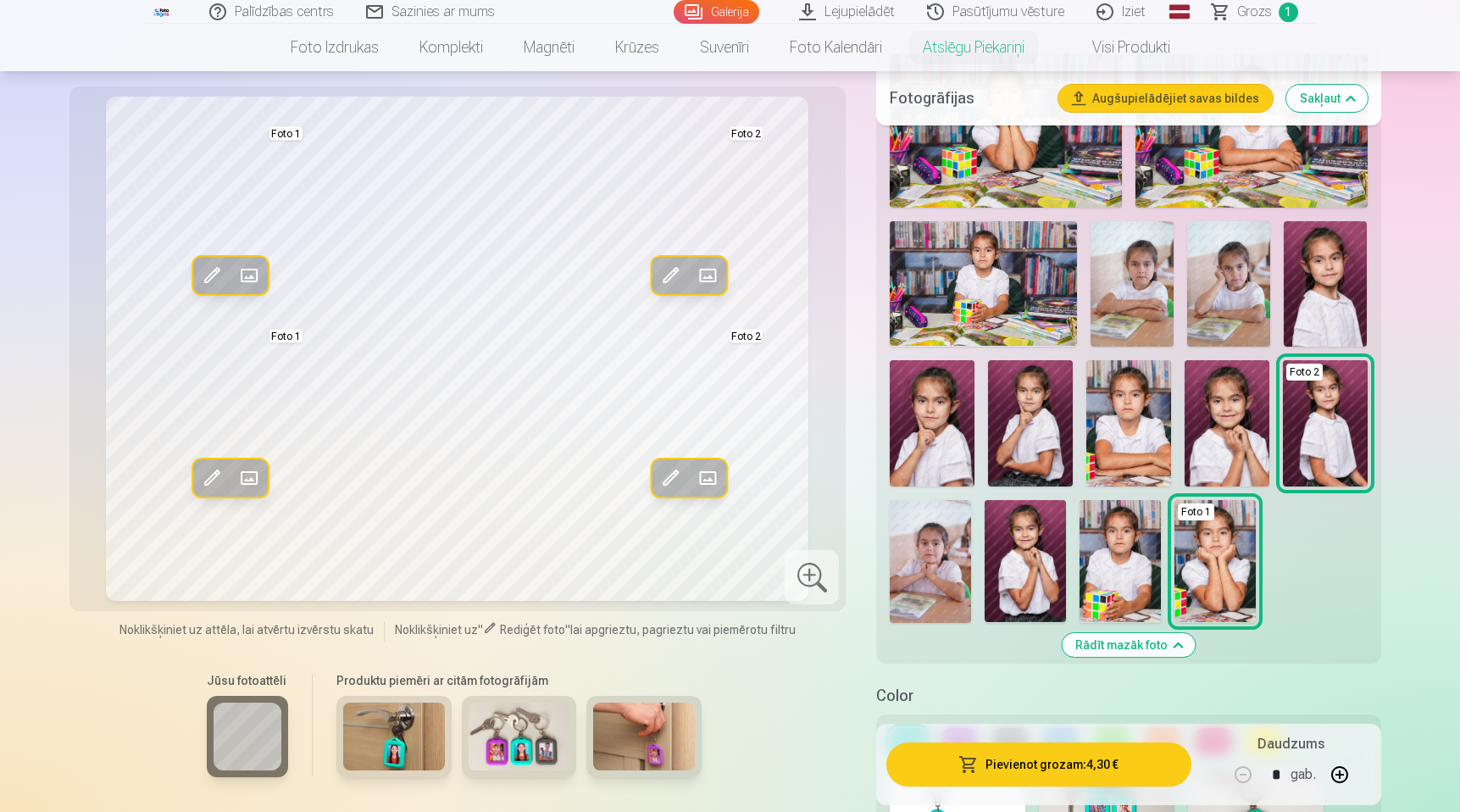
click at [1220, 424] on img at bounding box center [1227, 424] width 85 height 127
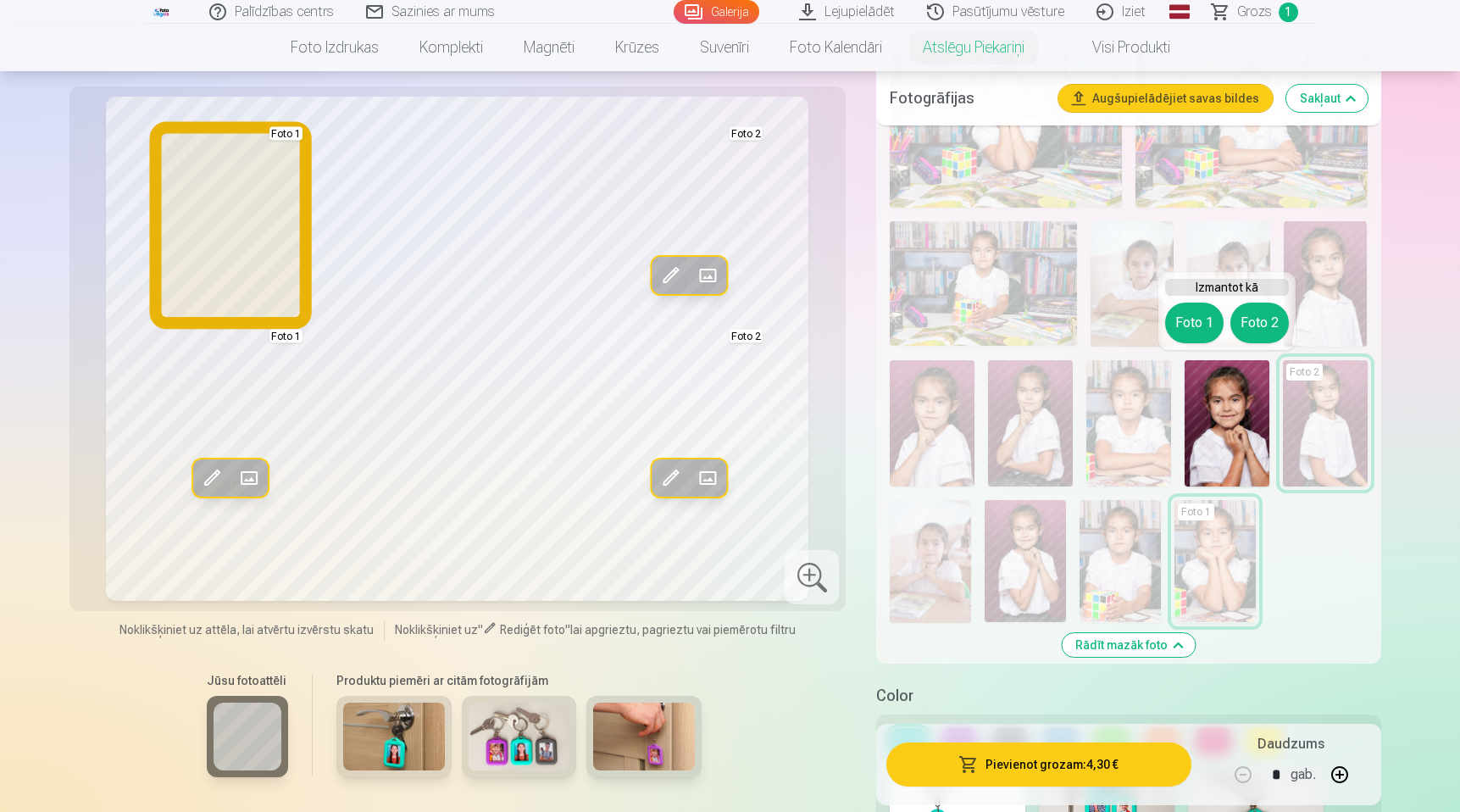
click at [1186, 330] on button "Foto 1" at bounding box center [1194, 323] width 58 height 41
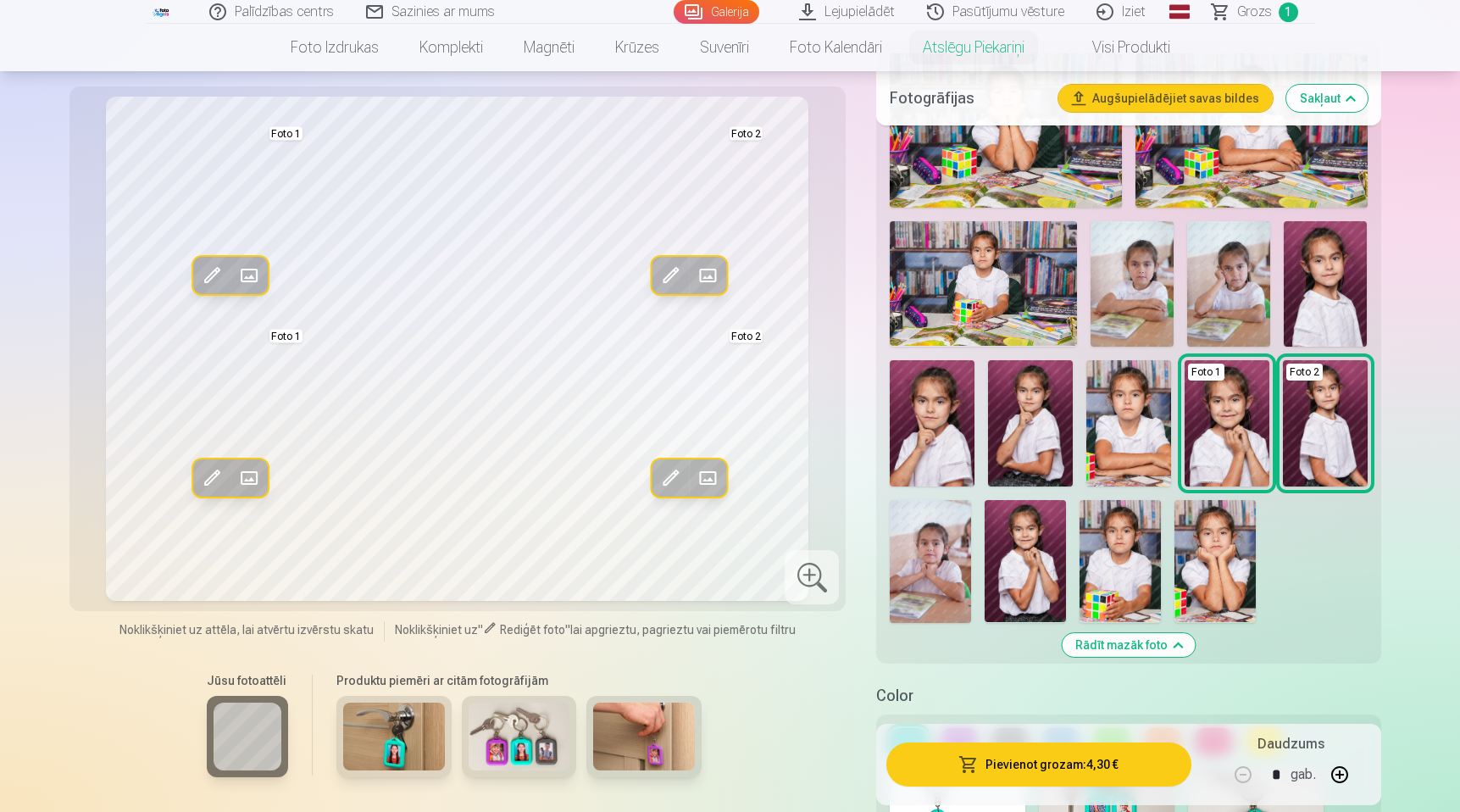
click at [1125, 309] on img at bounding box center [1132, 283] width 83 height 125
click at [1137, 293] on img at bounding box center [1132, 283] width 83 height 125
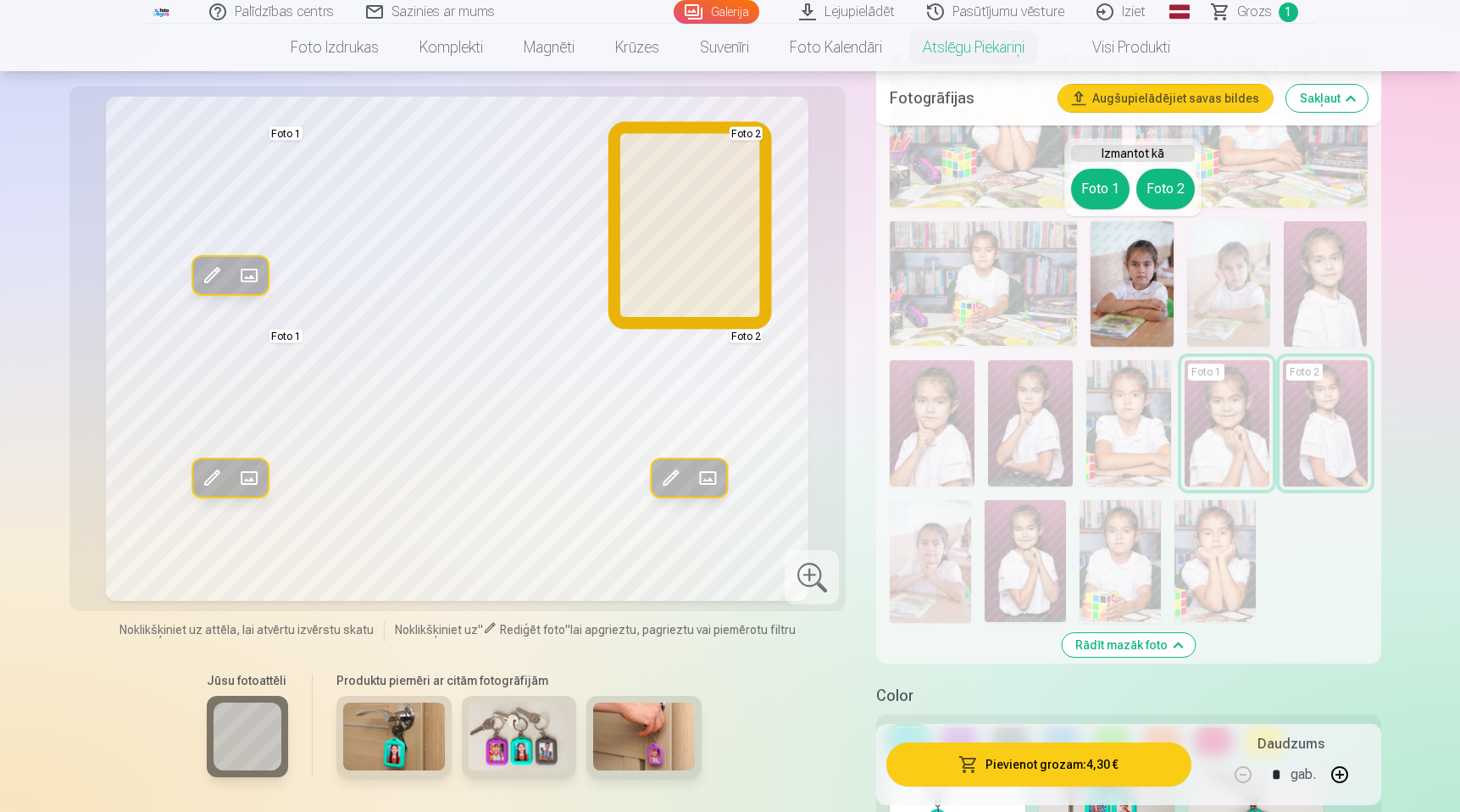
click at [1145, 199] on button "Foto 2" at bounding box center [1166, 189] width 58 height 41
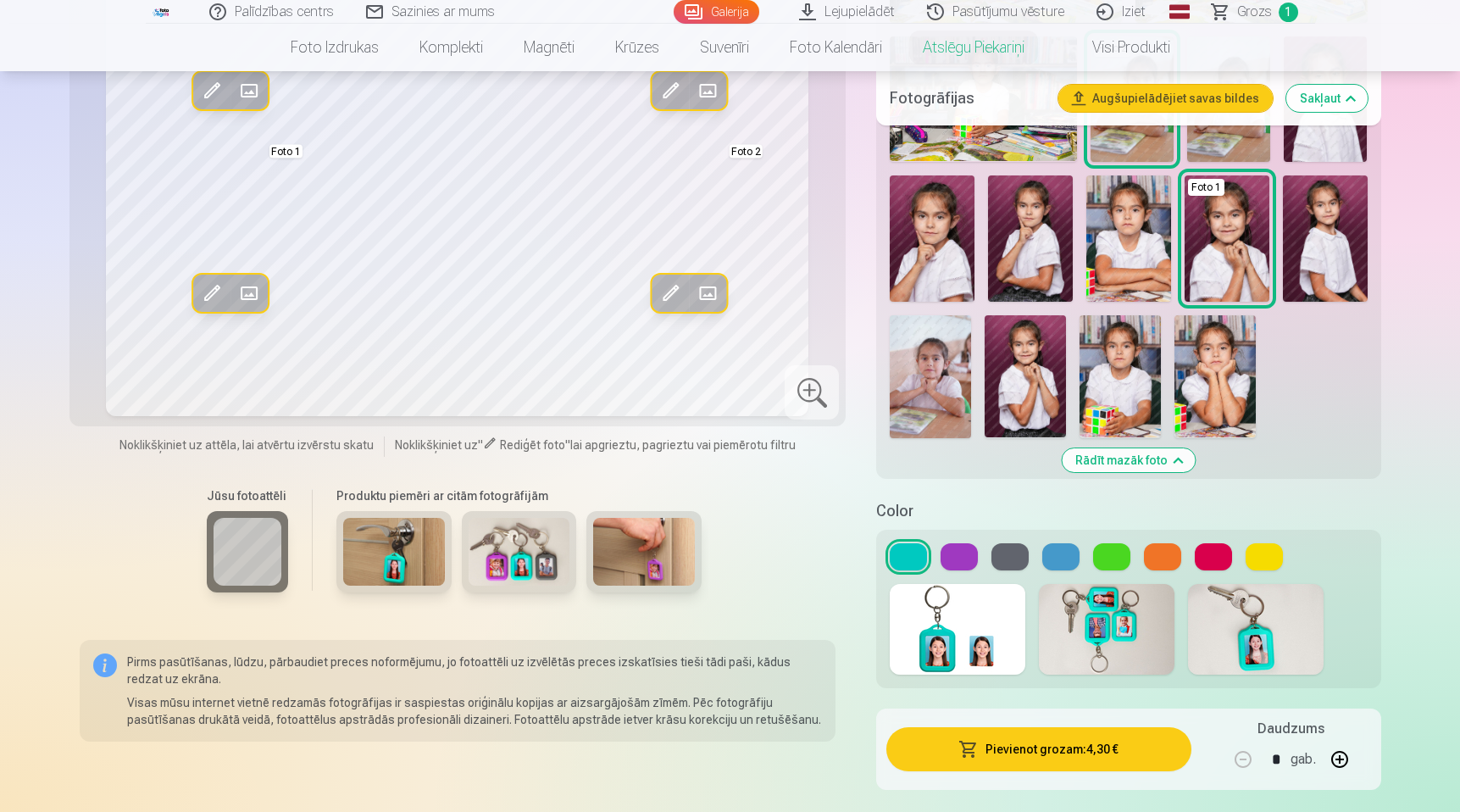
scroll to position [716, 0]
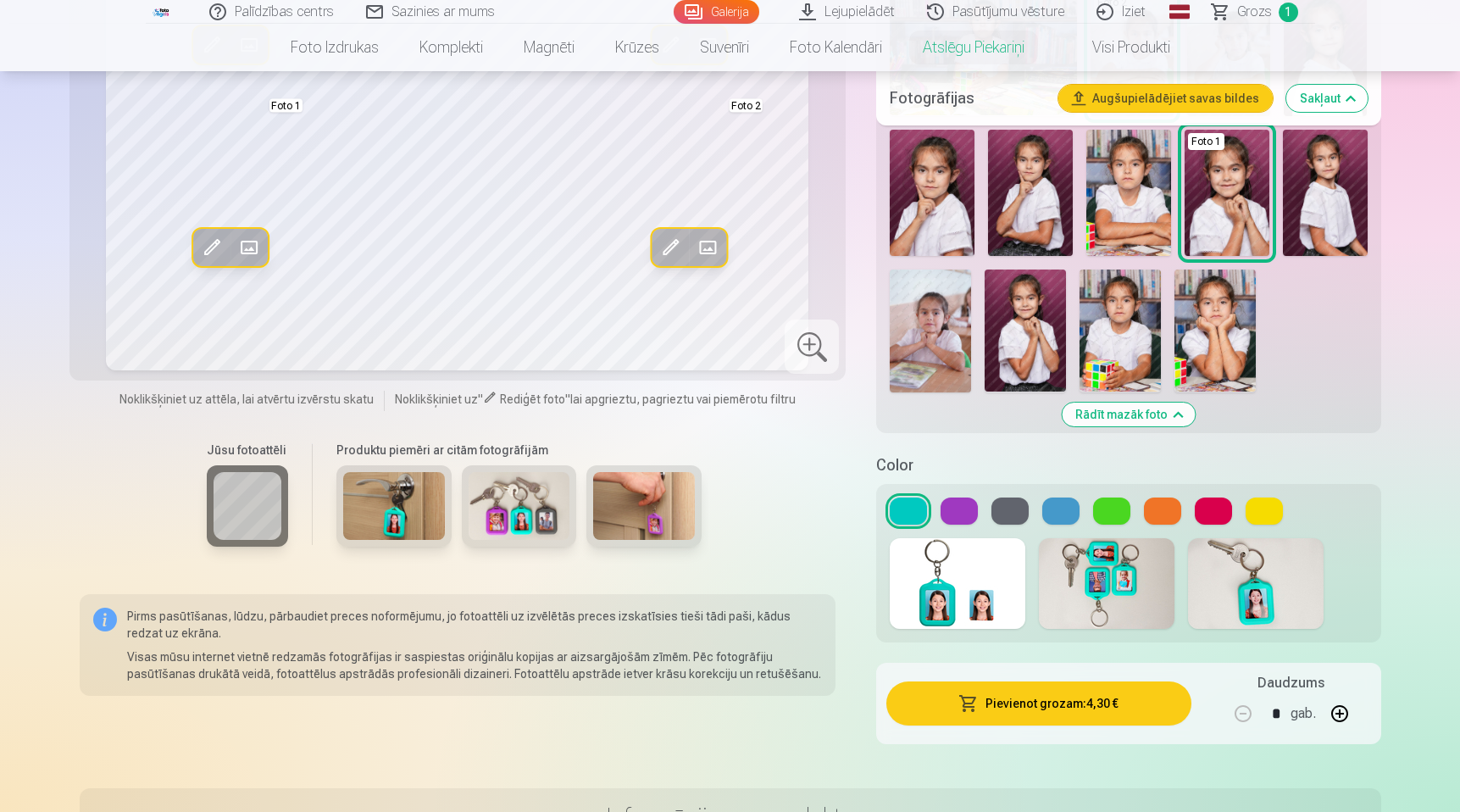
click at [958, 515] on button at bounding box center [959, 511] width 37 height 27
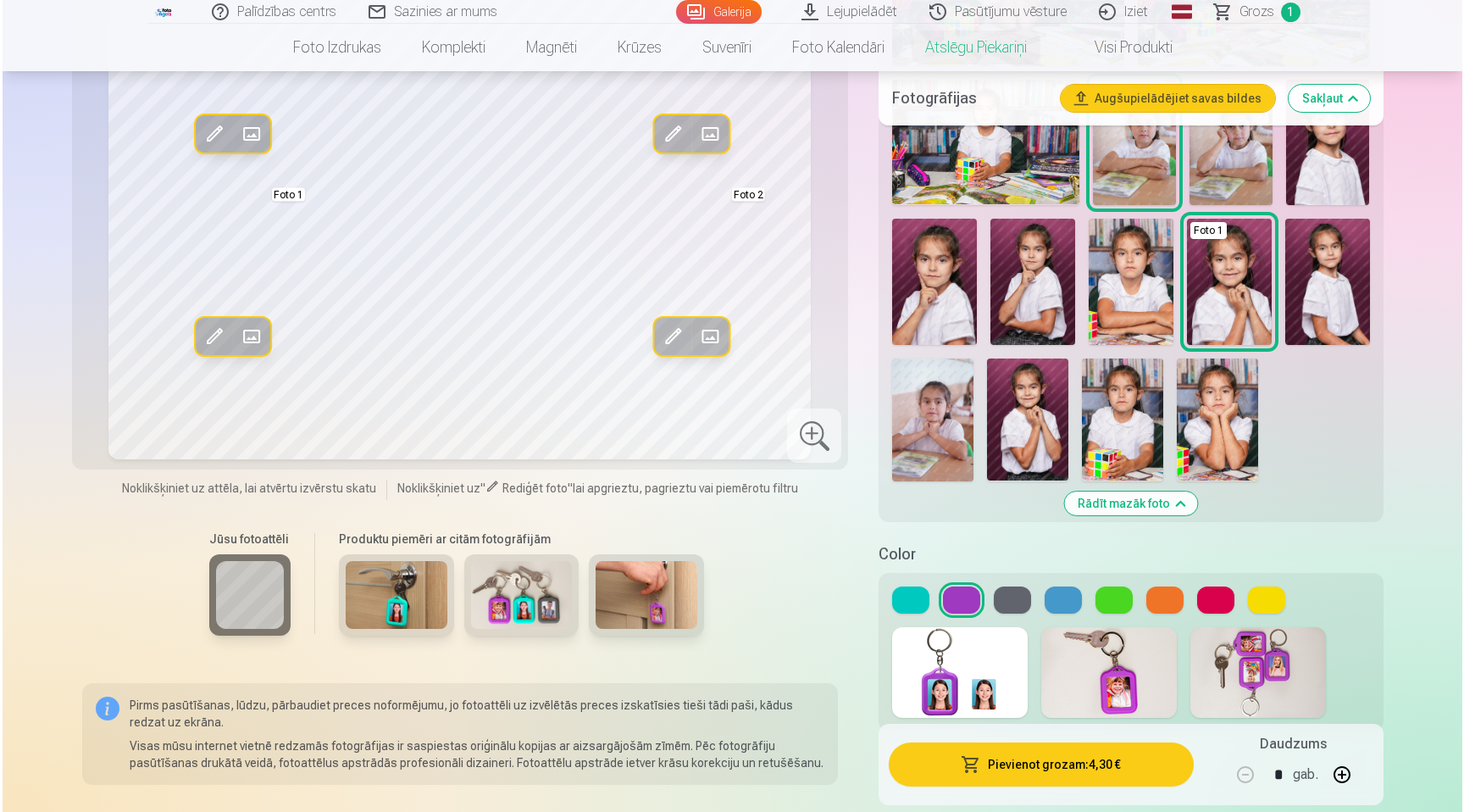
scroll to position [0, 0]
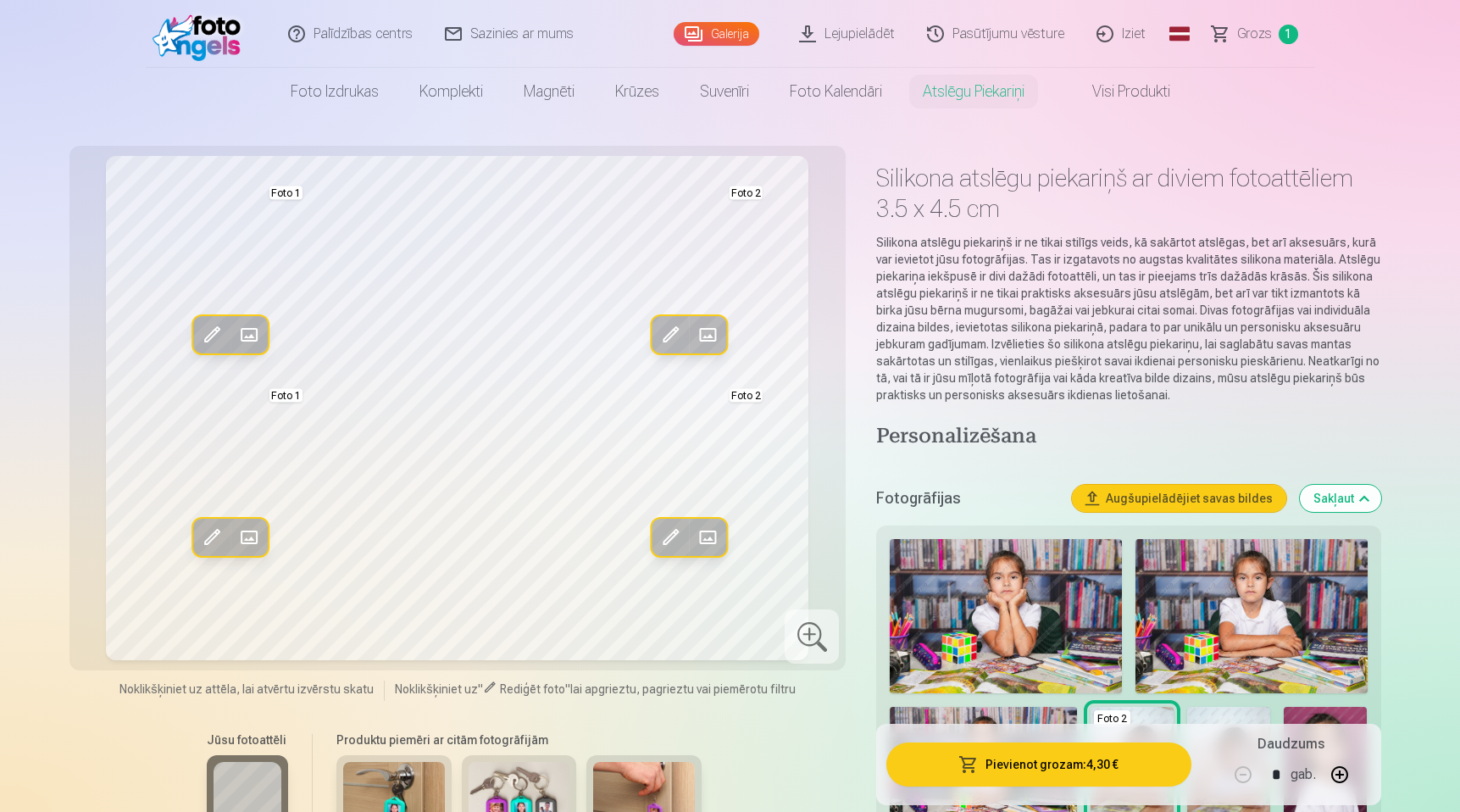
click at [1043, 764] on button "Pievienot grozam : 4,30 €" at bounding box center [1038, 764] width 304 height 44
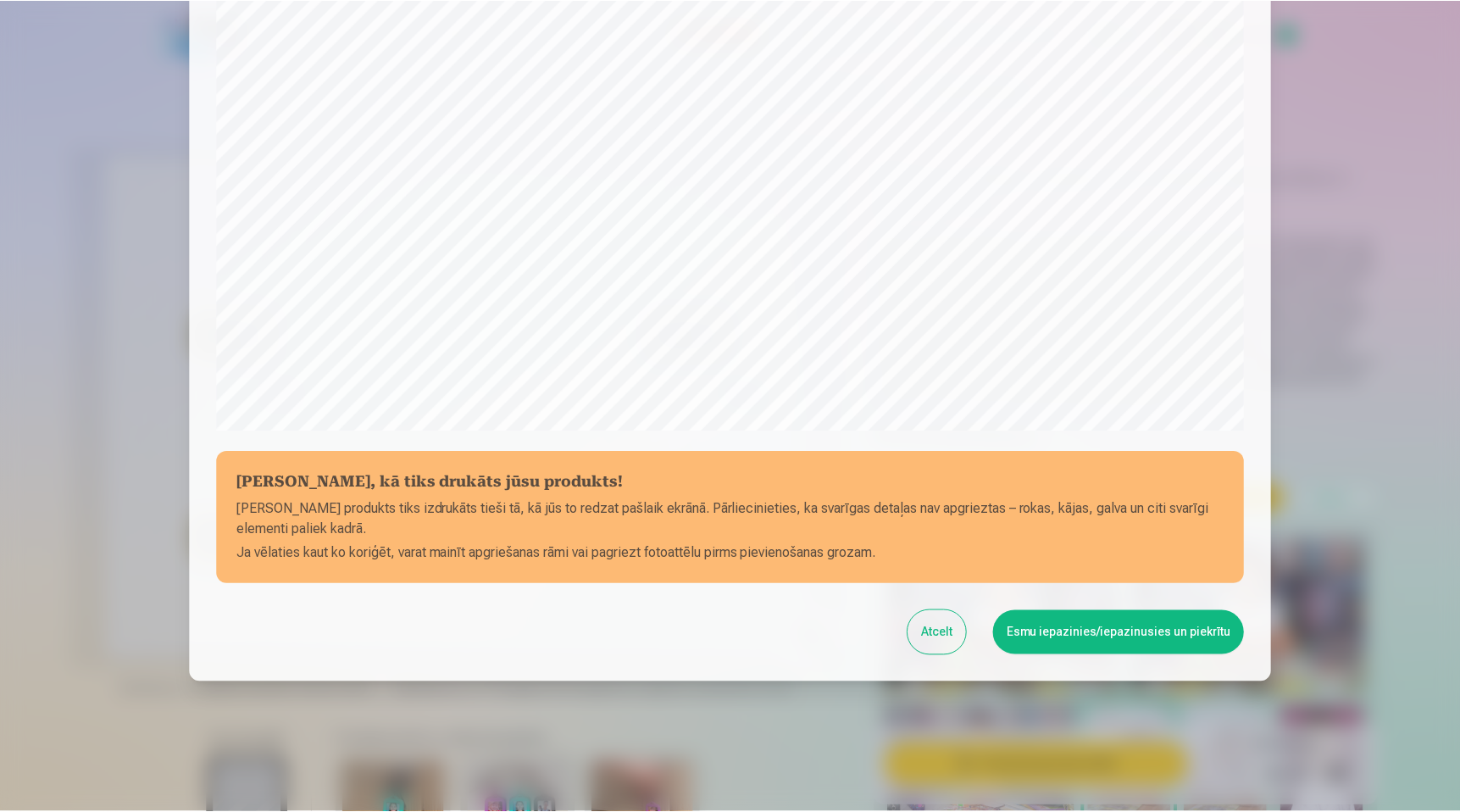
scroll to position [408, 0]
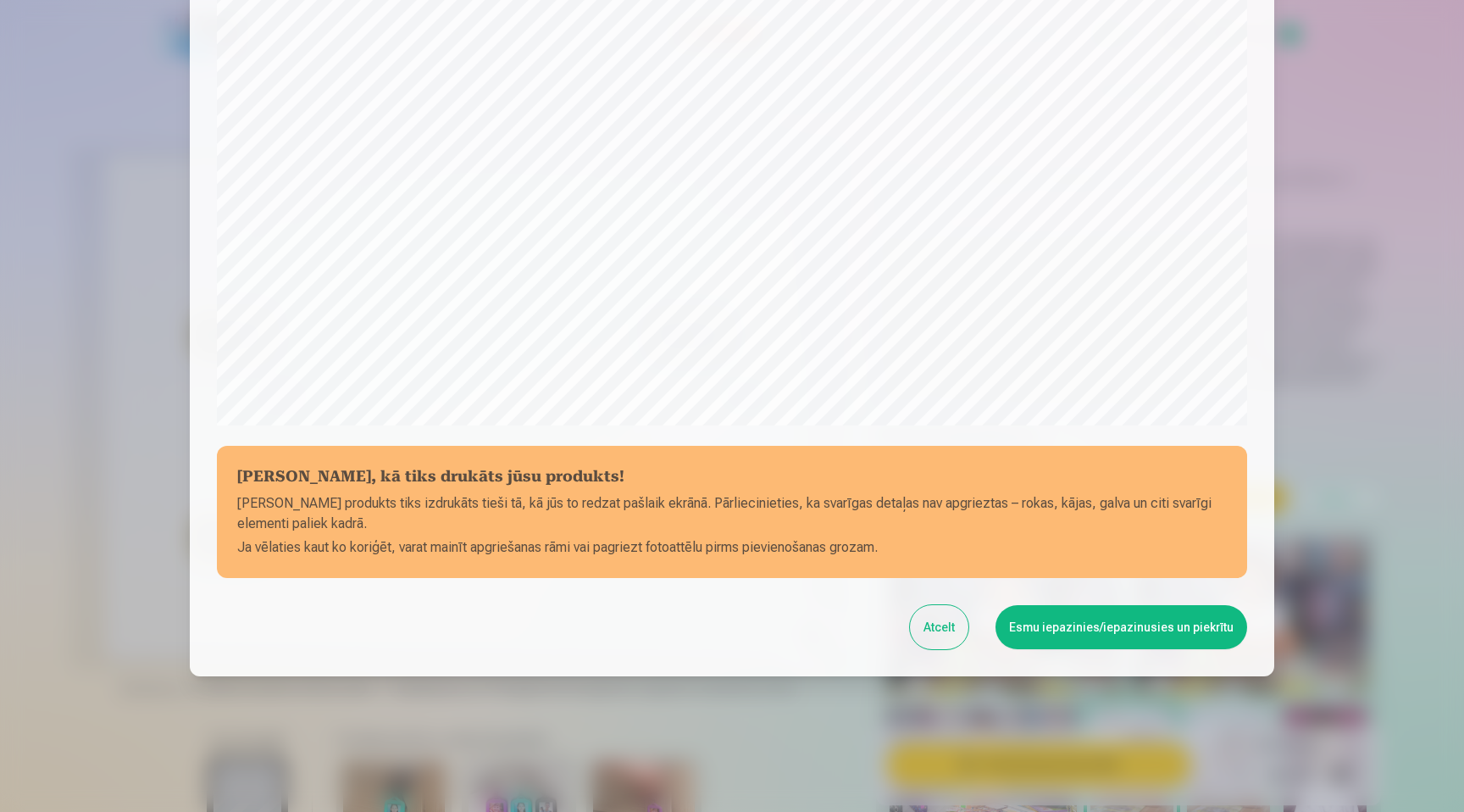
click at [1092, 634] on button "Esmu iepazinies/iepazinusies un piekrītu" at bounding box center [1121, 627] width 252 height 44
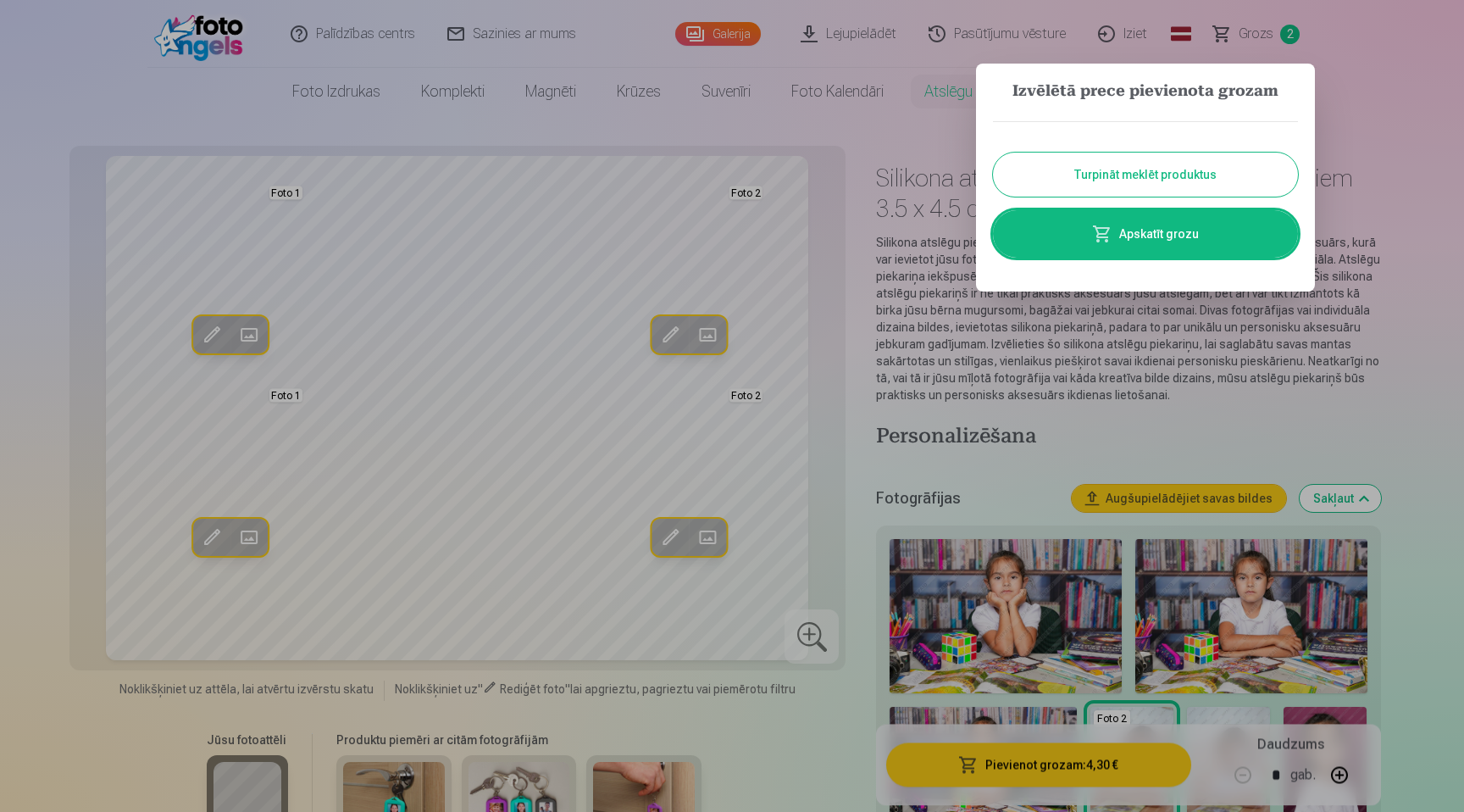
click at [1431, 141] on div at bounding box center [732, 406] width 1464 height 812
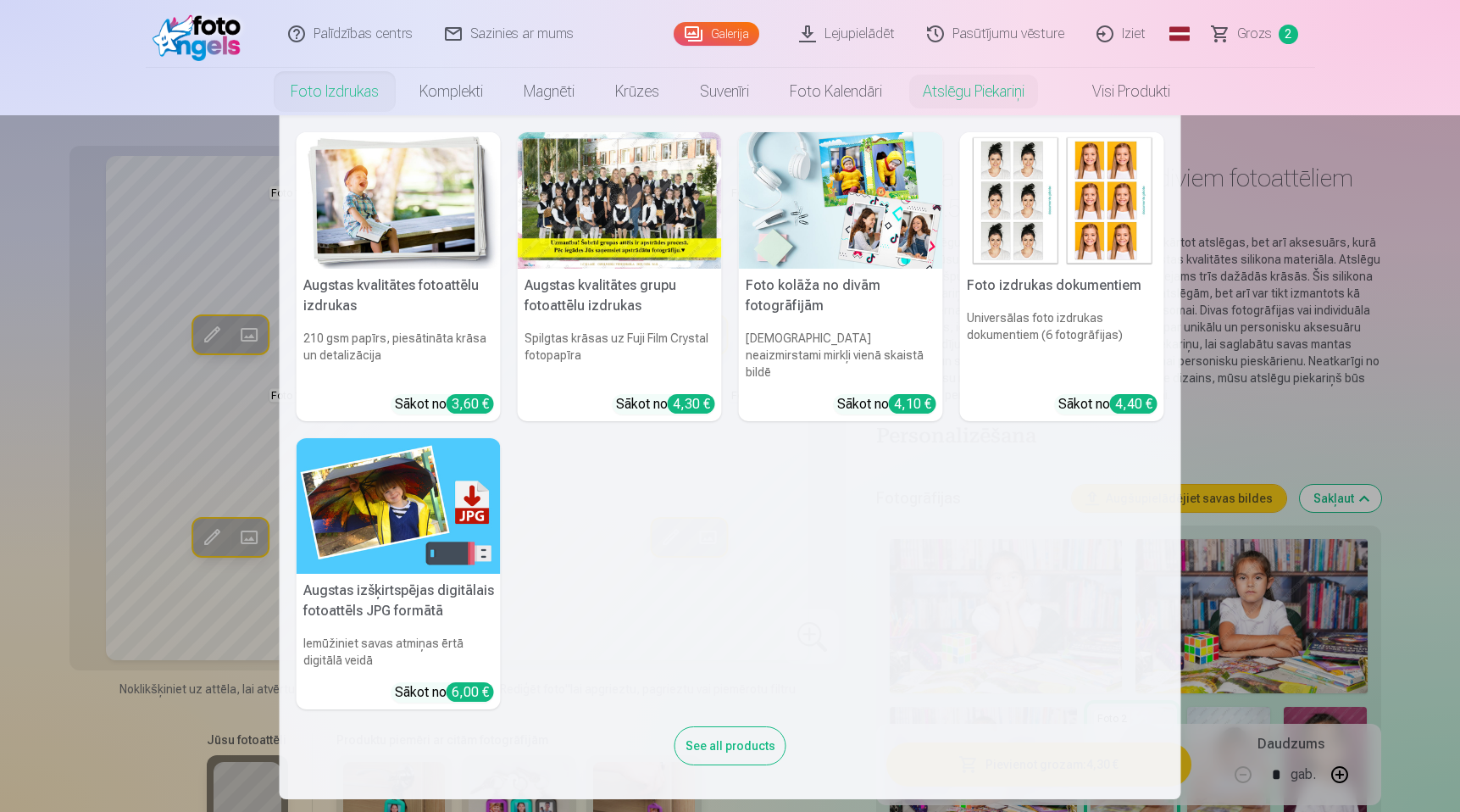
click at [397, 469] on img at bounding box center [399, 506] width 204 height 136
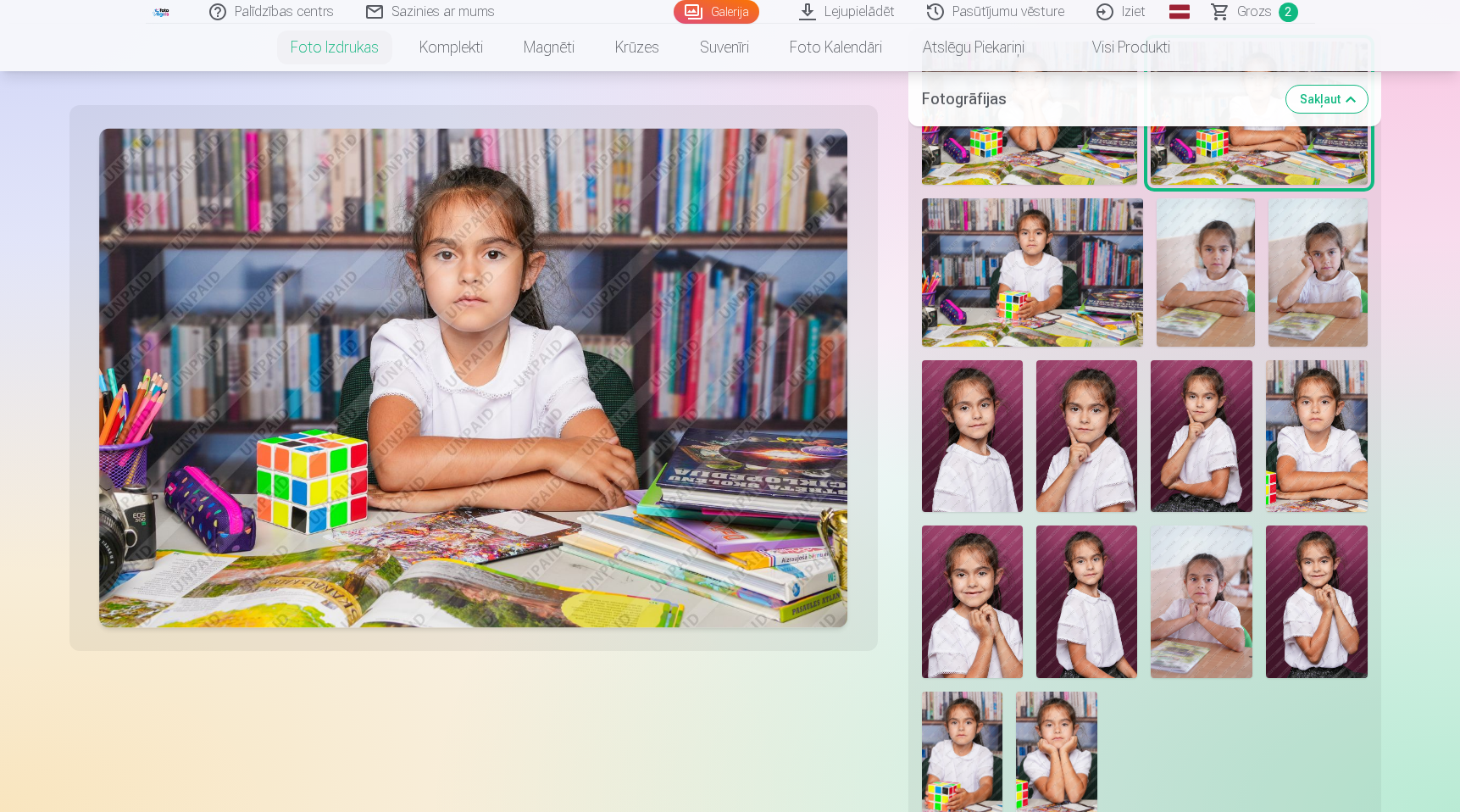
scroll to position [484, 0]
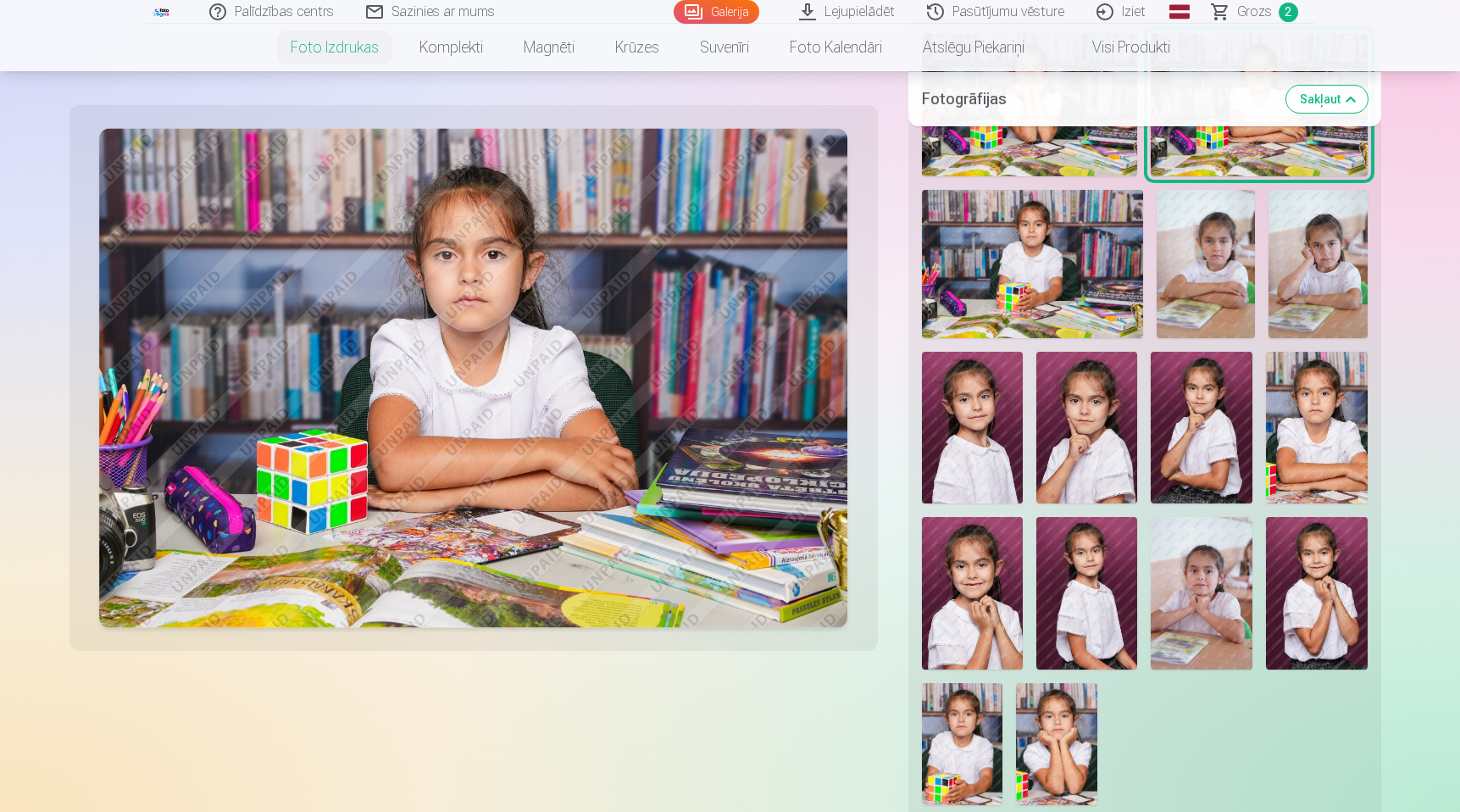
click at [1200, 425] on img at bounding box center [1201, 428] width 102 height 152
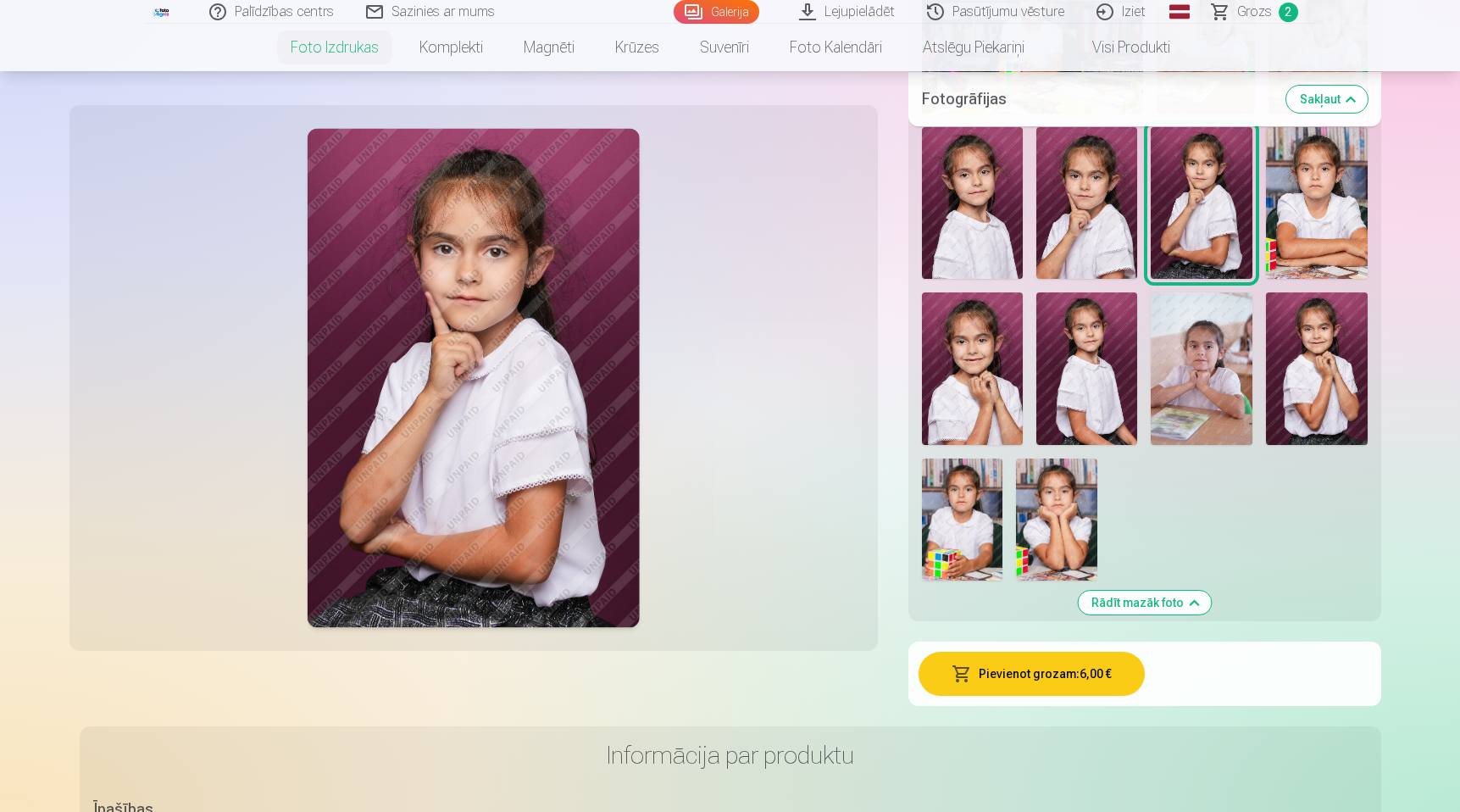
scroll to position [761, 0]
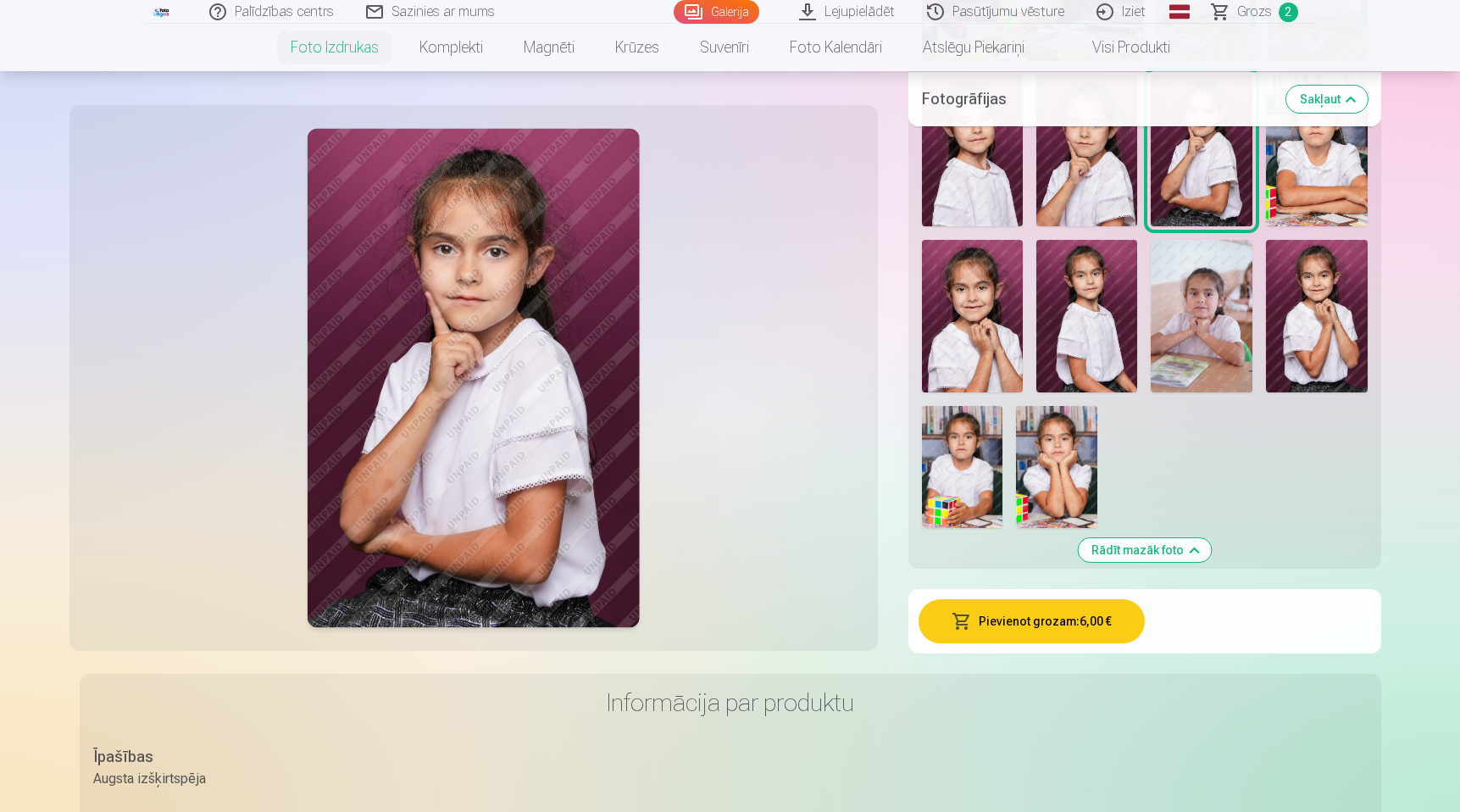
click at [1096, 626] on button "Pievienot grozam : 6,00 €" at bounding box center [1031, 621] width 226 height 44
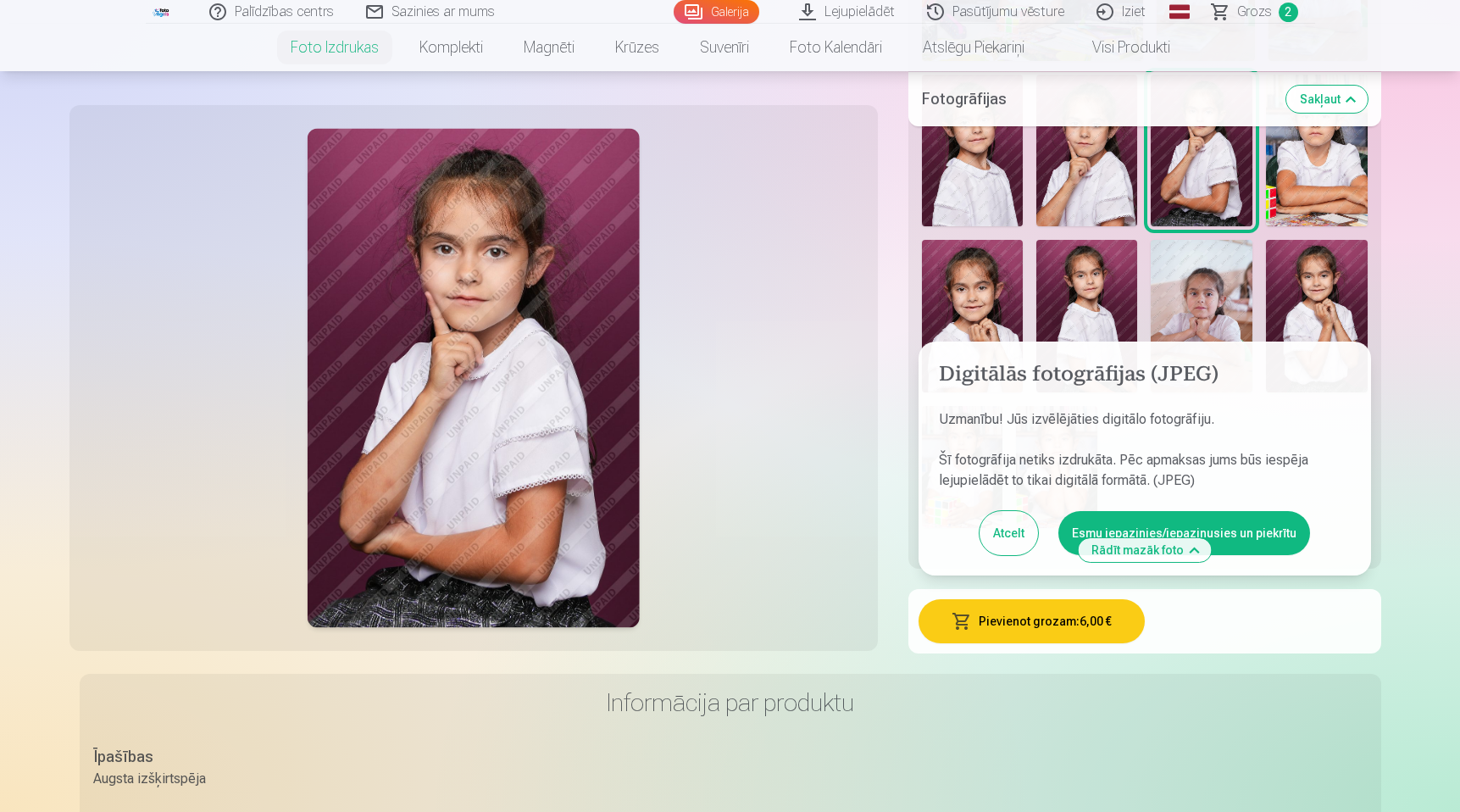
click at [1251, 532] on button "Esmu iepazinies/iepazinusies un piekrītu" at bounding box center [1184, 533] width 252 height 44
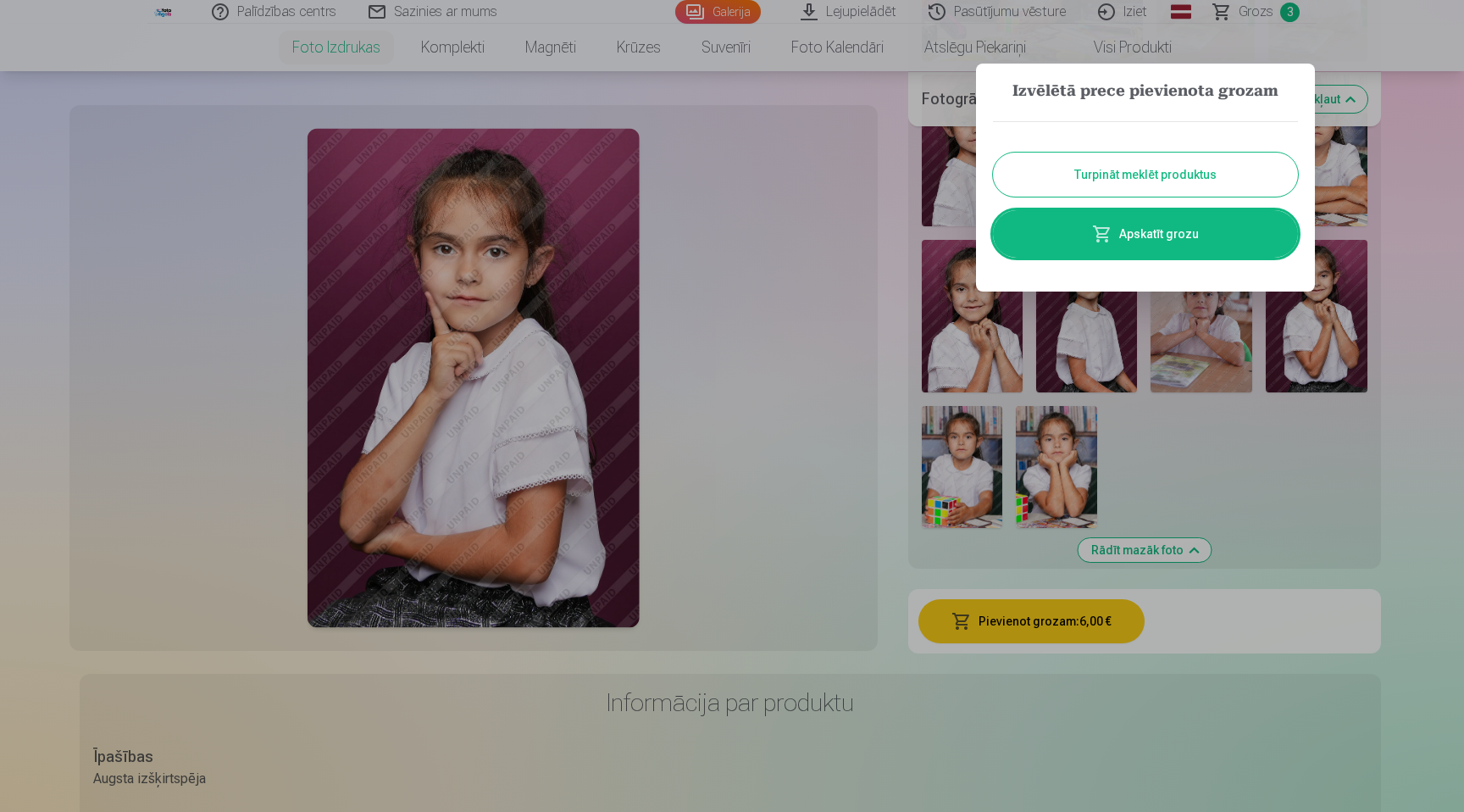
click at [1163, 178] on button "Turpināt meklēt produktus" at bounding box center [1145, 175] width 305 height 44
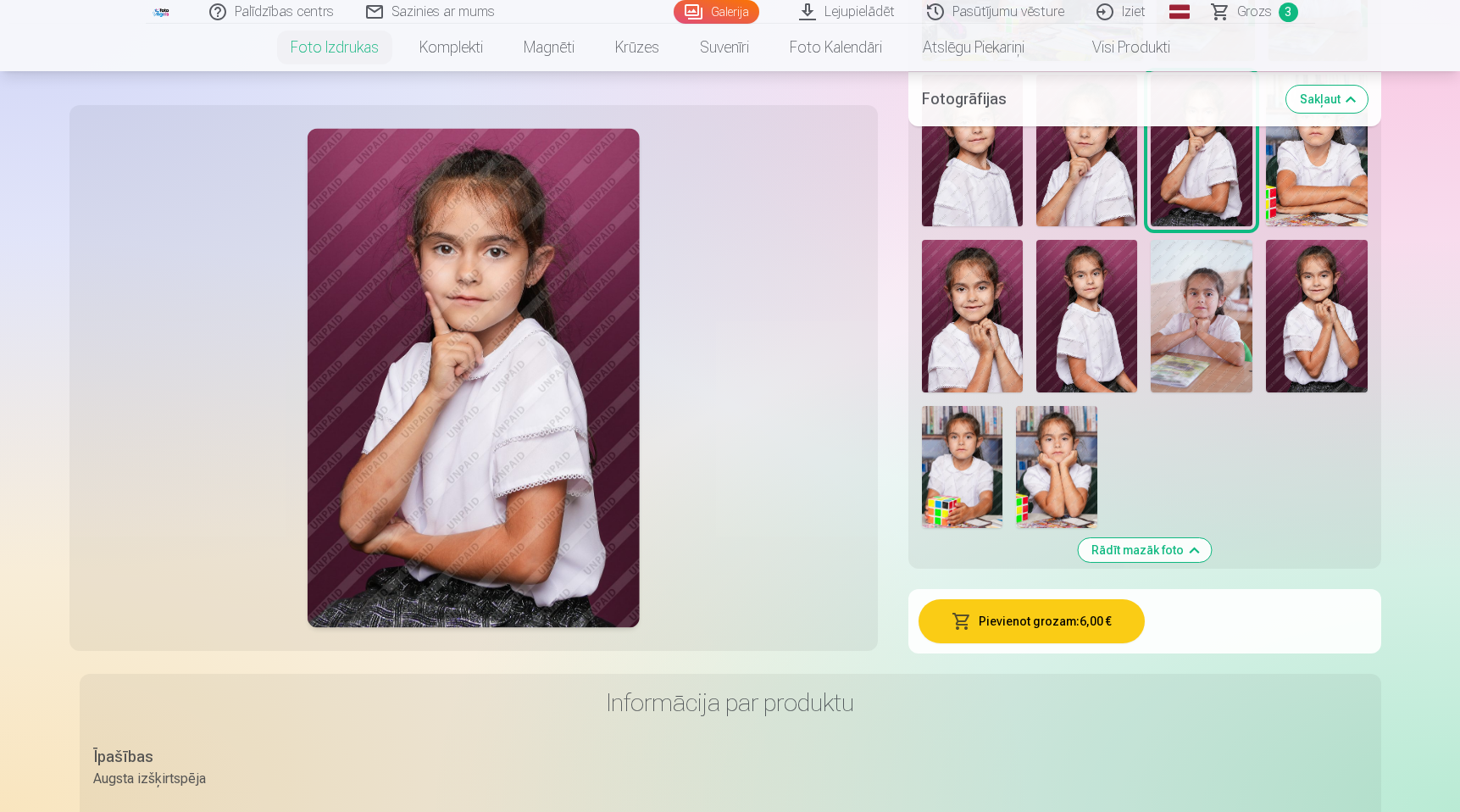
click at [1076, 473] on img at bounding box center [1057, 467] width 81 height 122
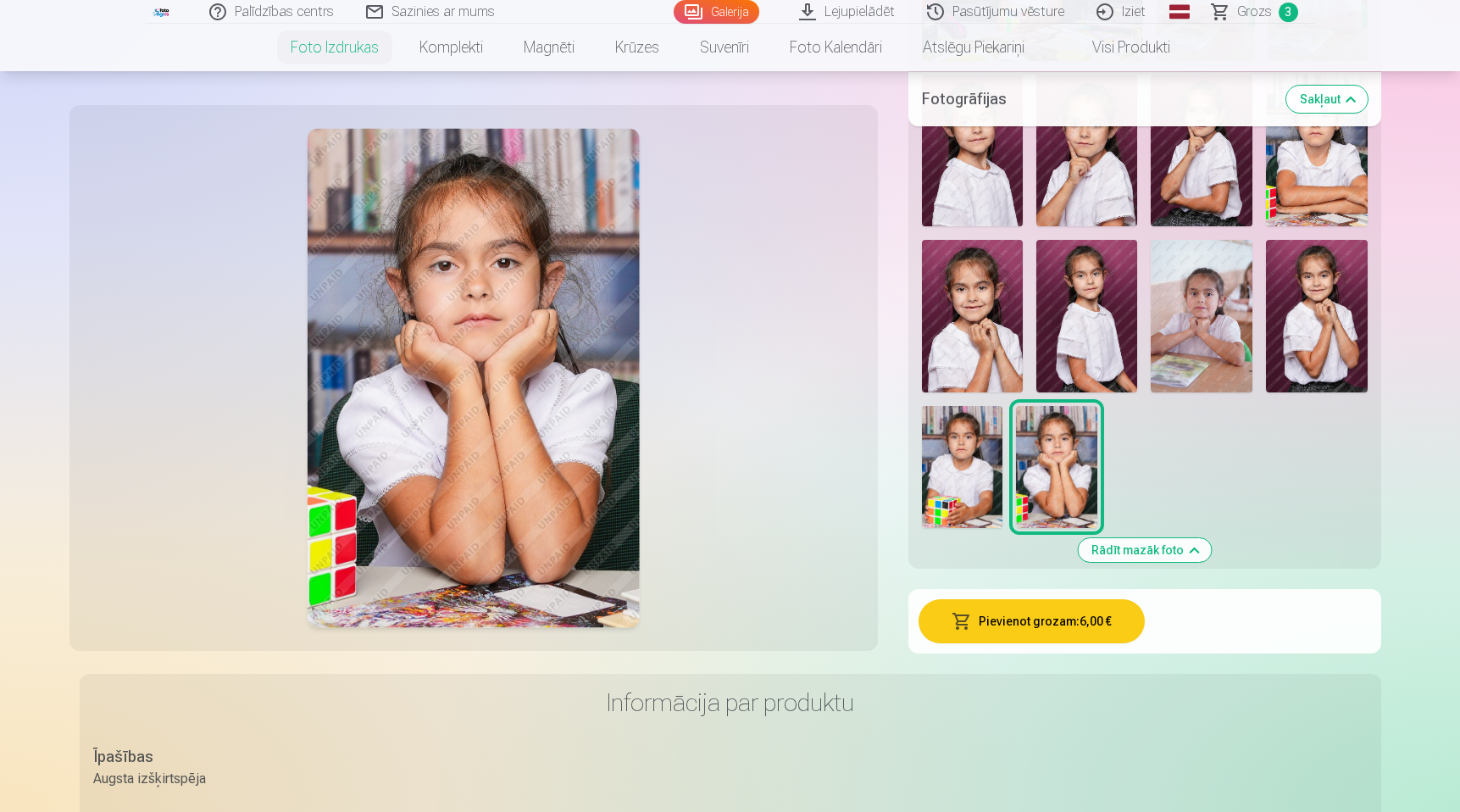
click at [1076, 631] on button "Pievienot grozam : 6,00 €" at bounding box center [1031, 621] width 226 height 44
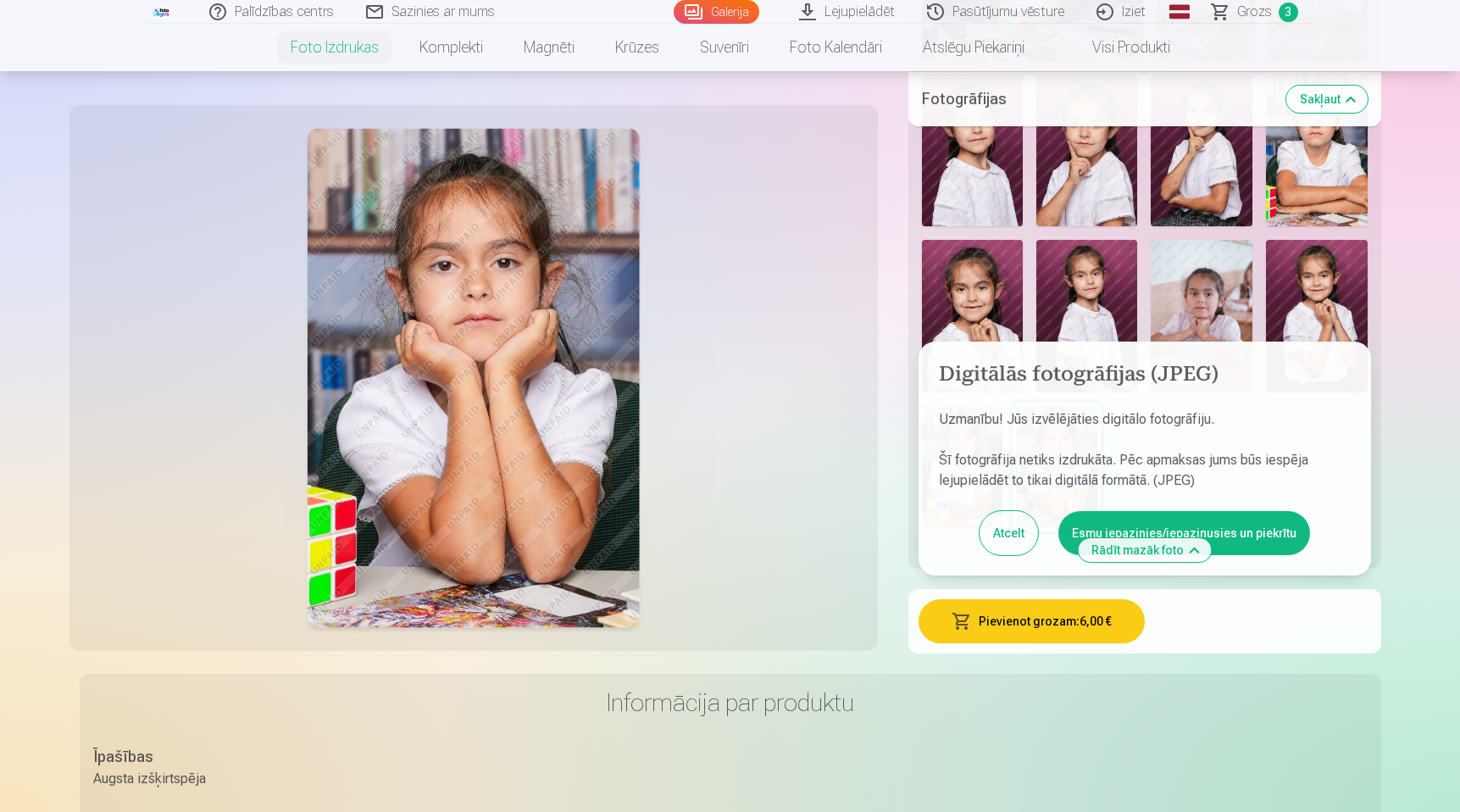
click at [1117, 527] on button "Esmu iepazinies/iepazinusies un piekrītu" at bounding box center [1184, 533] width 252 height 44
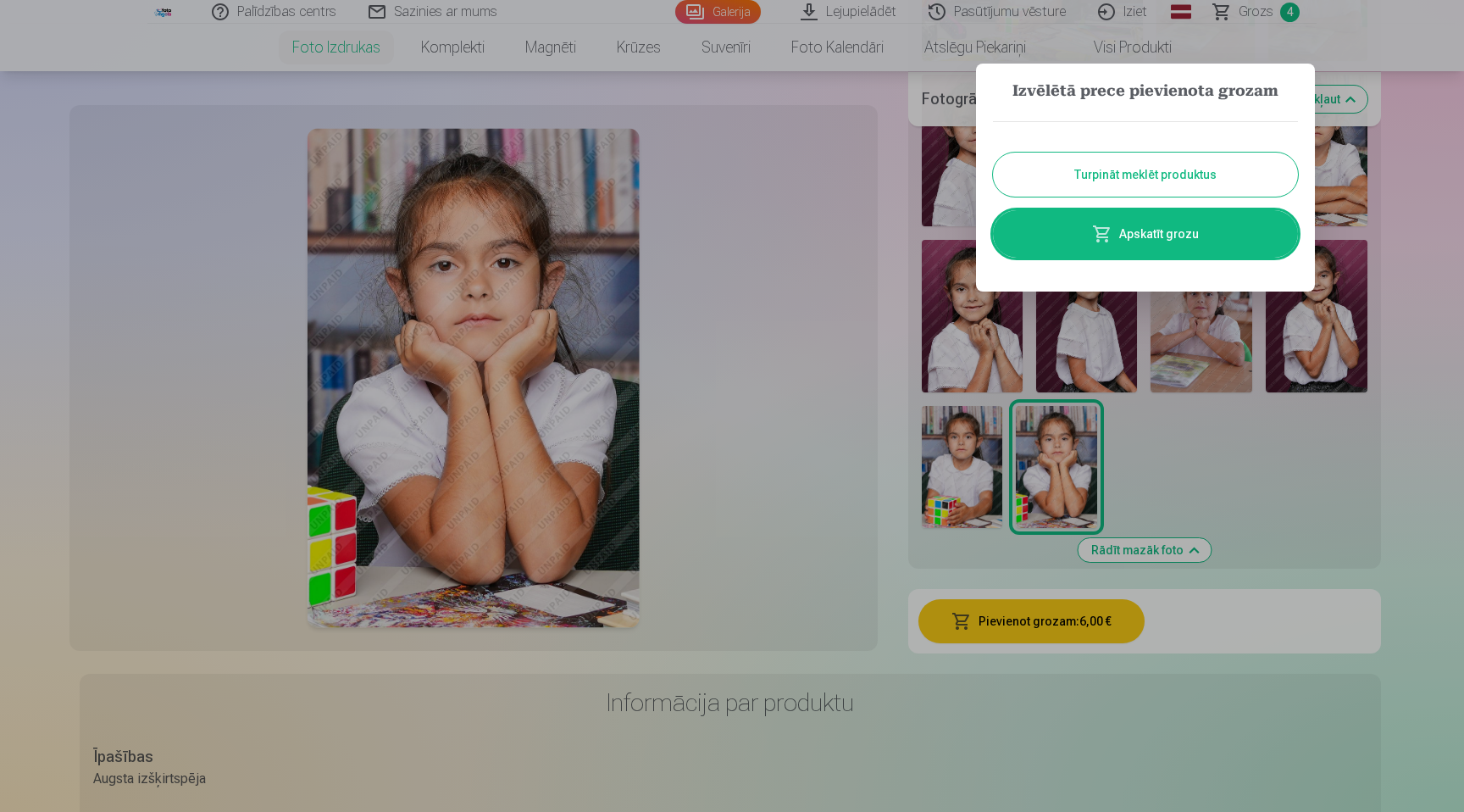
click at [1192, 183] on button "Turpināt meklēt produktus" at bounding box center [1145, 175] width 305 height 44
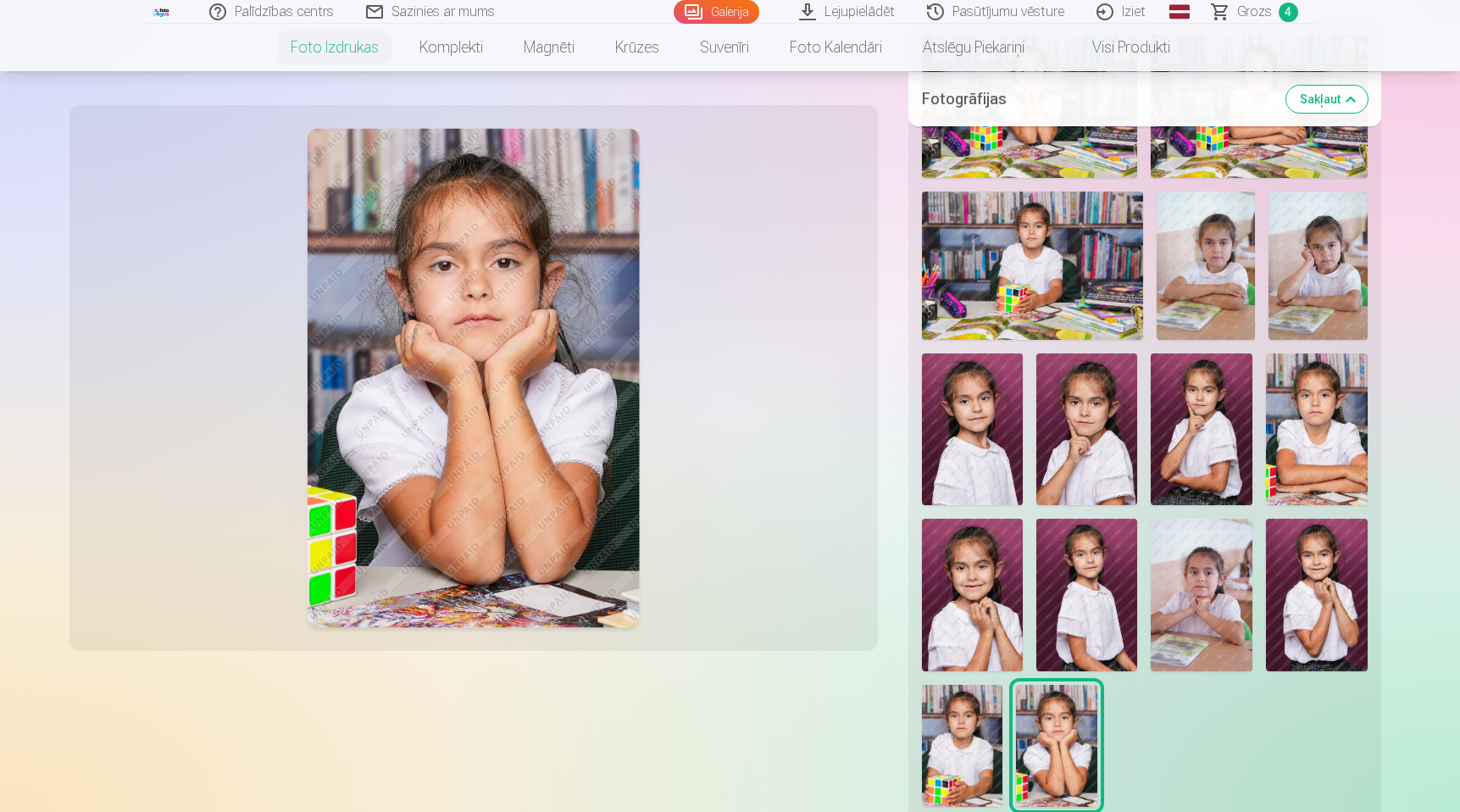
scroll to position [484, 0]
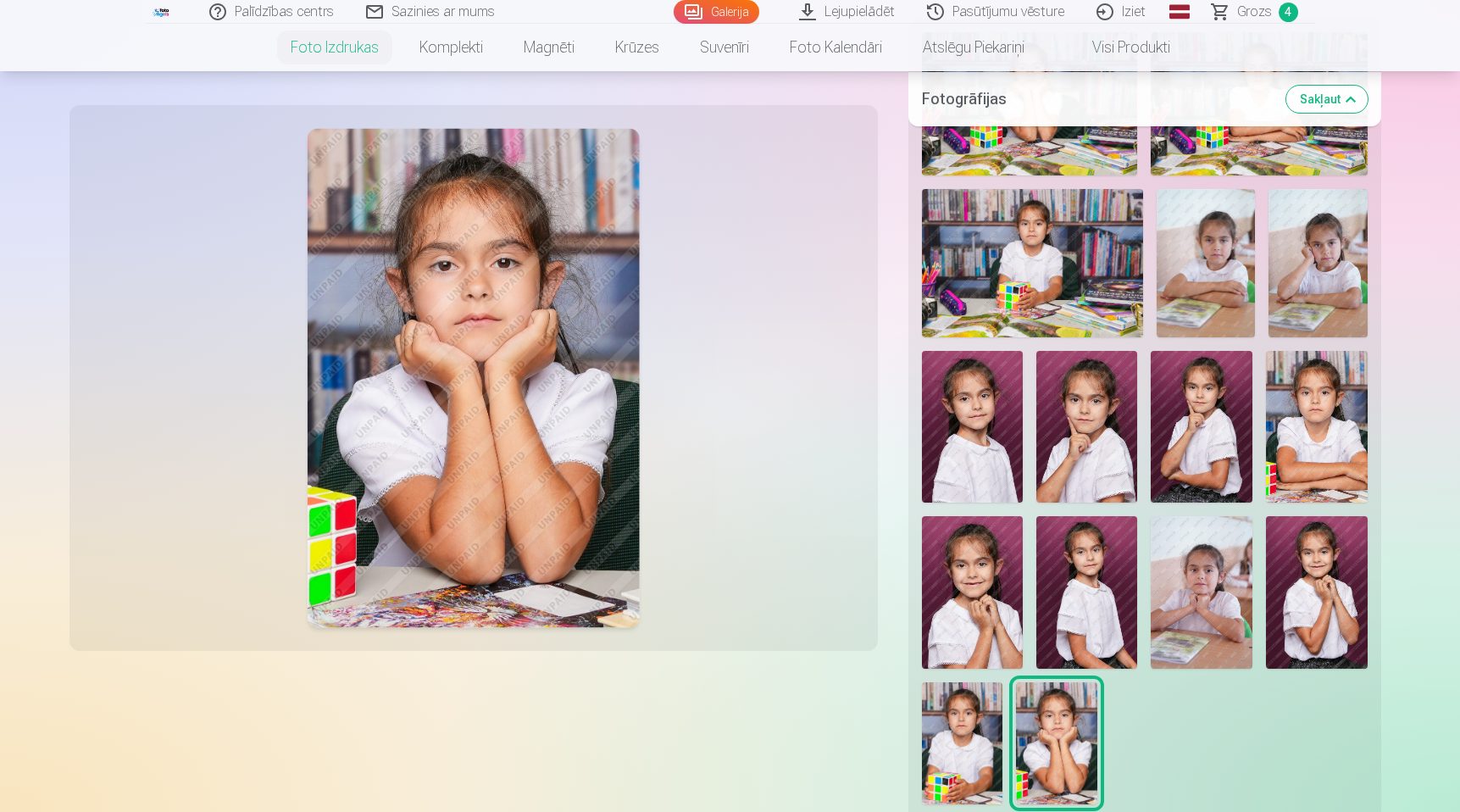
click at [1322, 257] on img at bounding box center [1317, 262] width 98 height 148
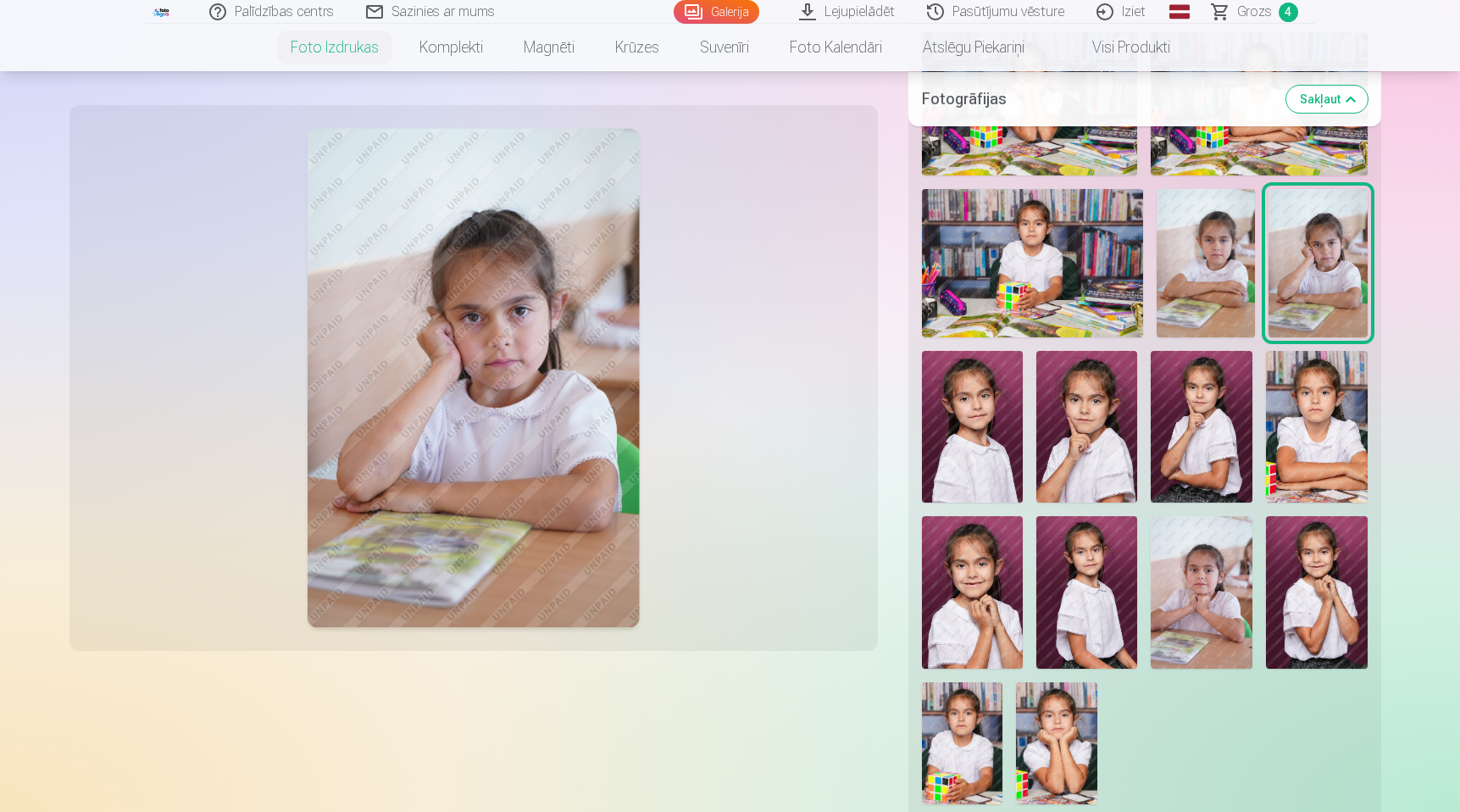
click at [1240, 265] on img at bounding box center [1205, 262] width 98 height 148
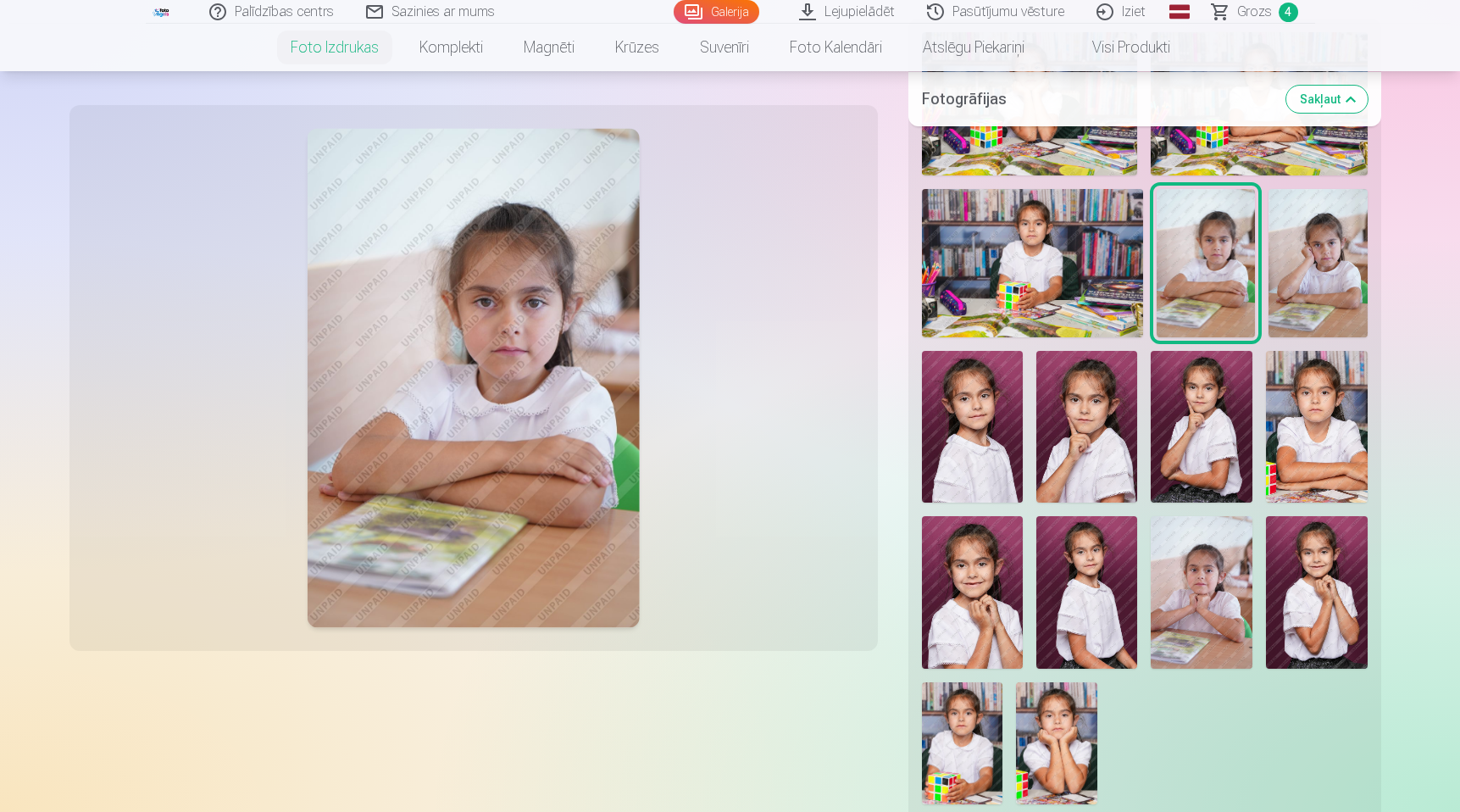
click at [1090, 522] on img at bounding box center [1087, 592] width 102 height 152
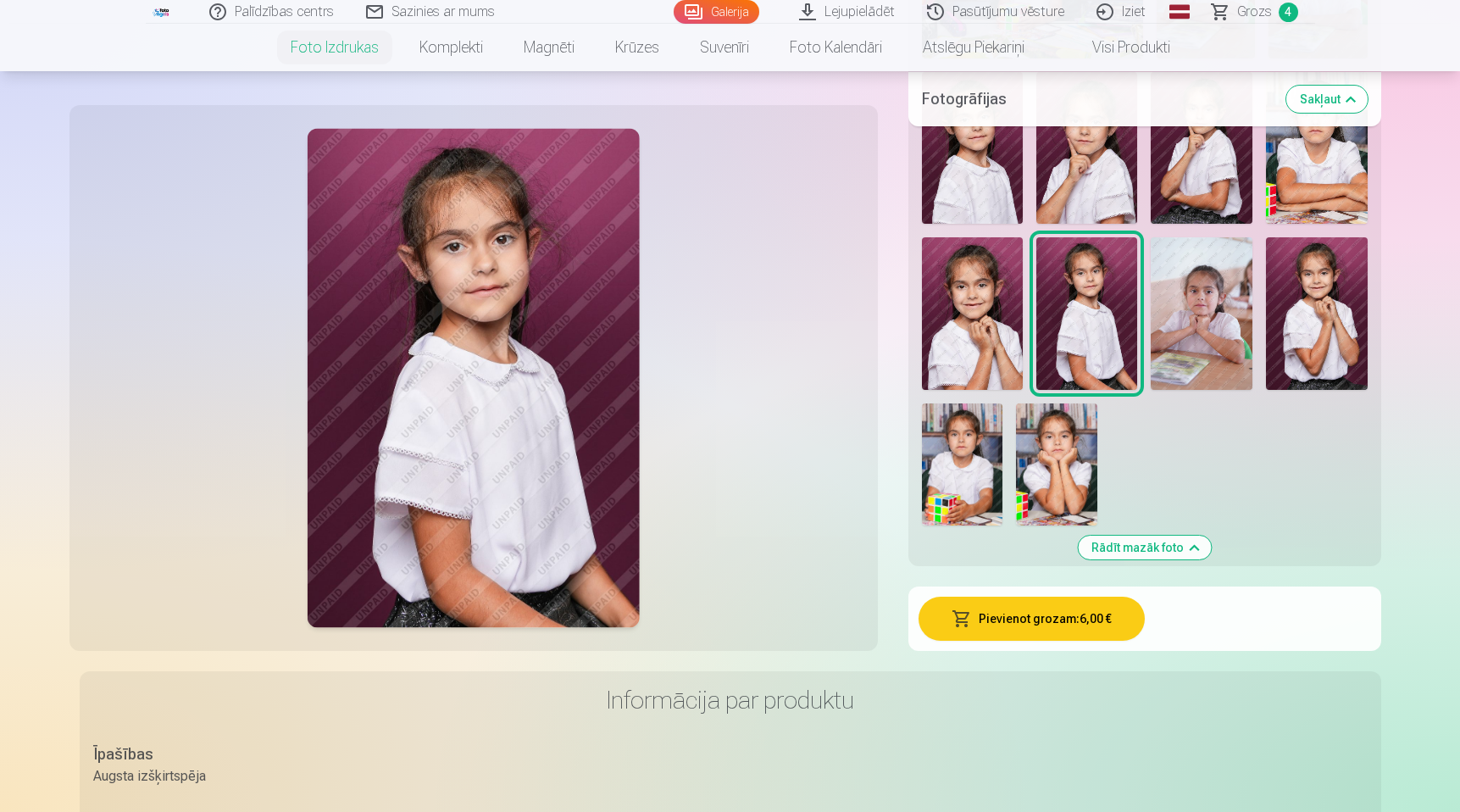
scroll to position [793, 0]
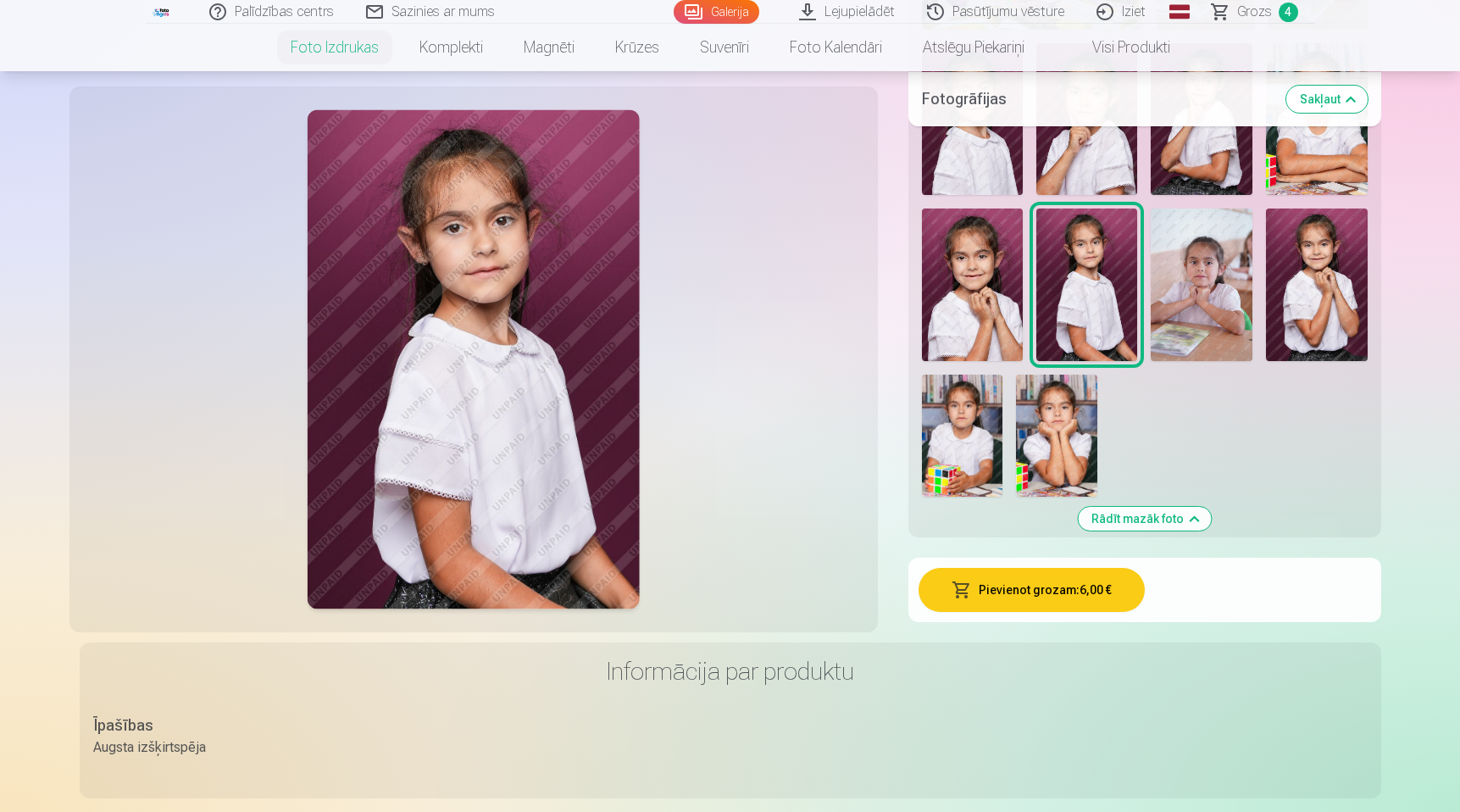
click at [1090, 599] on button "Pievienot grozam : 6,00 €" at bounding box center [1031, 589] width 226 height 44
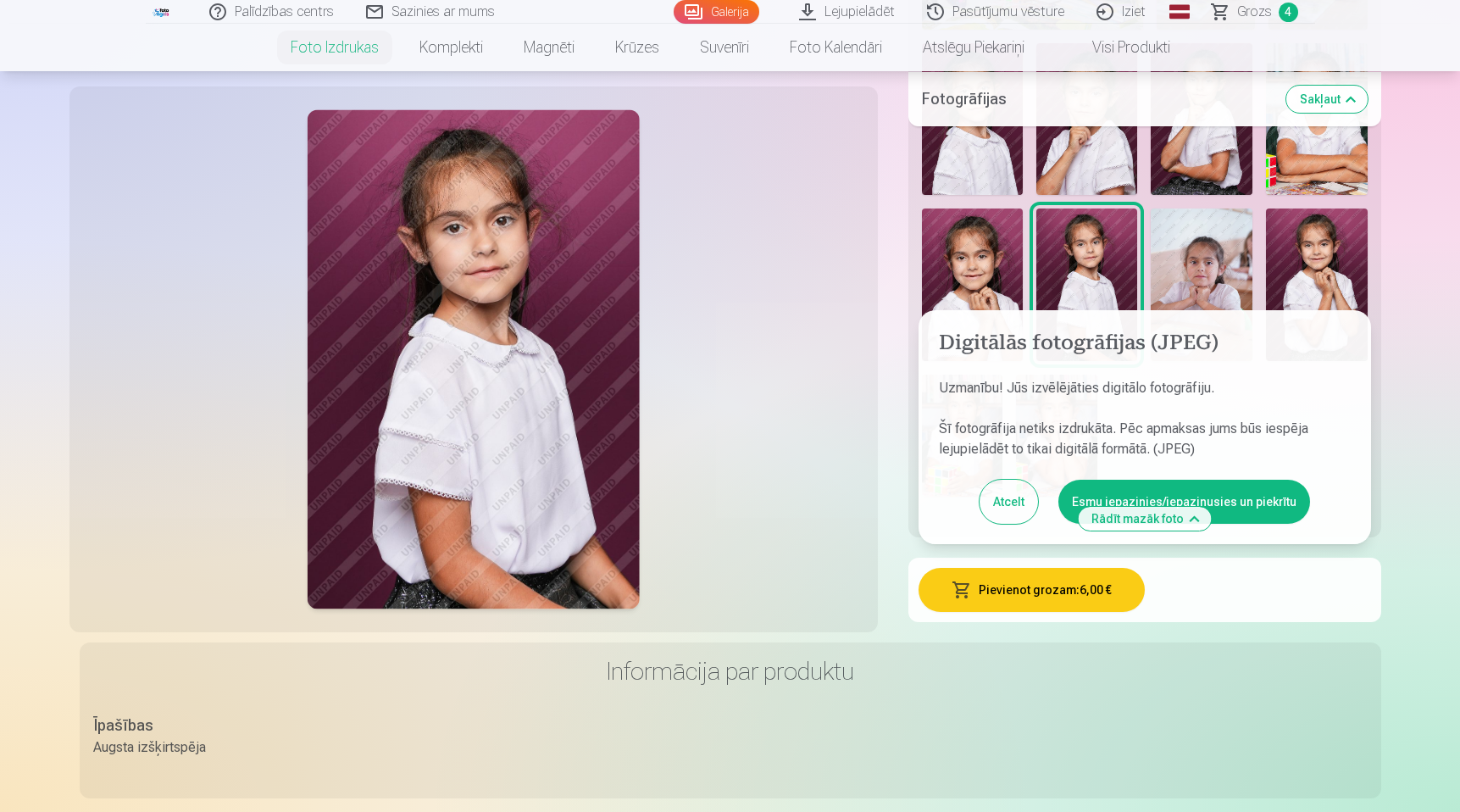
click at [1116, 491] on button "Esmu iepazinies/iepazinusies un piekrītu" at bounding box center [1184, 502] width 252 height 44
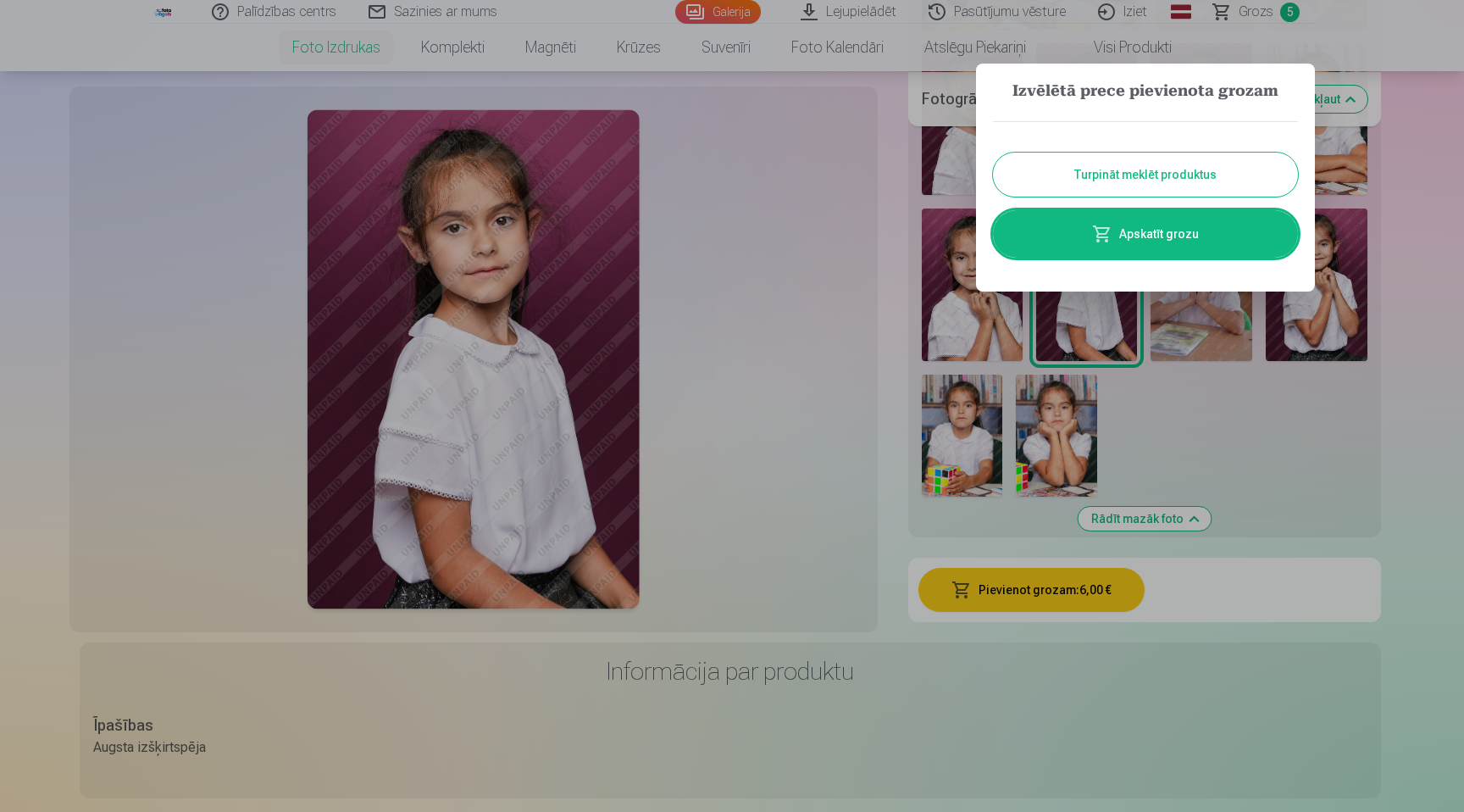
click at [1164, 179] on button "Turpināt meklēt produktus" at bounding box center [1145, 175] width 305 height 44
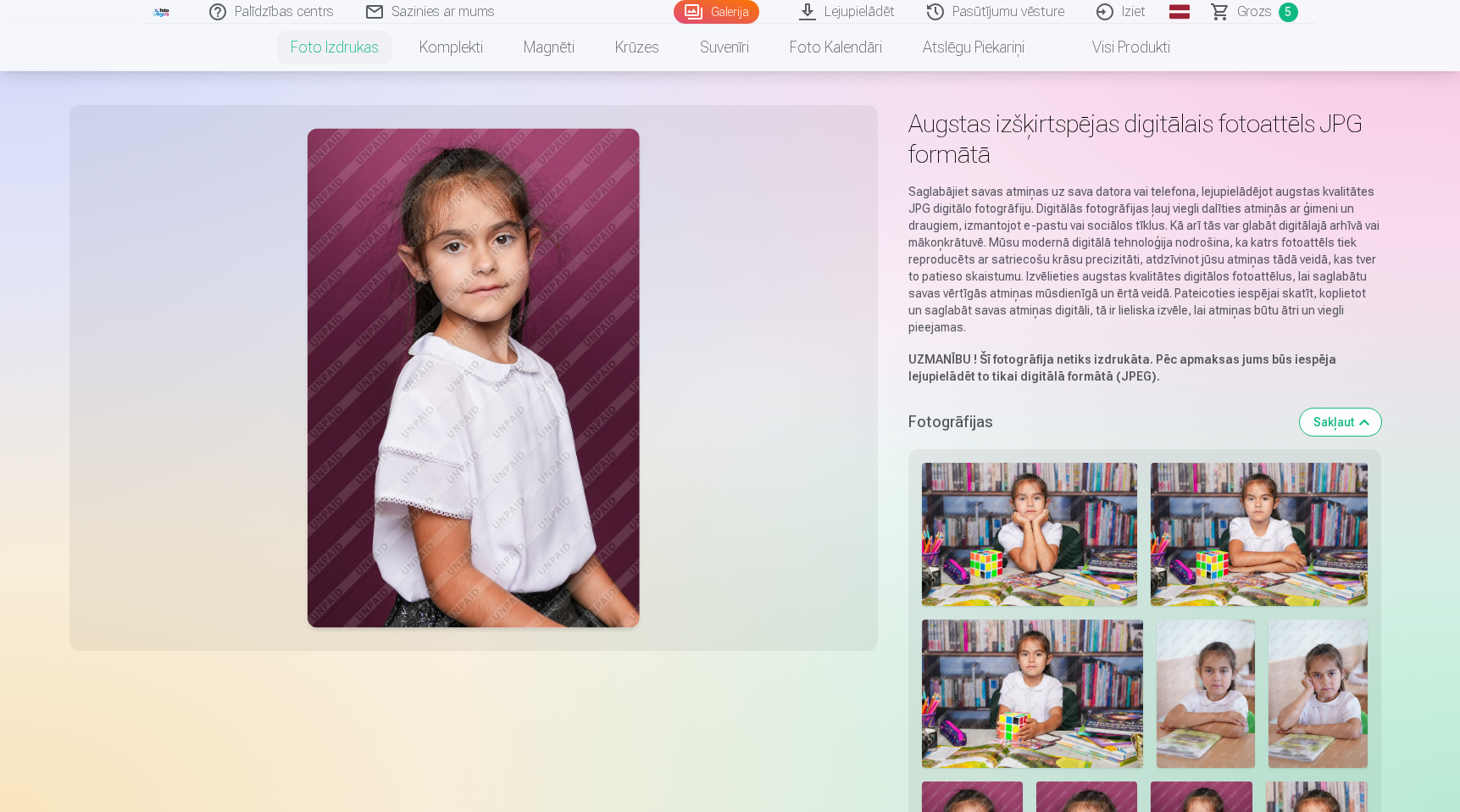
scroll to position [42, 0]
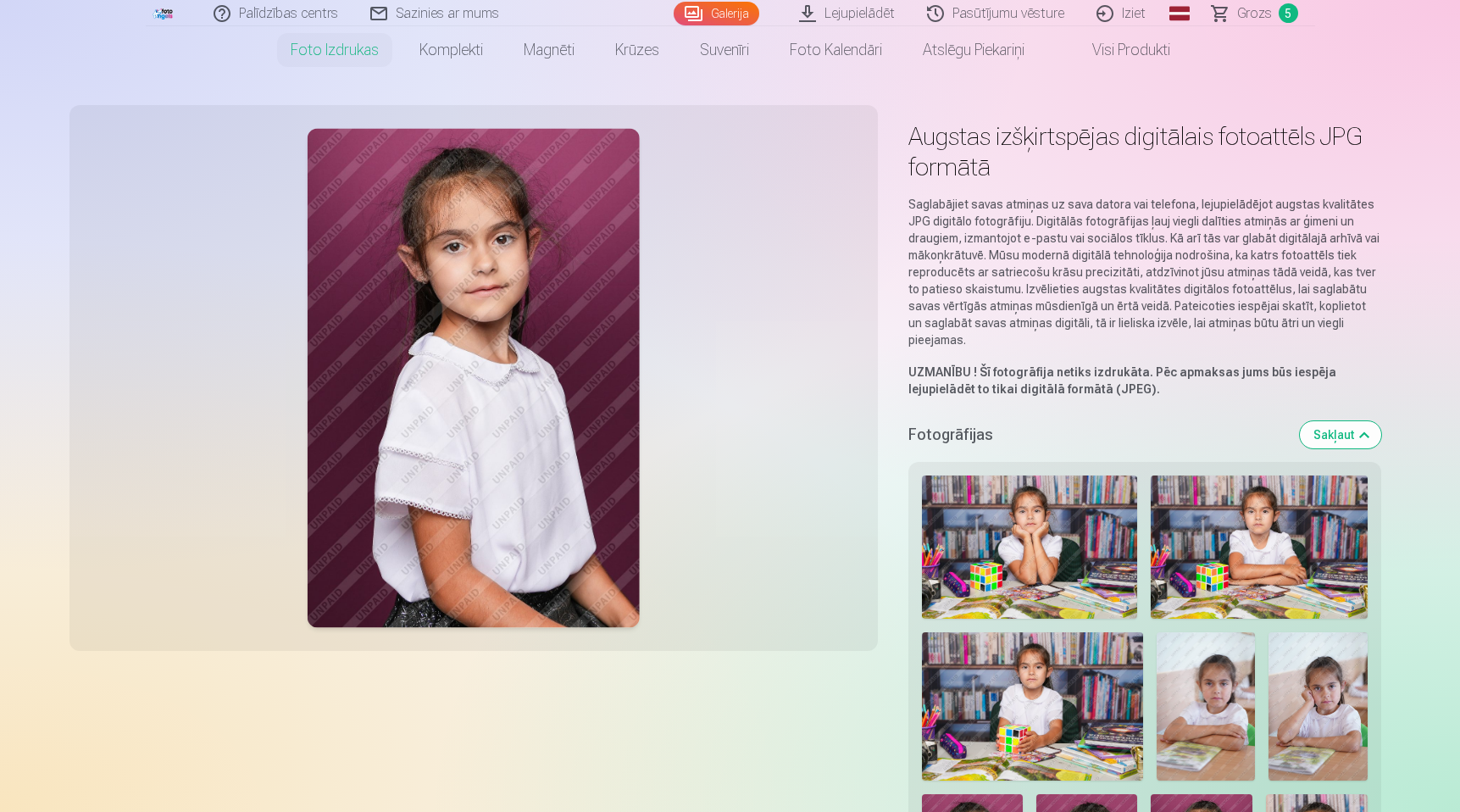
click at [1259, 4] on span "Grozs" at bounding box center [1254, 13] width 34 height 20
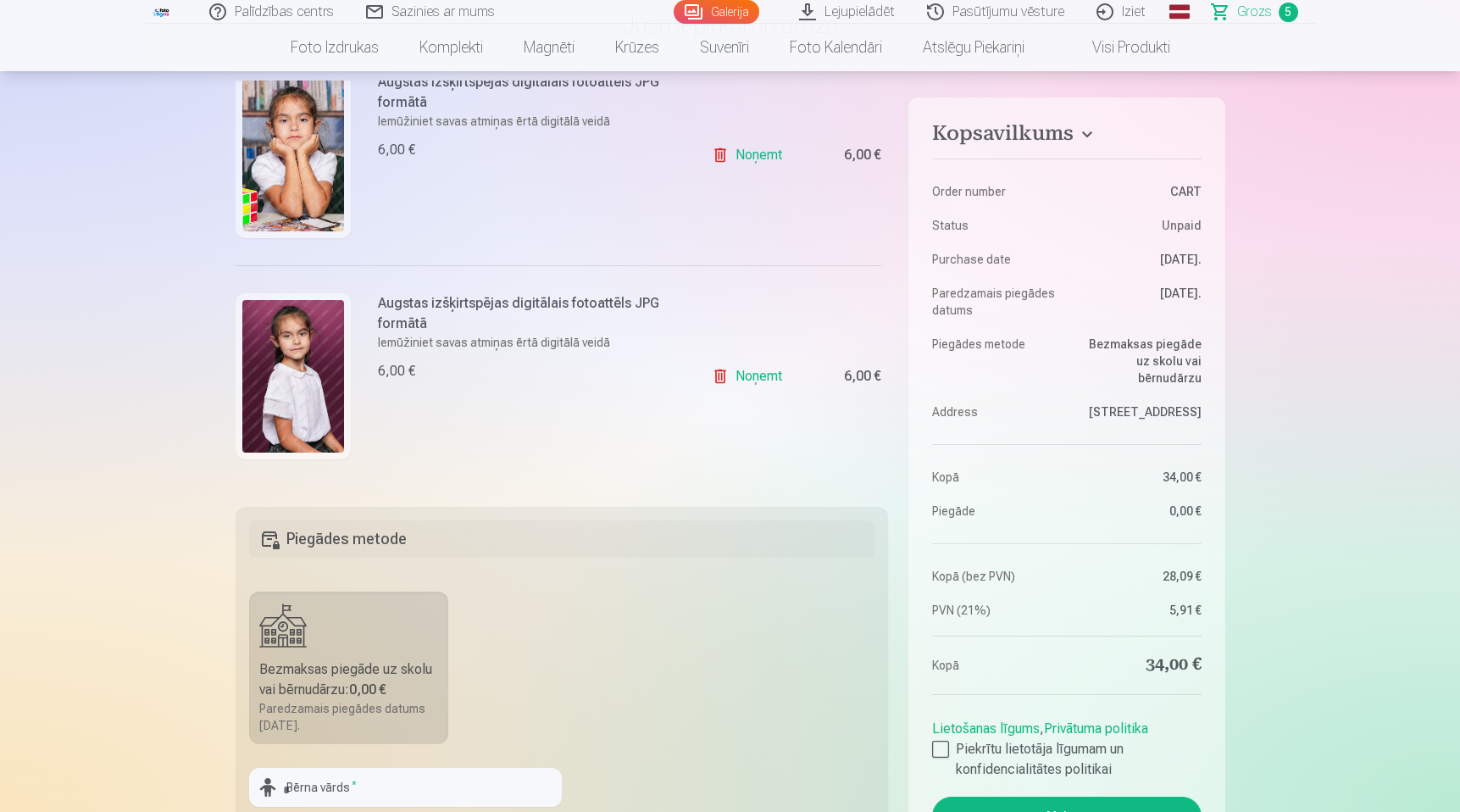
scroll to position [146, 0]
click at [718, 375] on link "Noņemt" at bounding box center [749, 377] width 77 height 34
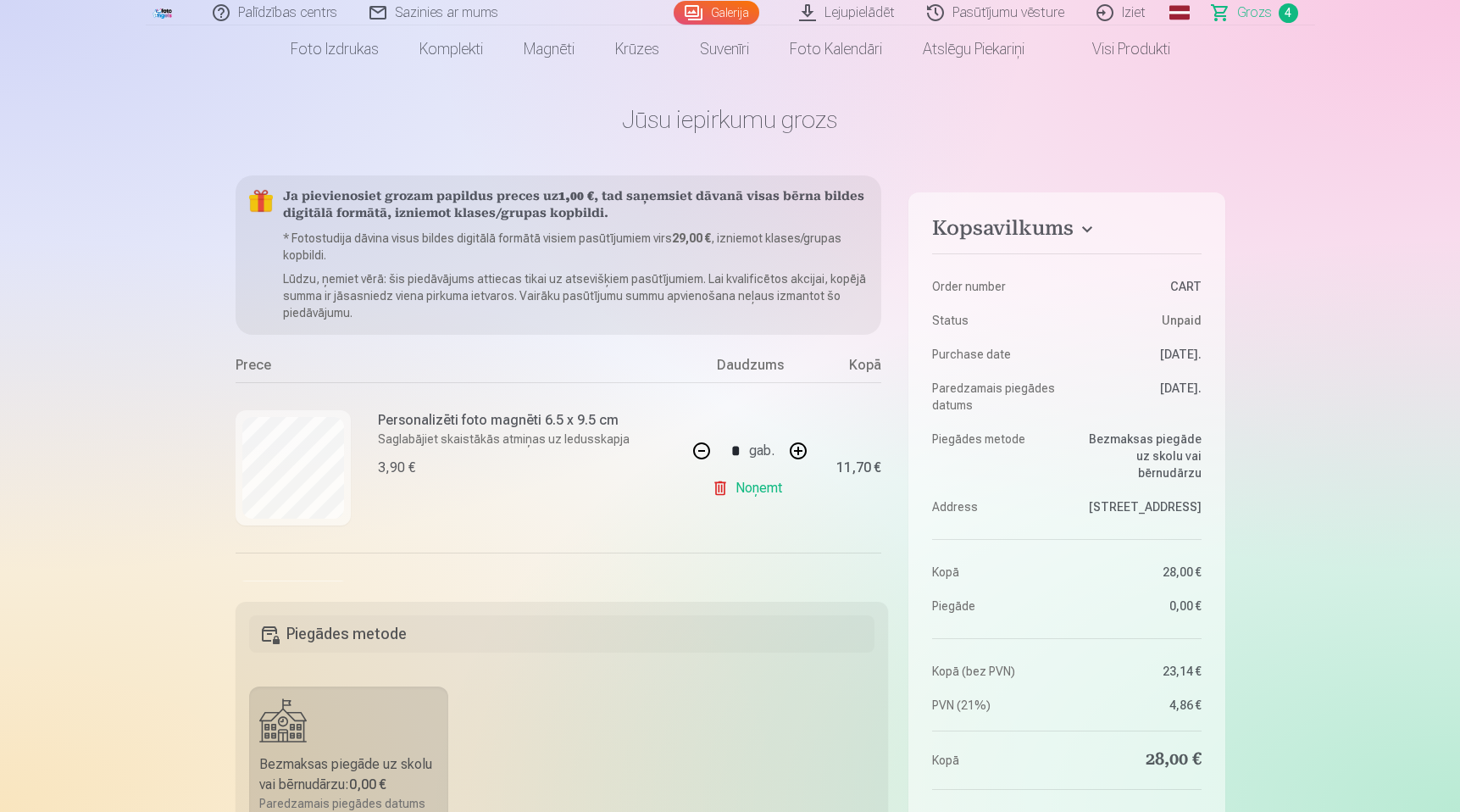
scroll to position [0, 0]
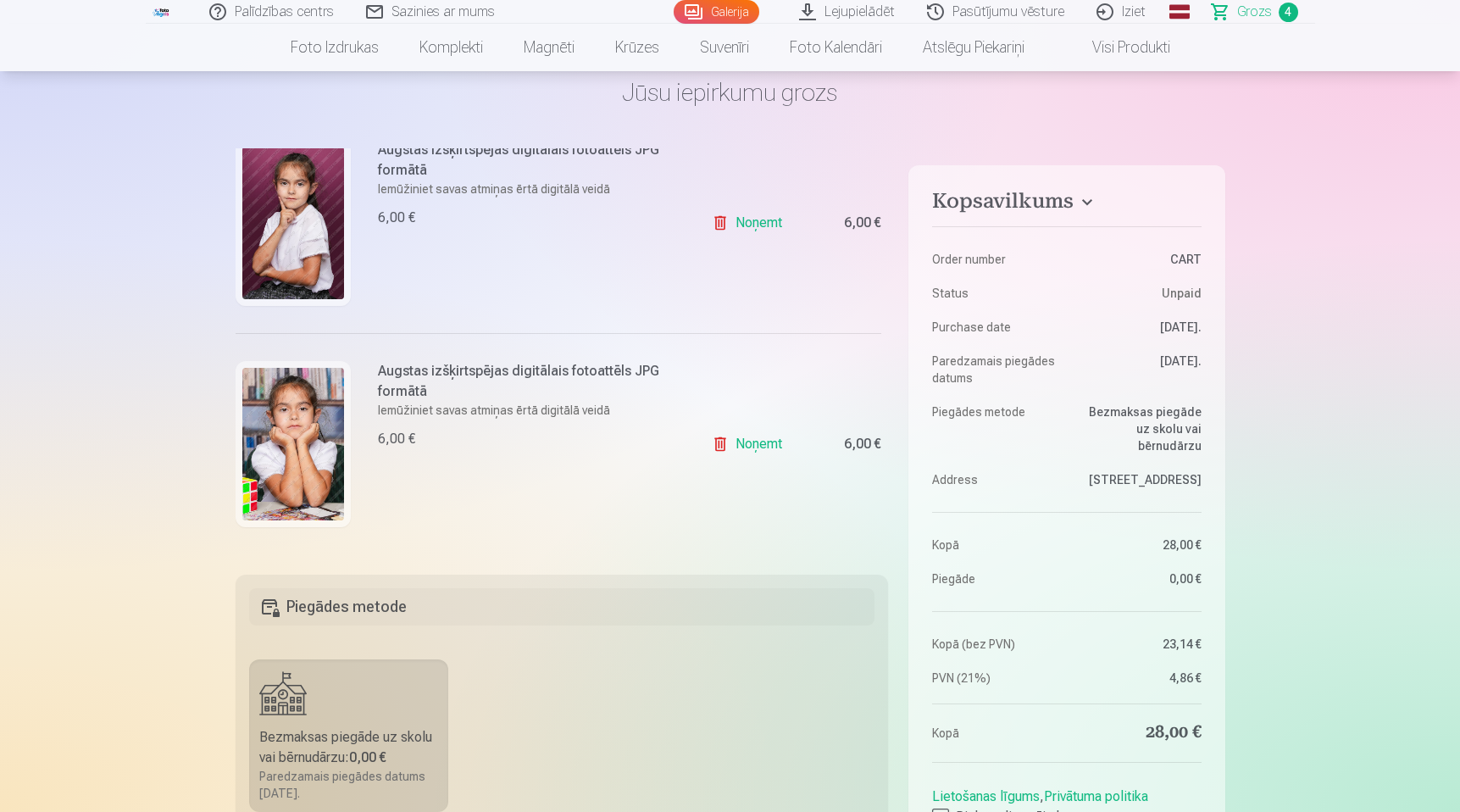
scroll to position [49, 0]
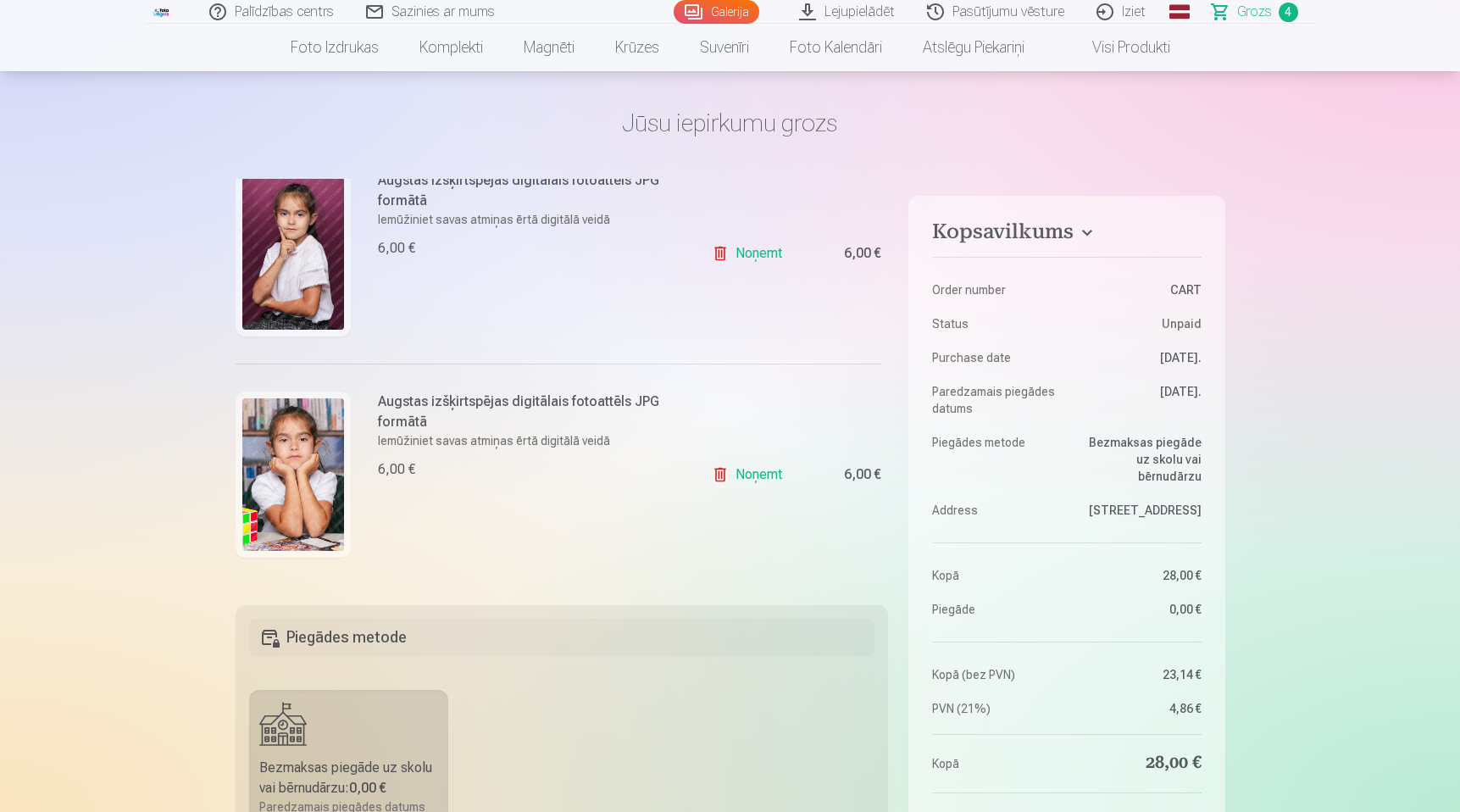
click at [765, 474] on link "Noņemt" at bounding box center [749, 474] width 77 height 34
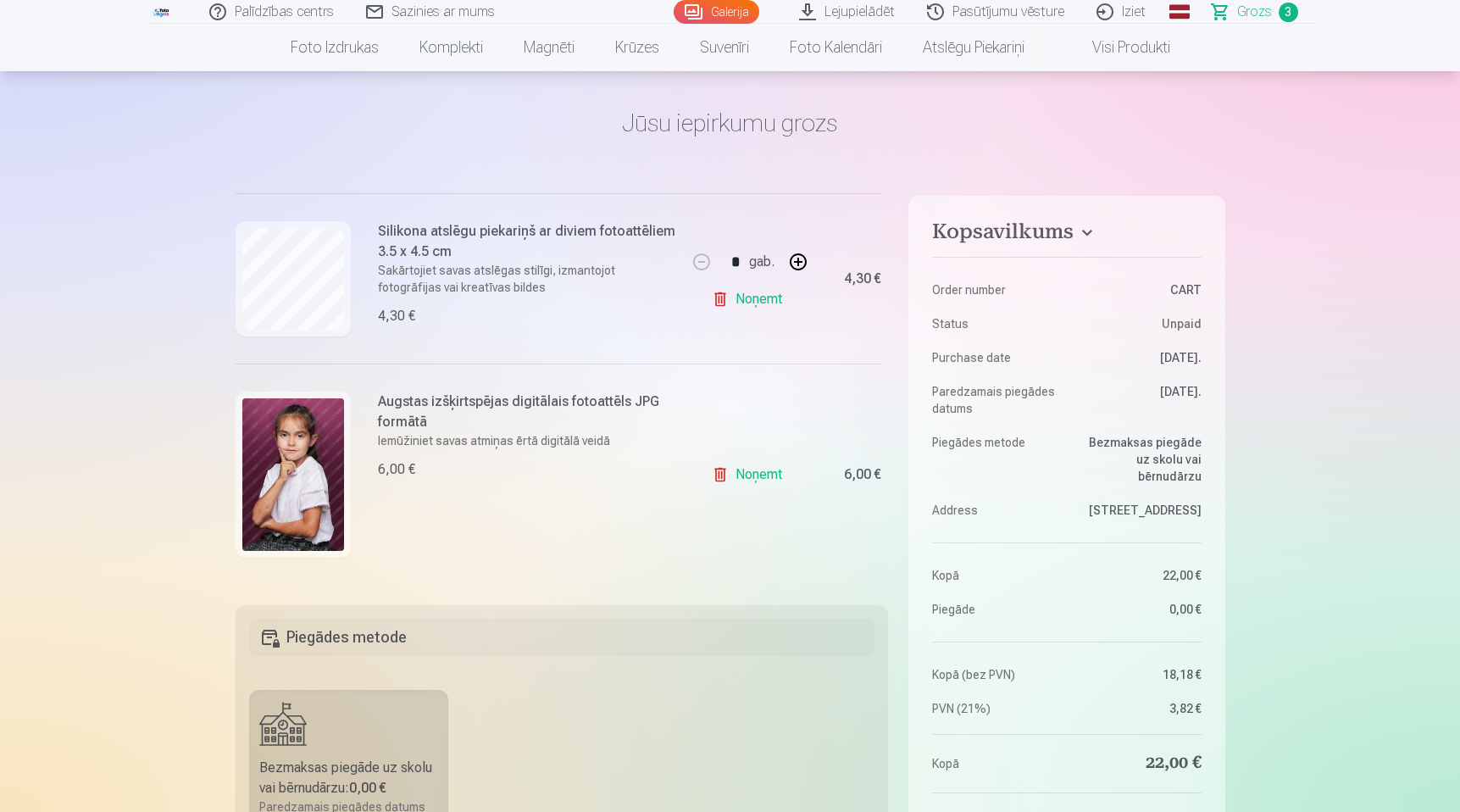
click at [749, 474] on link "Noņemt" at bounding box center [749, 474] width 77 height 34
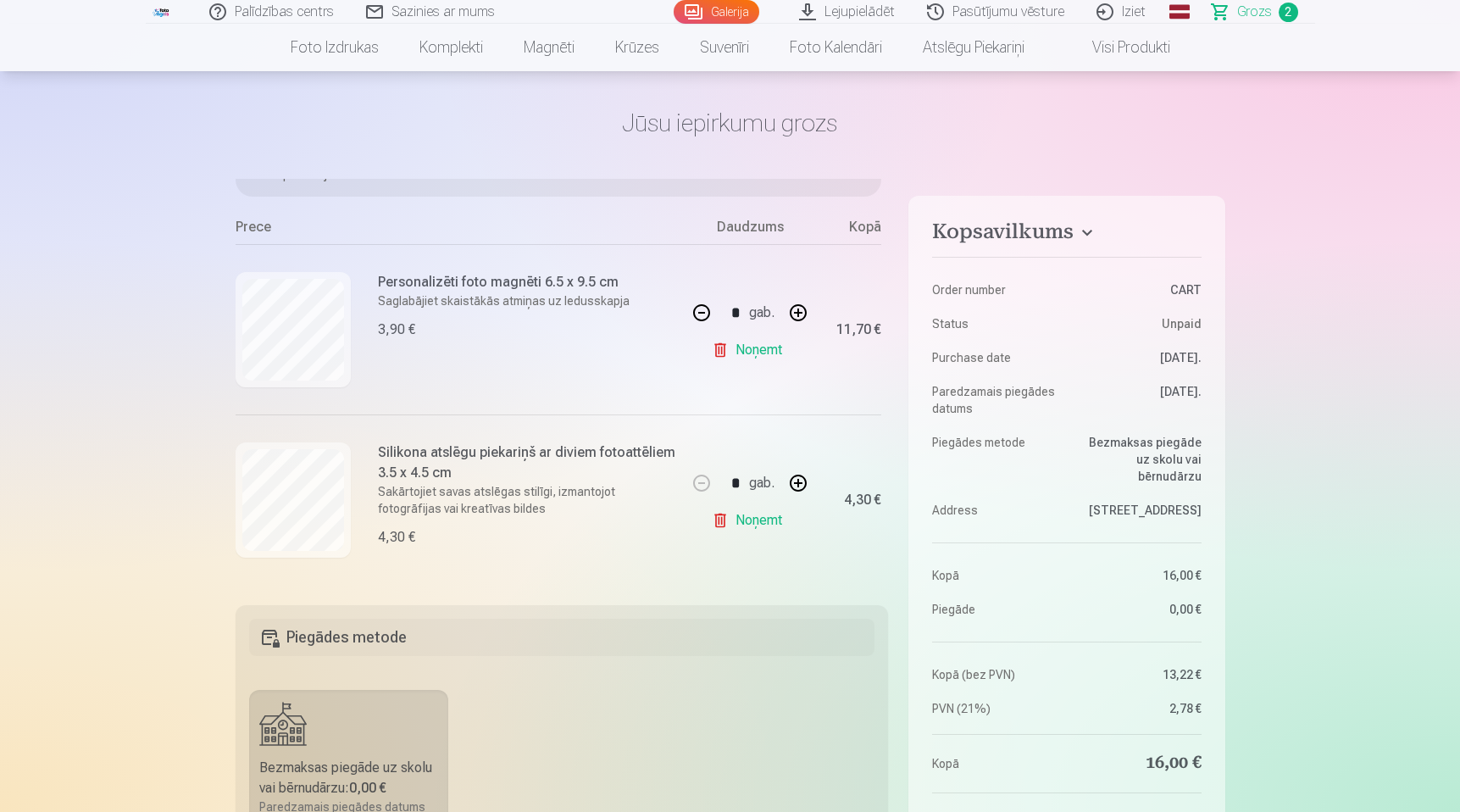
scroll to position [0, 0]
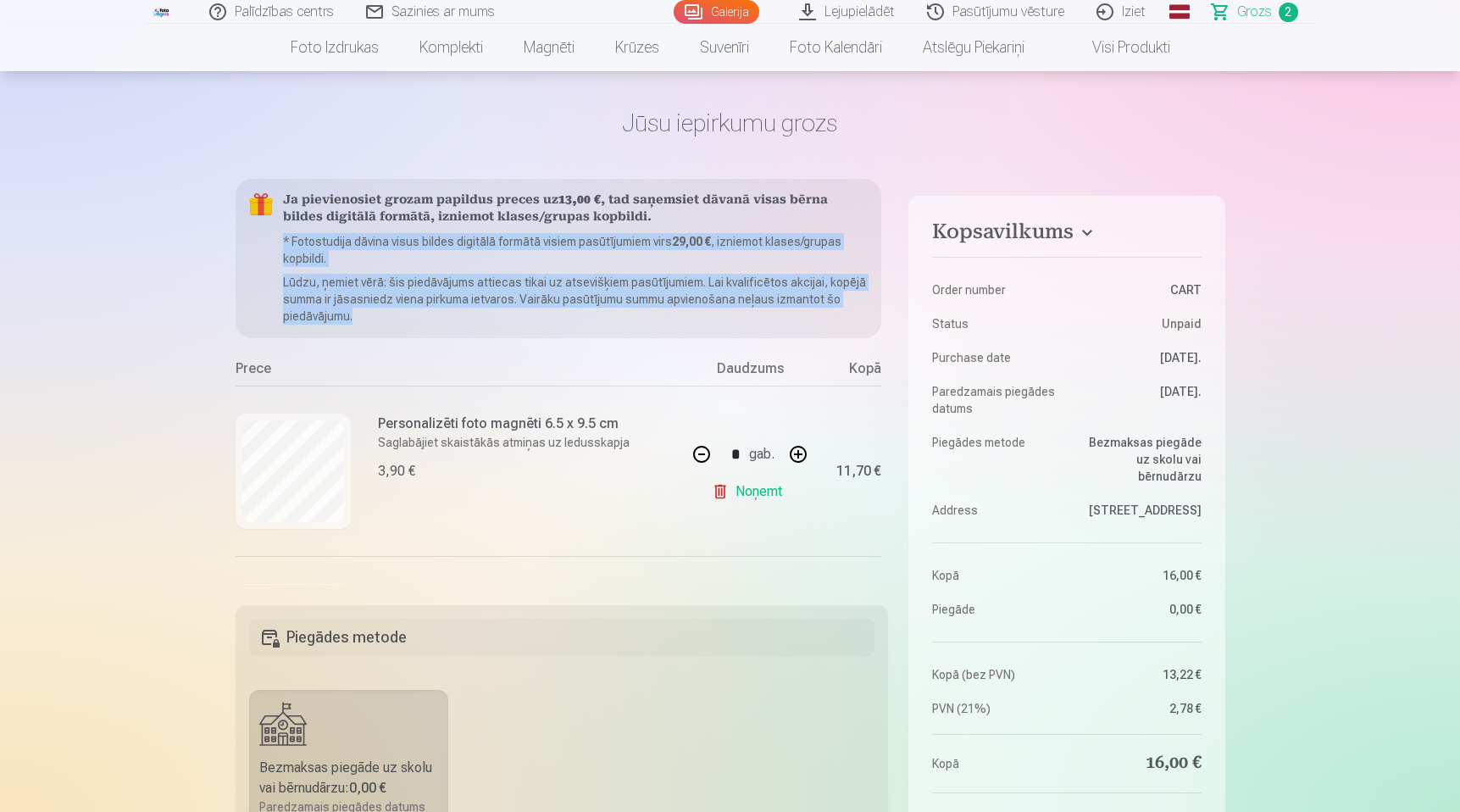
drag, startPoint x: 282, startPoint y: 239, endPoint x: 380, endPoint y: 317, distance: 125.3
click at [380, 317] on div "Ja pievienosiet grozam papildus preces uz 13,00 € , tad saņemsiet dāvanā visas …" at bounding box center [559, 258] width 647 height 159
copy div "* Fotostudija dāvina visus bildes digitālā formātā visiem pasūtījumiem virs 29,…"
